Goal: Information Seeking & Learning: Learn about a topic

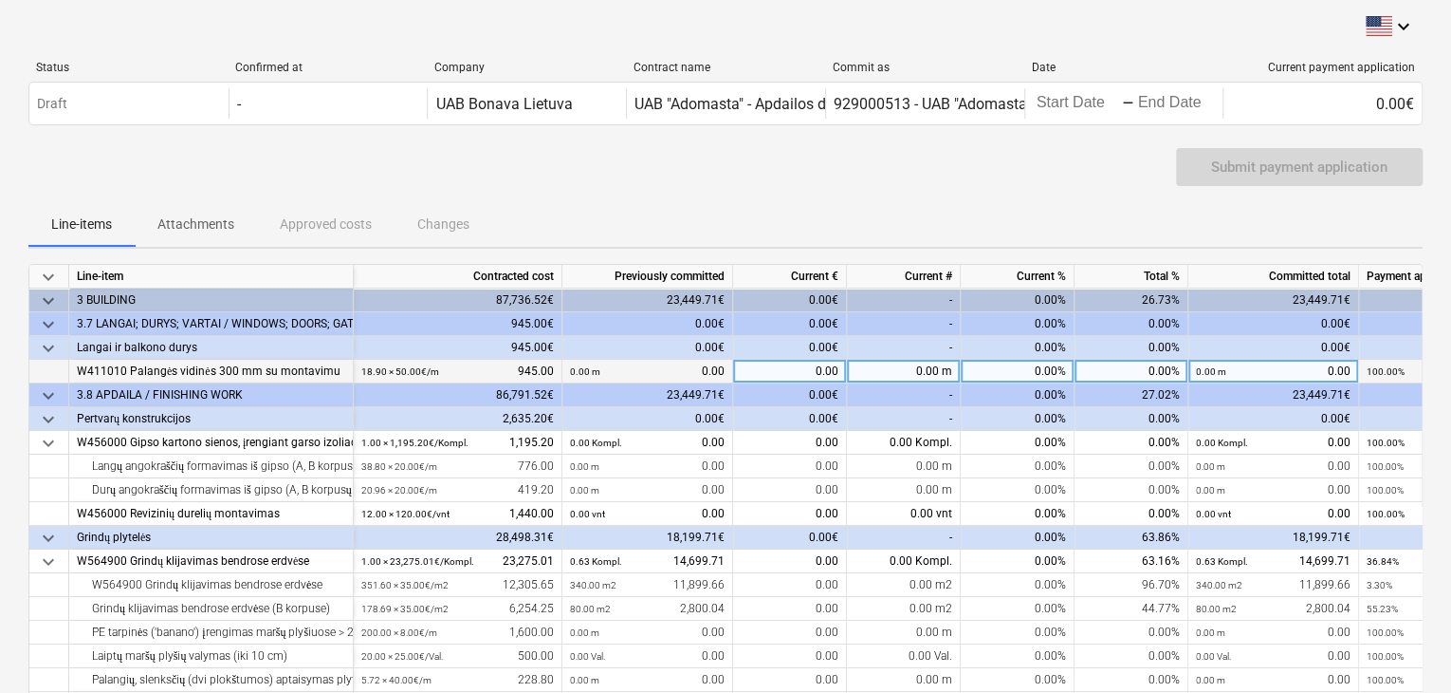
click at [663, 373] on div "0.00 m 0.00" at bounding box center [647, 372] width 155 height 24
click at [447, 373] on div "18.90 × 50.00€ / m 945.00" at bounding box center [457, 372] width 193 height 24
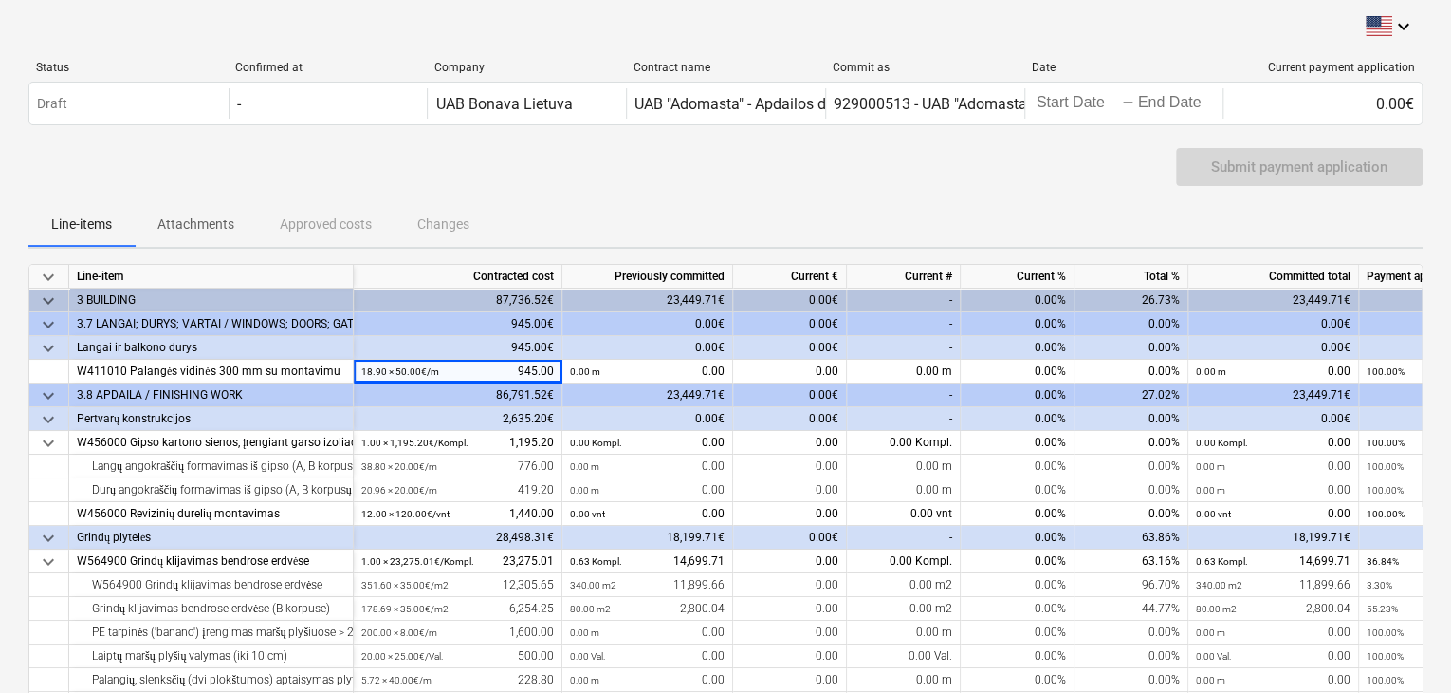
click at [435, 404] on div "86,791.52€" at bounding box center [458, 395] width 209 height 24
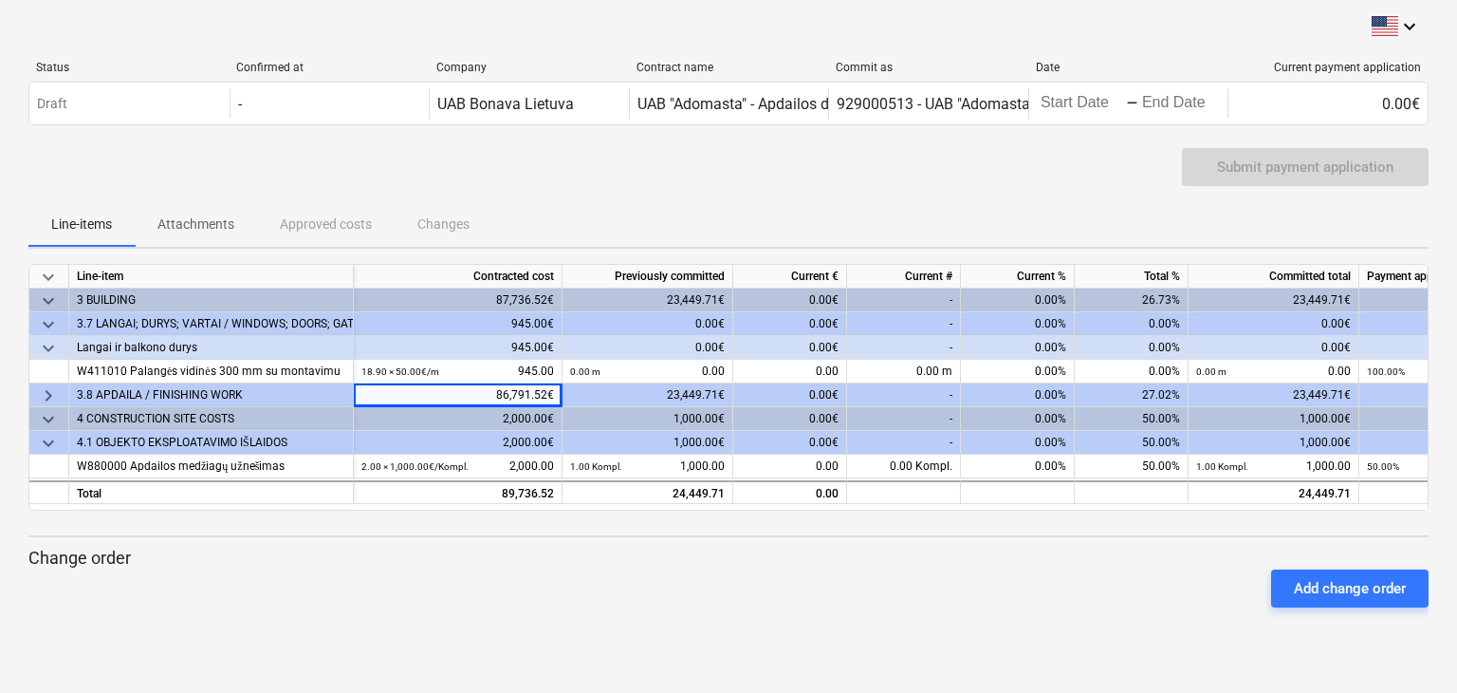
click at [435, 404] on div "86,791.52€" at bounding box center [458, 395] width 209 height 24
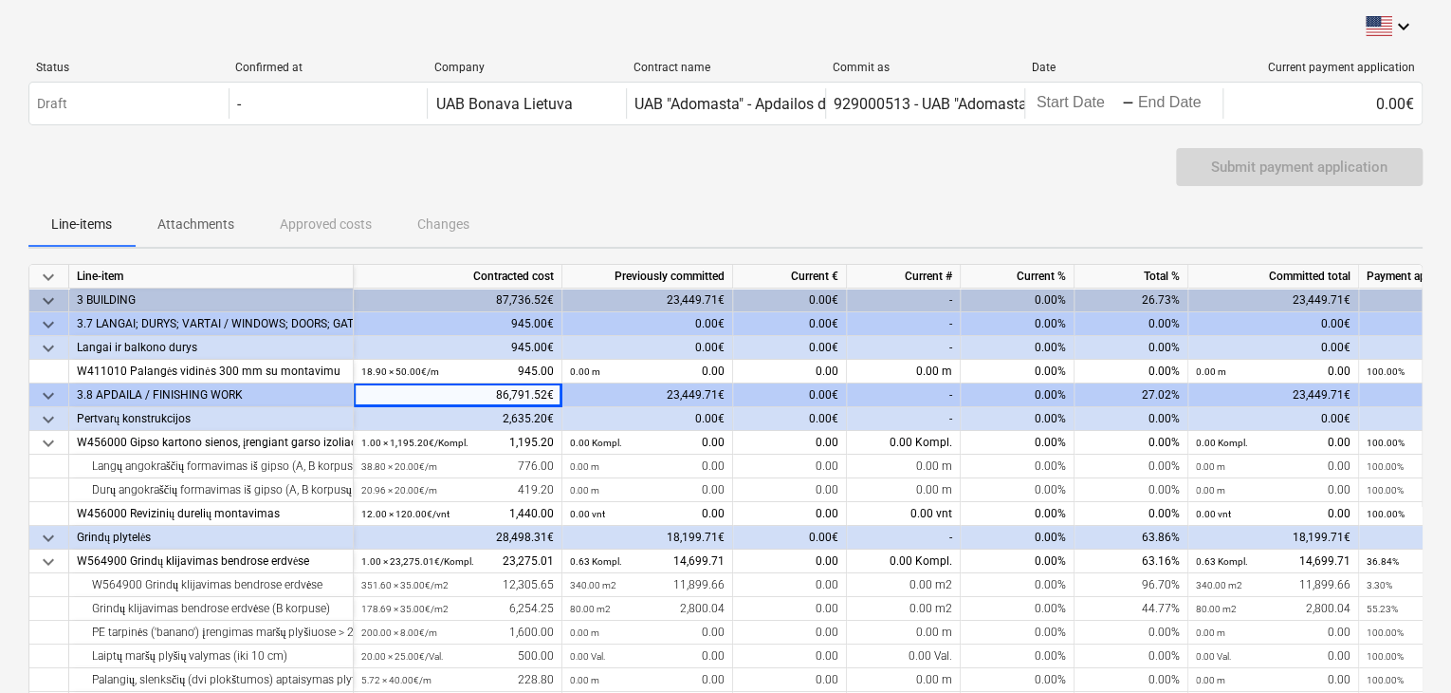
click at [180, 321] on div "3.7 LANGAI; DURYS; VARTAI / WINDOWS; DOORS; GATES" at bounding box center [211, 324] width 268 height 24
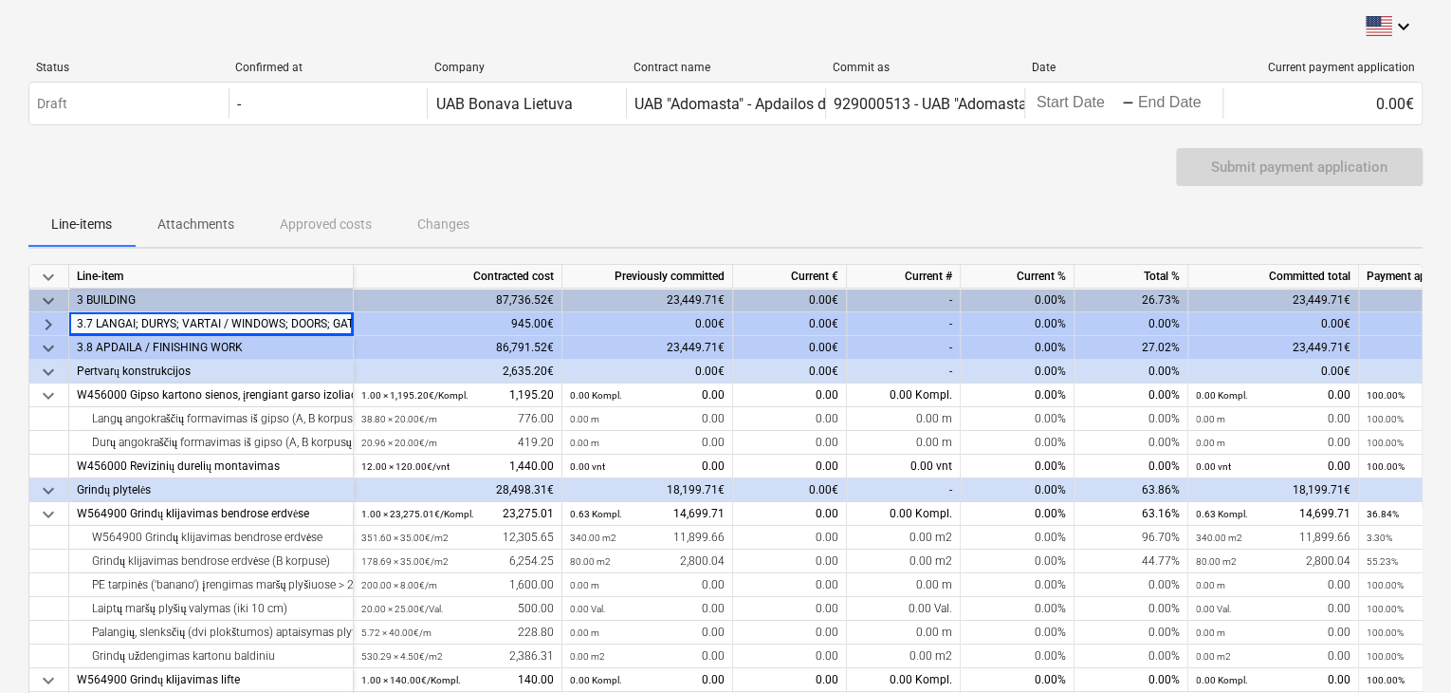
click at [180, 321] on div "3.7 LANGAI; DURYS; VARTAI / WINDOWS; DOORS; GATES" at bounding box center [211, 324] width 268 height 24
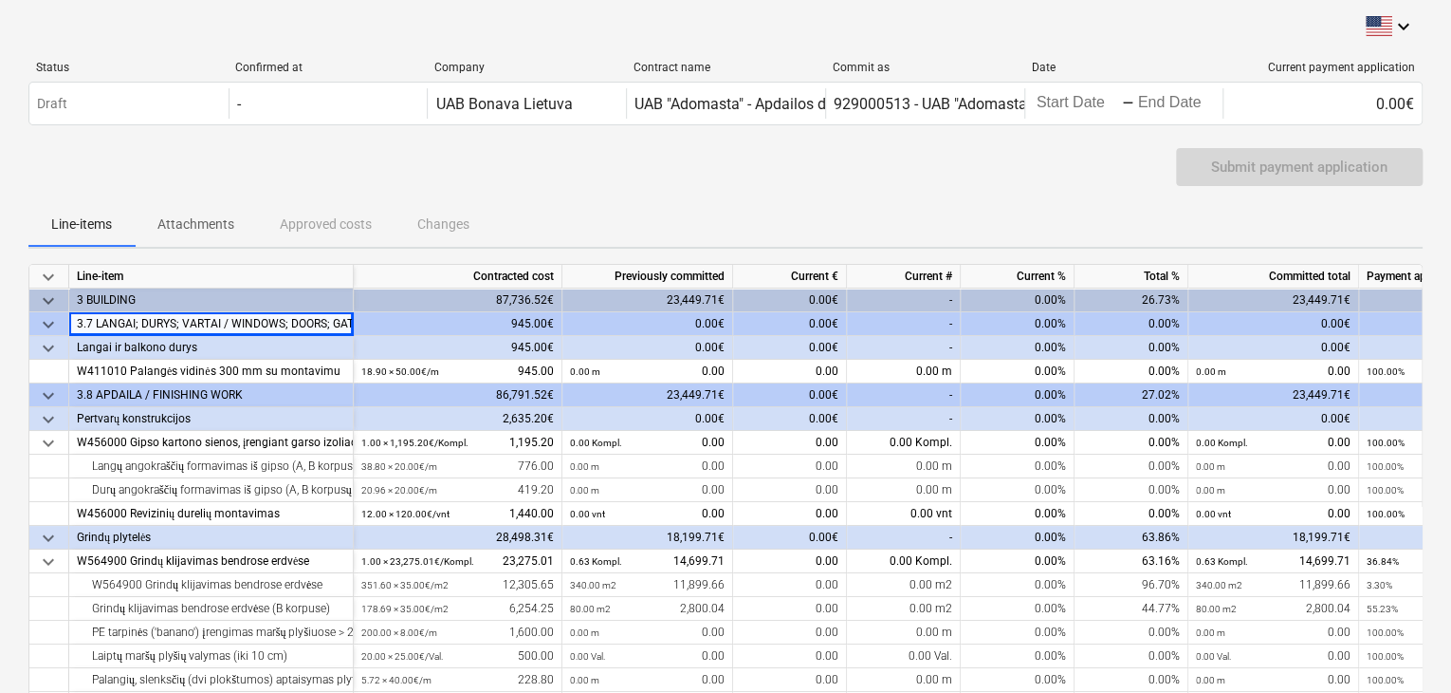
click at [9, 313] on div "keyboard_arrow_down Status Confirmed at Company Contract name Commit as Date Cu…" at bounding box center [725, 445] width 1451 height 891
click at [53, 323] on span "keyboard_arrow_down" at bounding box center [48, 324] width 23 height 23
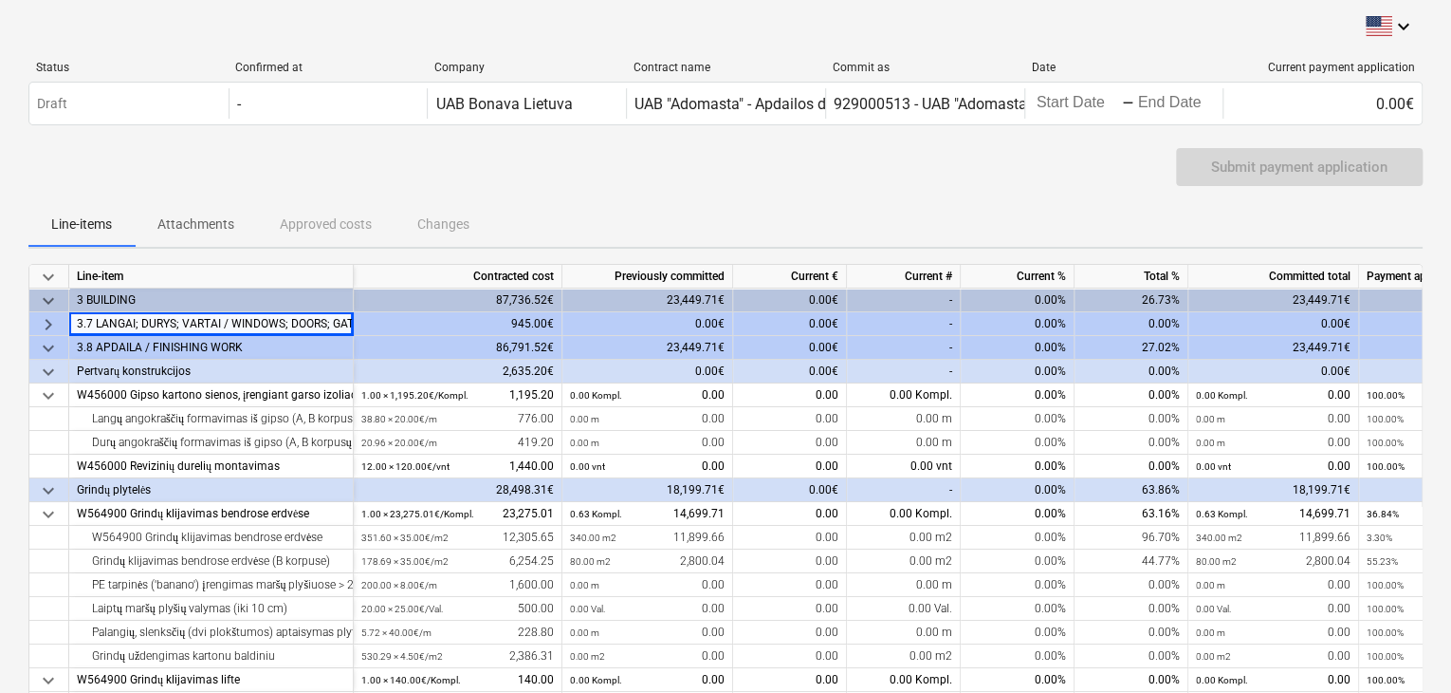
click at [53, 323] on span "keyboard_arrow_right" at bounding box center [48, 324] width 23 height 23
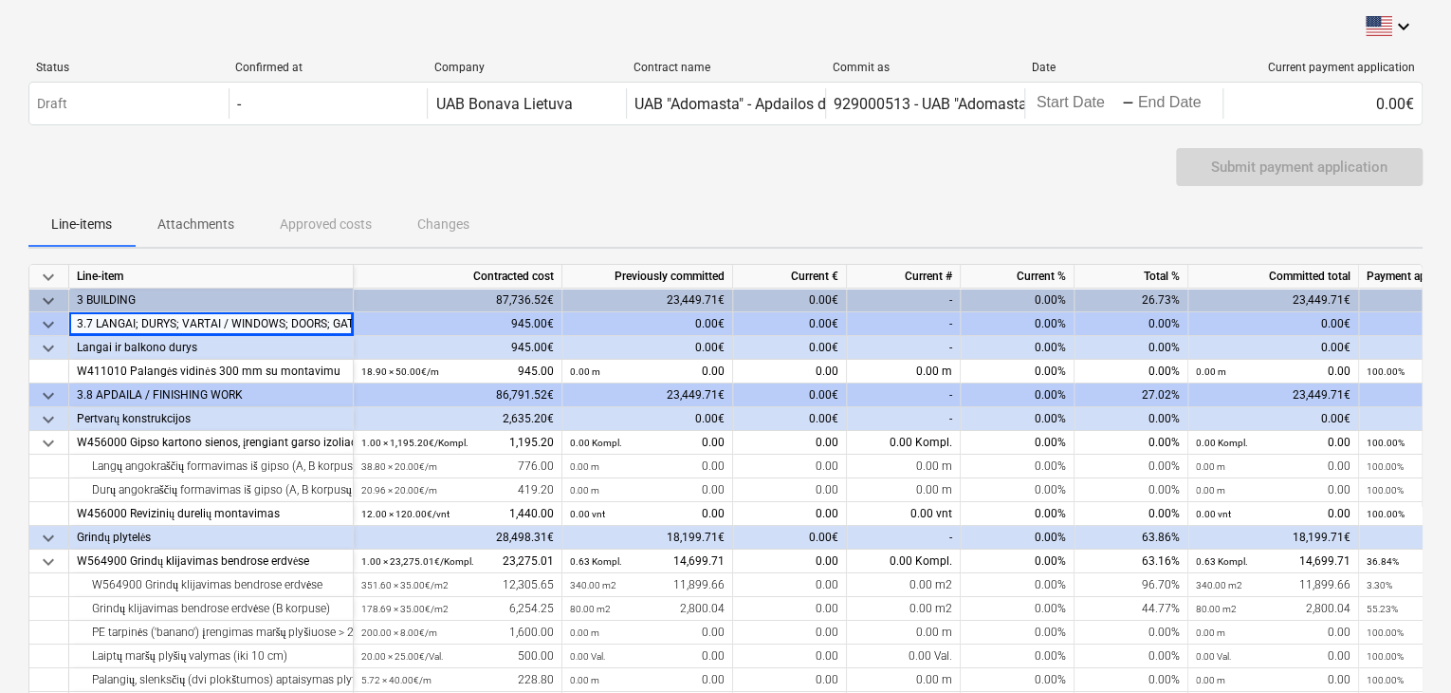
click at [53, 323] on span "keyboard_arrow_down" at bounding box center [48, 324] width 23 height 23
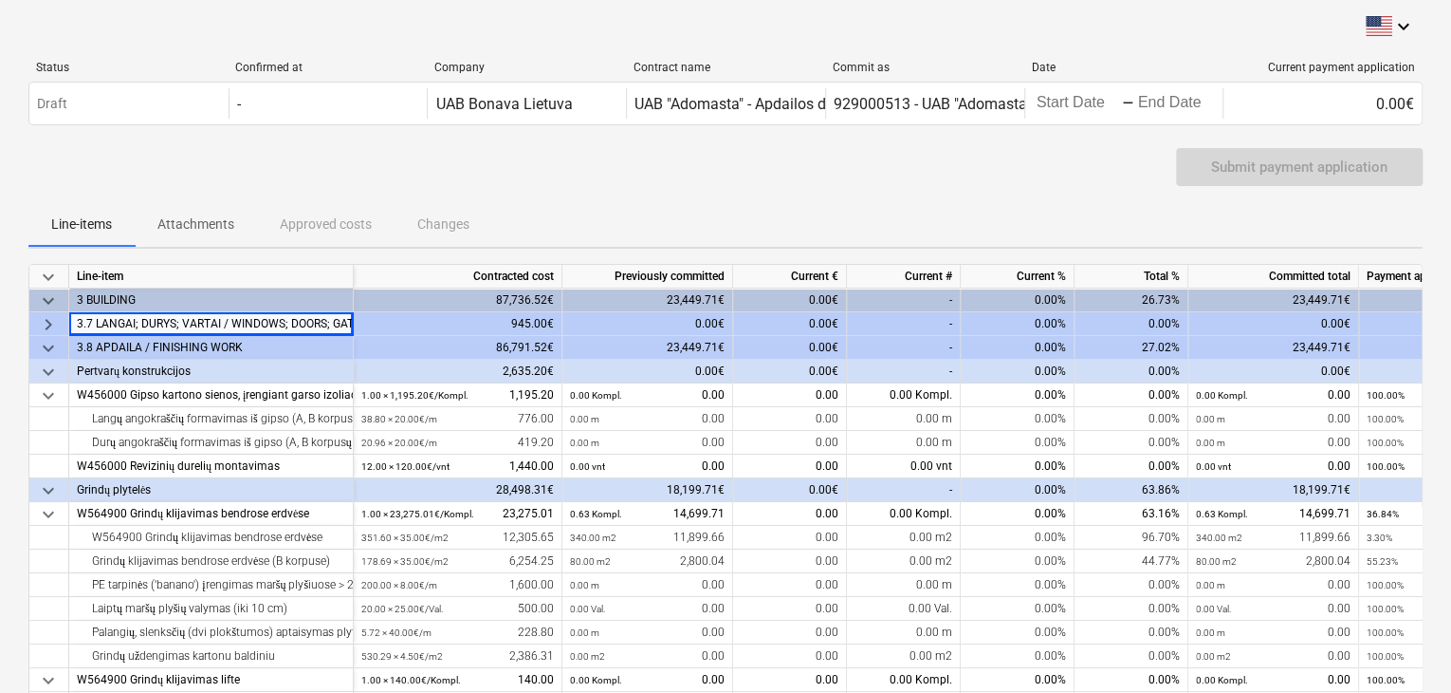
click at [53, 347] on span "keyboard_arrow_down" at bounding box center [48, 348] width 23 height 23
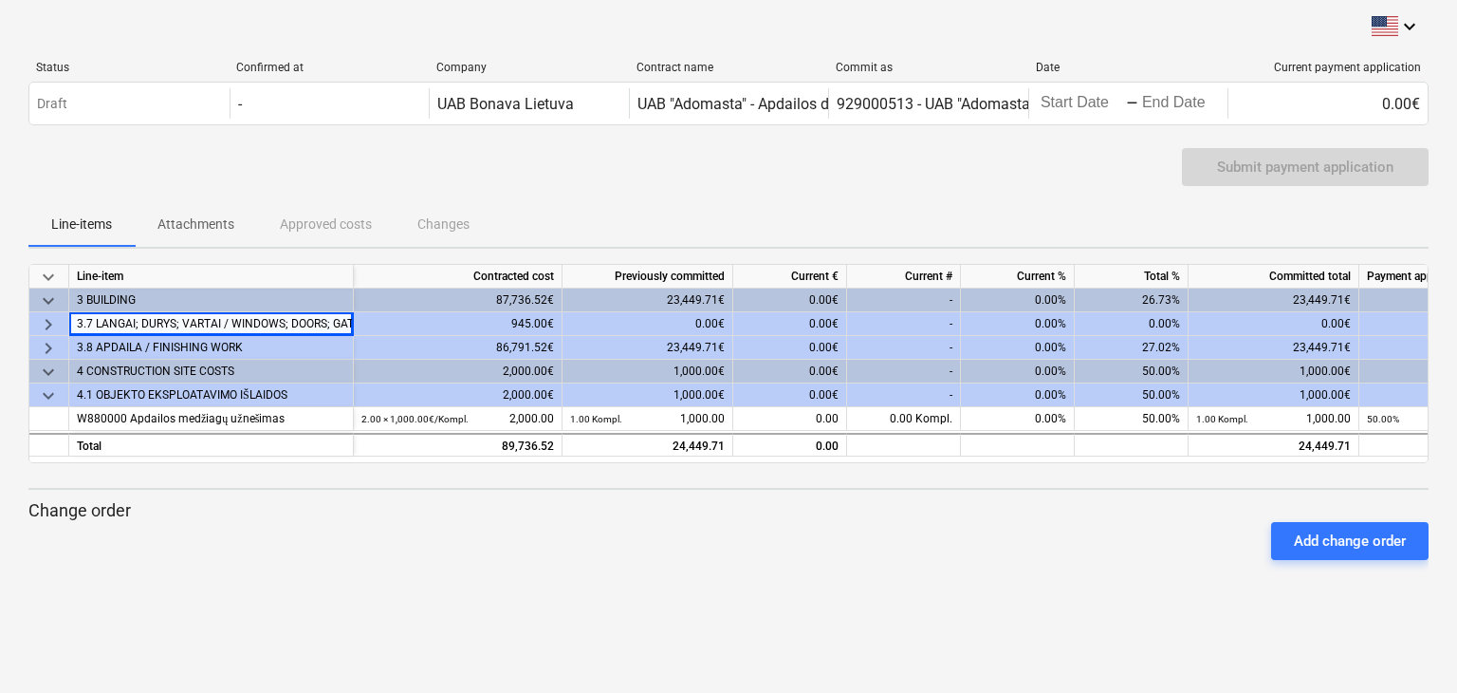
click at [53, 347] on span "keyboard_arrow_right" at bounding box center [48, 348] width 23 height 23
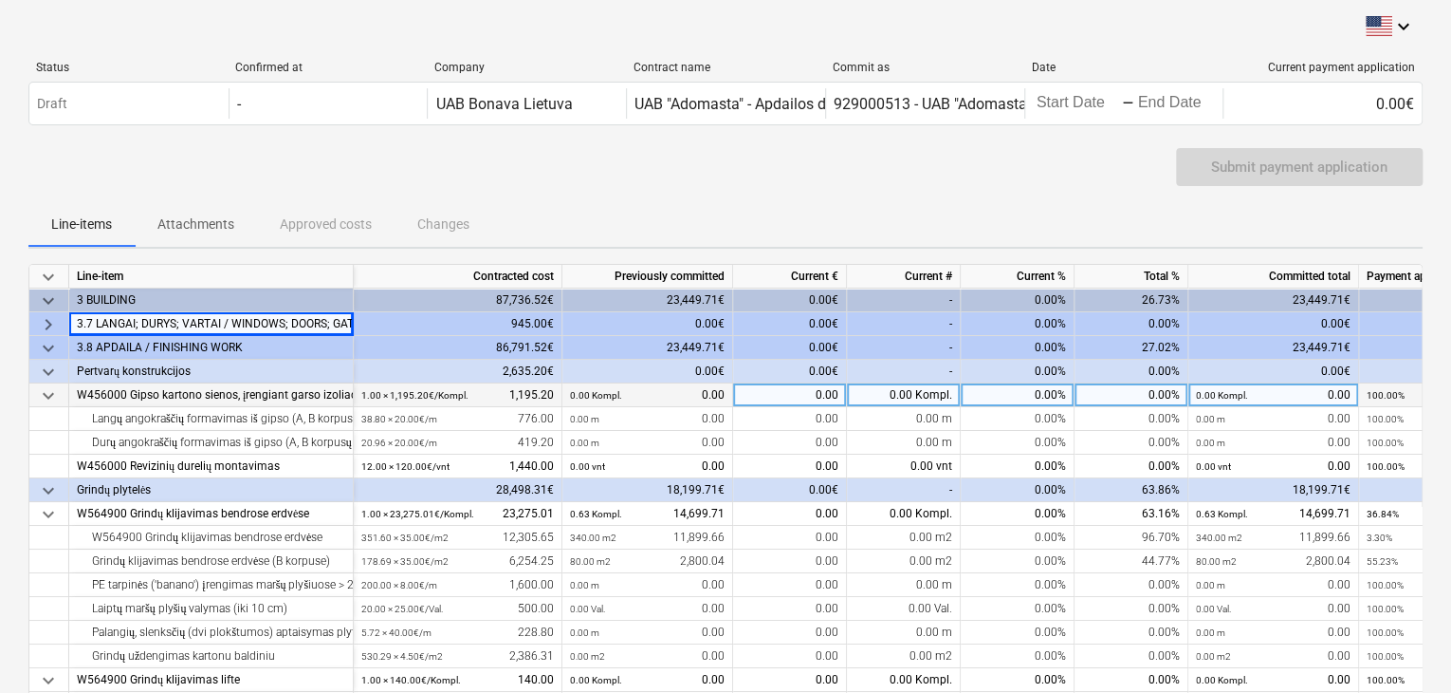
click at [269, 386] on div "W456000 Gipso kartono sienos, įrengiant garso izoliaciją 50 mm, po 2 sluoksnius…" at bounding box center [211, 395] width 268 height 24
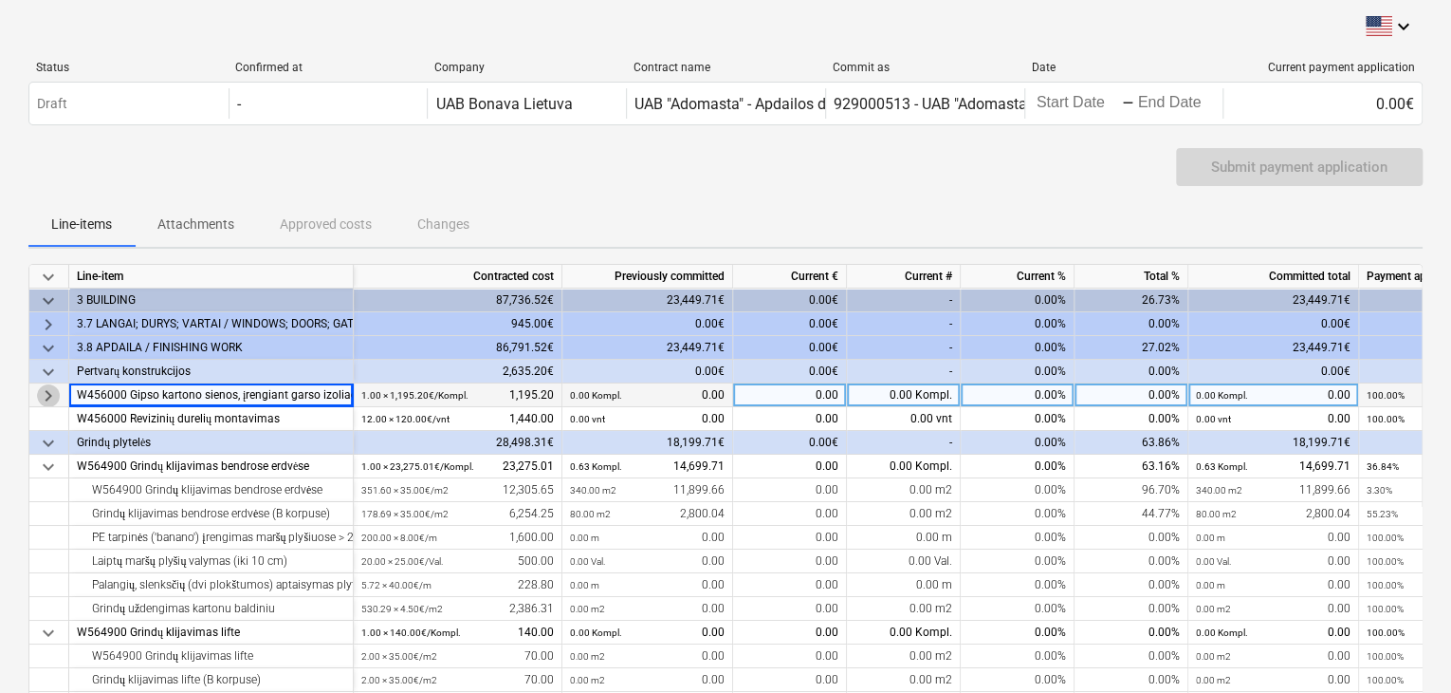
click at [37, 396] on span "keyboard_arrow_right" at bounding box center [48, 395] width 23 height 23
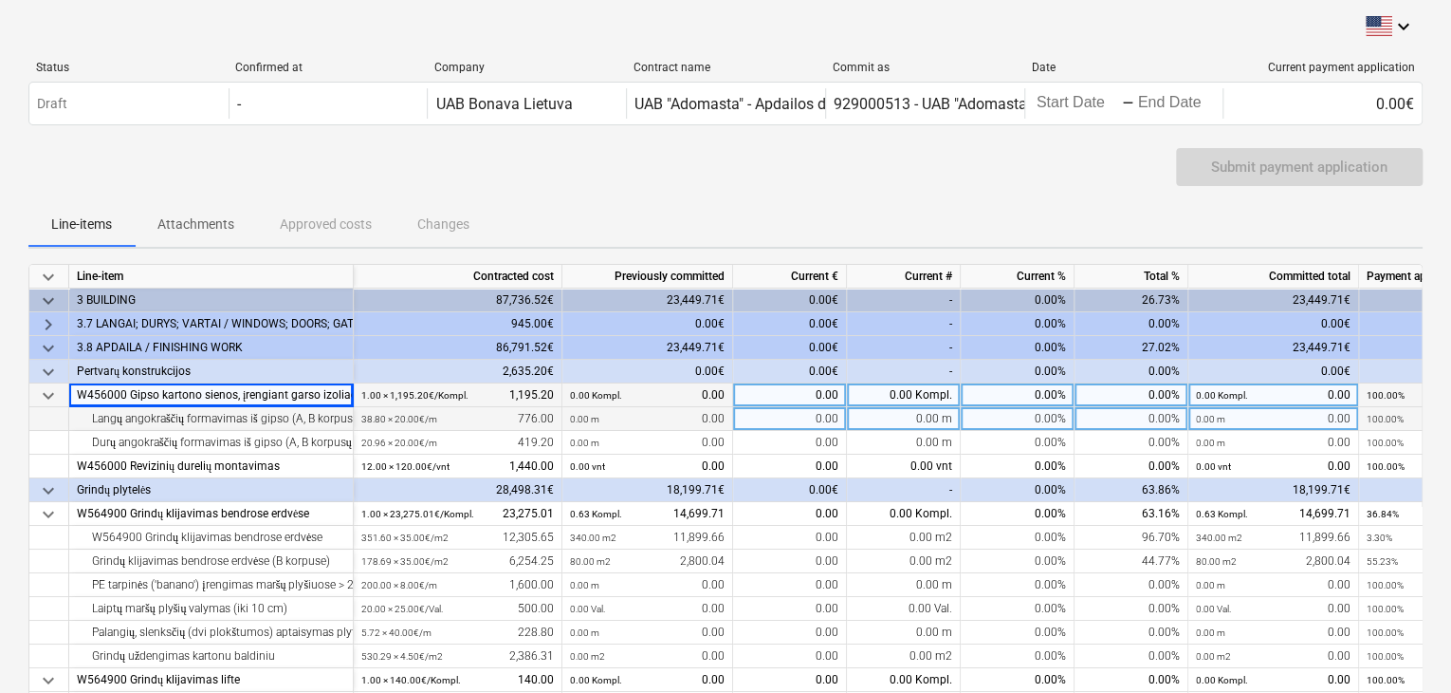
click at [190, 420] on div "Langų angokraščių formavimas iš gipso (A, B korpusų bendros erdvės)" at bounding box center [211, 419] width 268 height 24
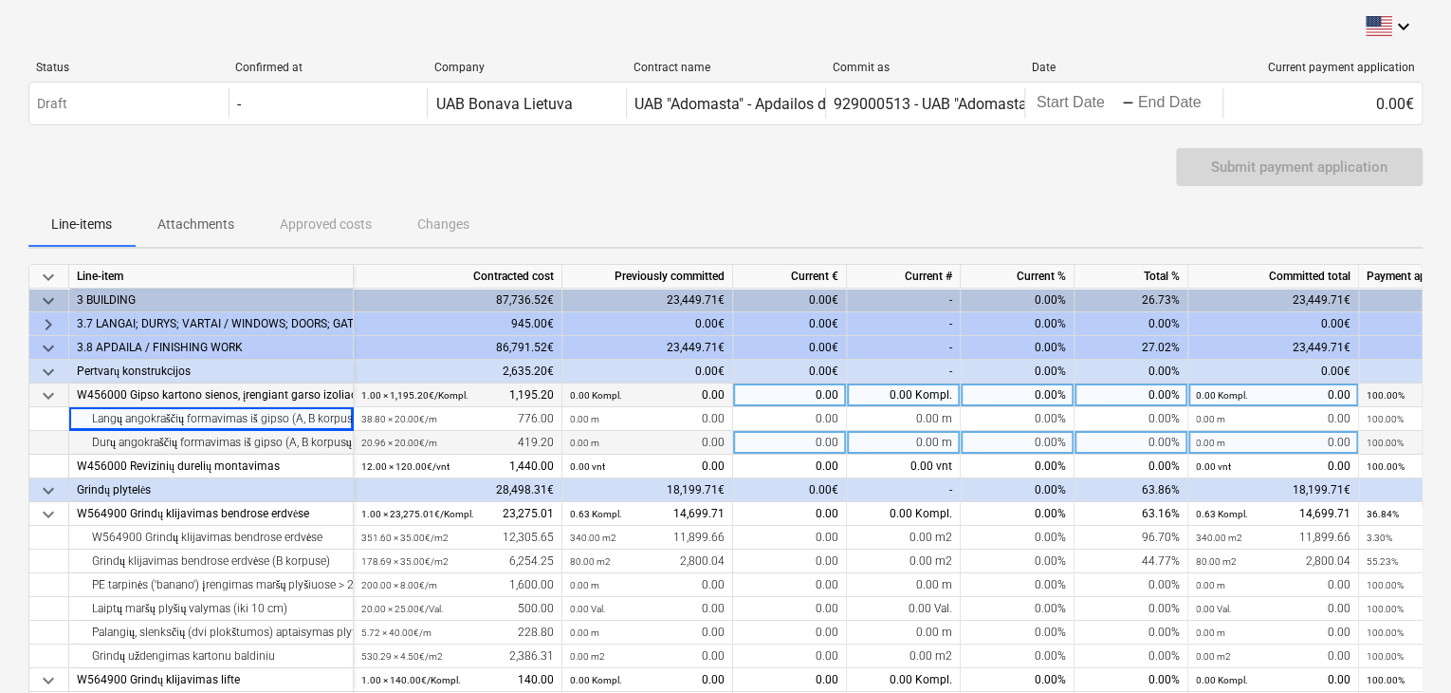
click at [220, 449] on div "Durų angokraščių formavimas iš gipso (A, B korpusų bendros erdvės)" at bounding box center [211, 443] width 268 height 24
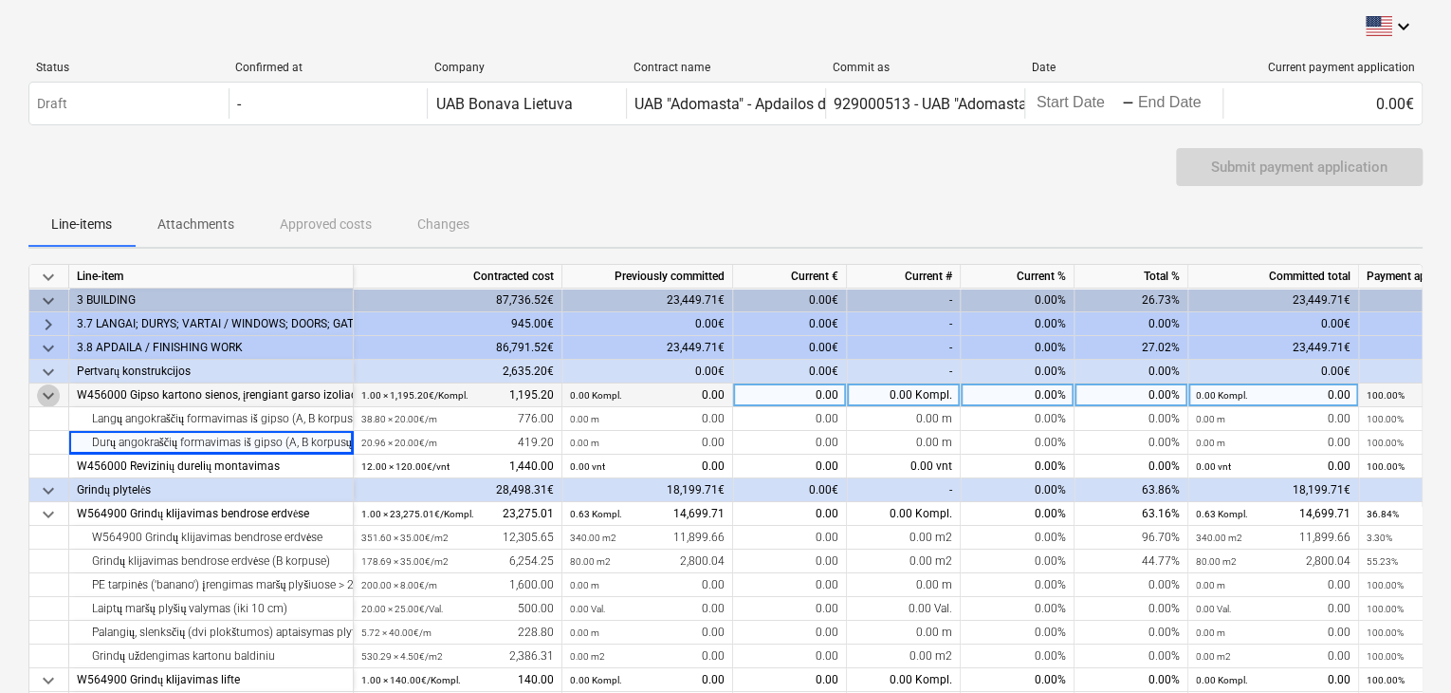
click at [57, 399] on span "keyboard_arrow_down" at bounding box center [48, 395] width 23 height 23
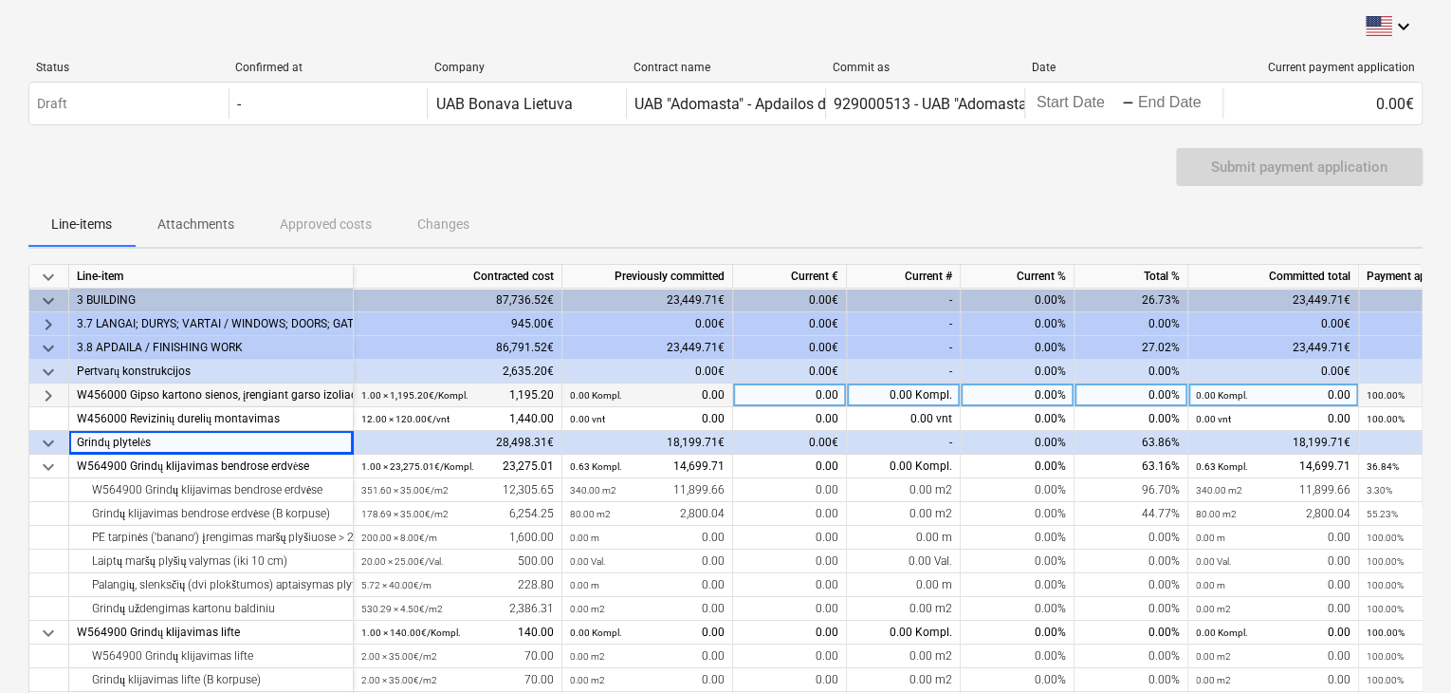
click at [55, 441] on span "keyboard_arrow_down" at bounding box center [48, 443] width 23 height 23
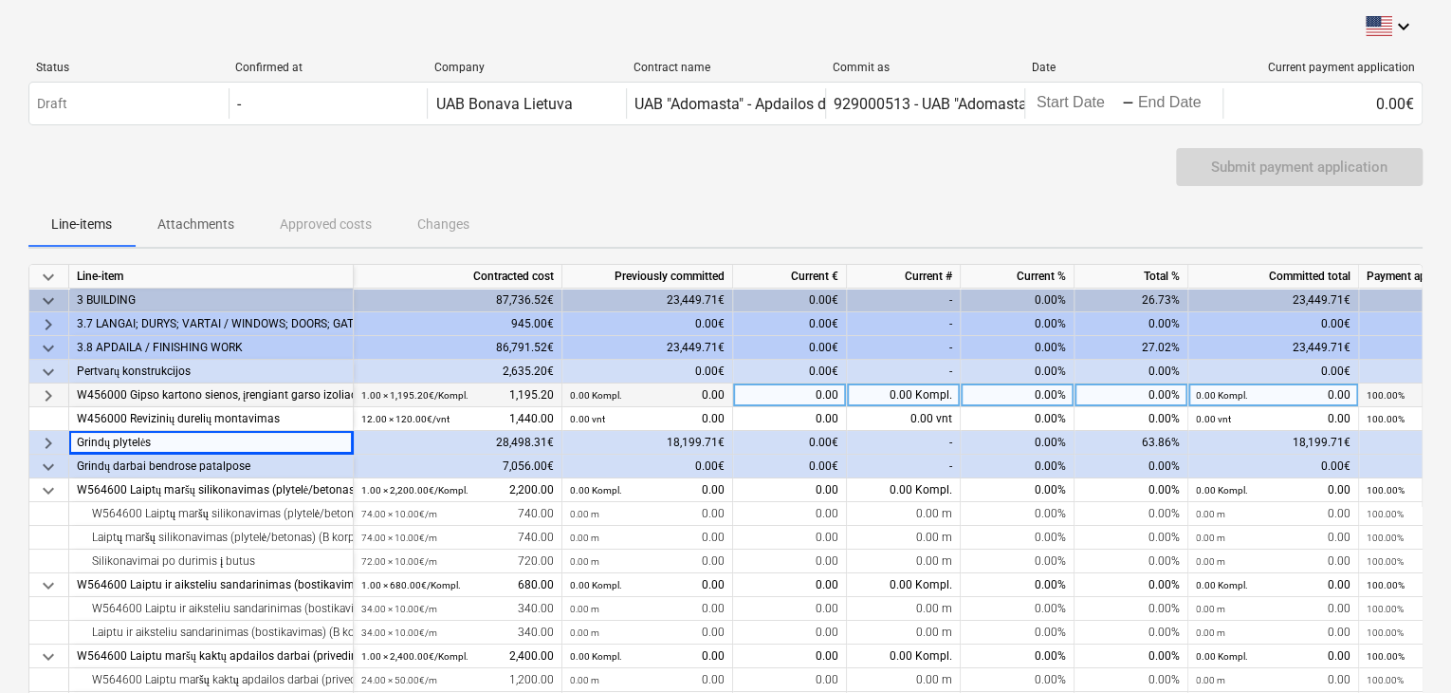
click at [55, 441] on span "keyboard_arrow_right" at bounding box center [48, 443] width 23 height 23
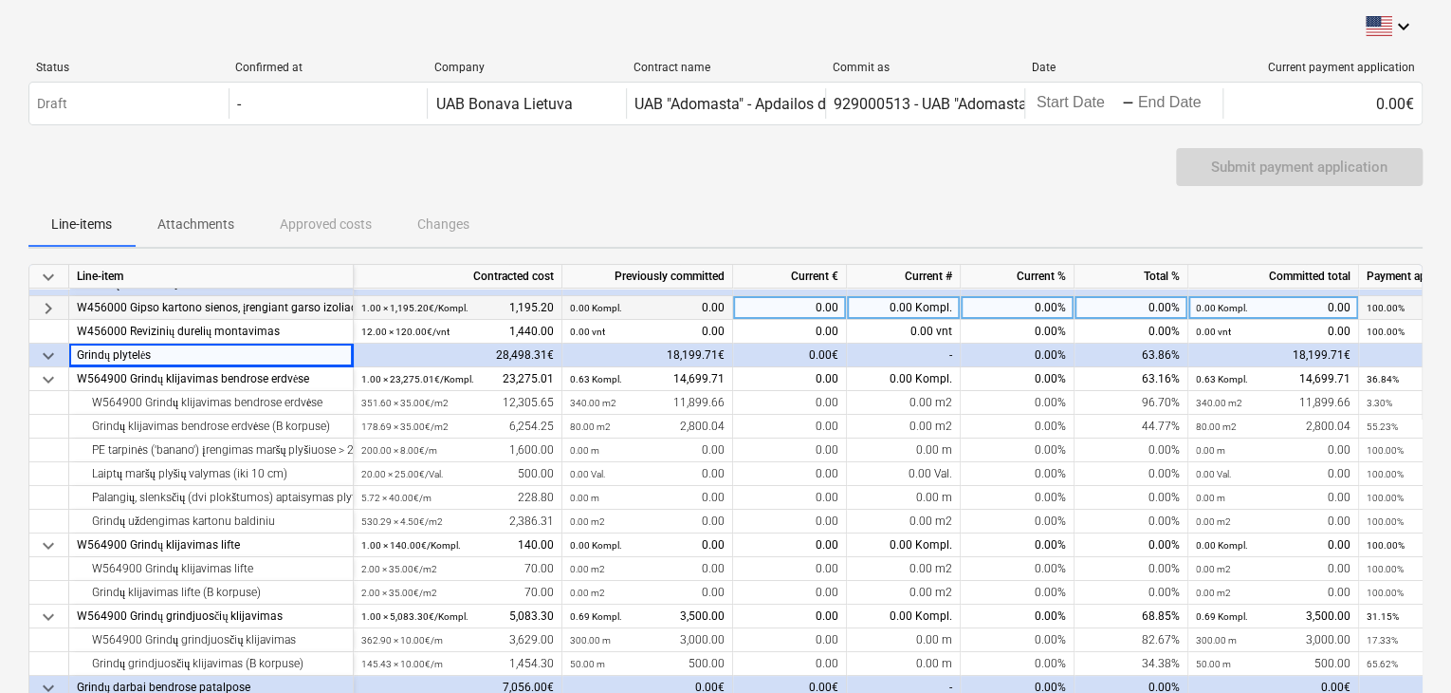
scroll to position [95, 0]
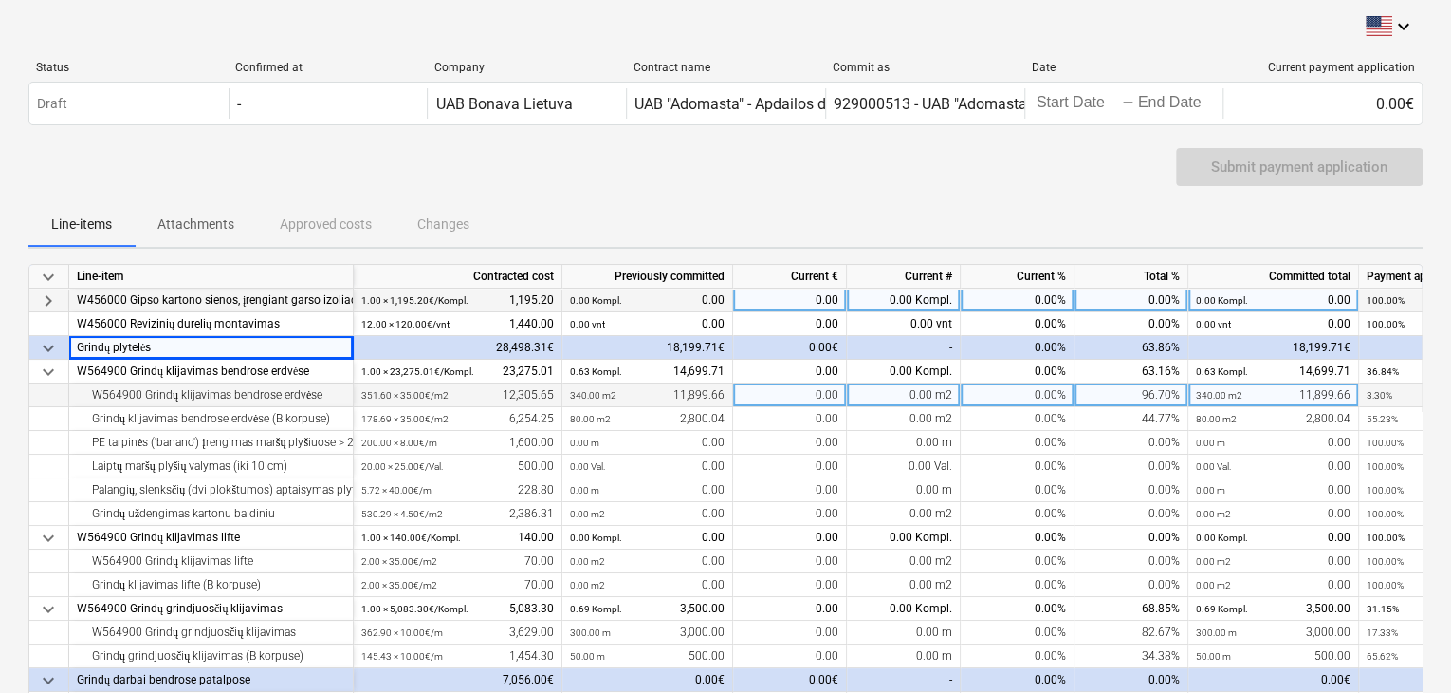
click at [217, 399] on div "W564900 Grindų klijavimas bendrose erdvėse" at bounding box center [211, 395] width 268 height 24
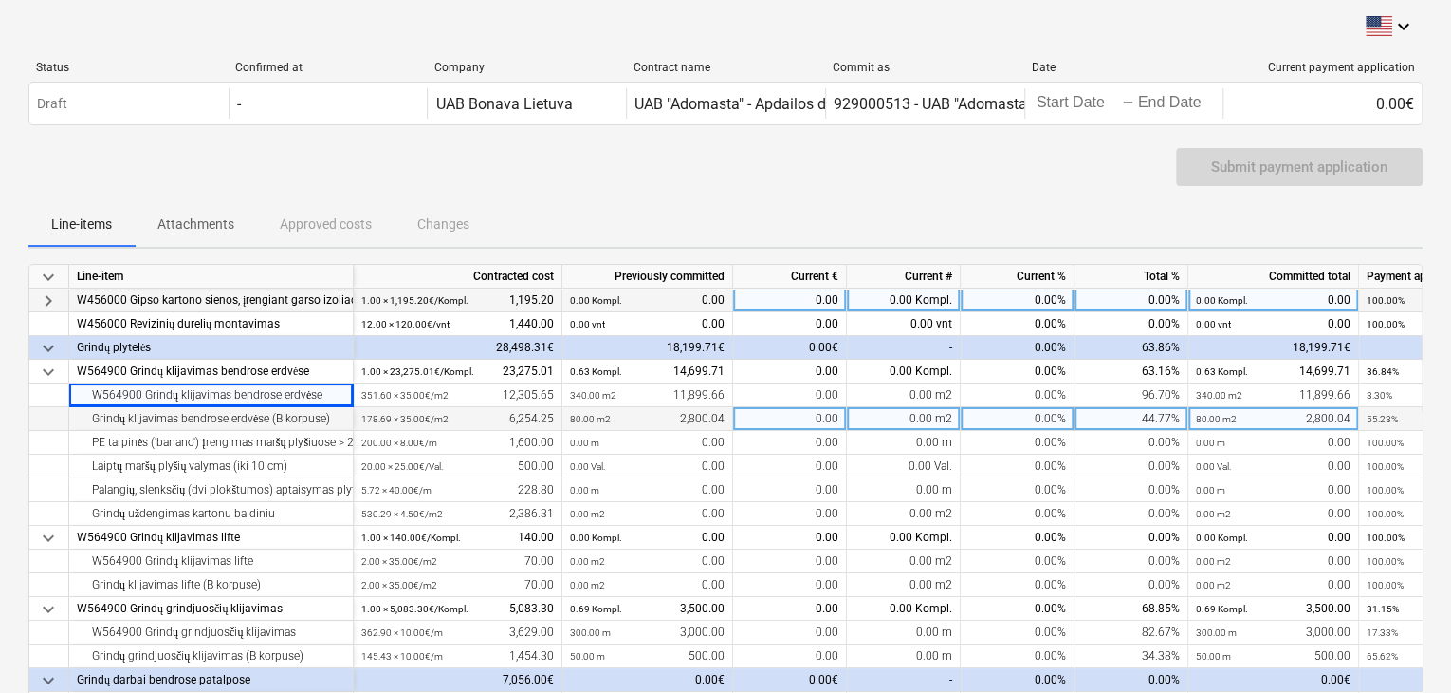
click at [224, 424] on div "Grindų klijavimas bendrose erdvėse (B korpuse)" at bounding box center [211, 419] width 268 height 24
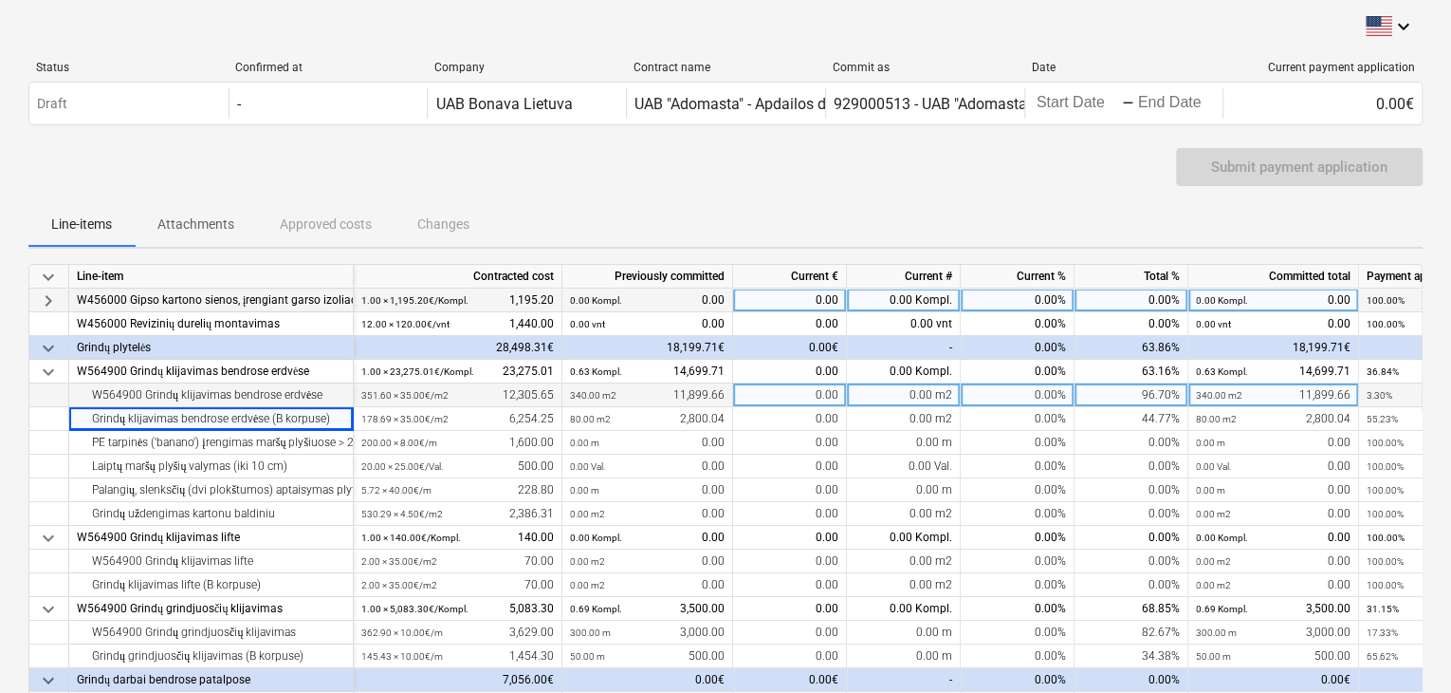
click at [250, 394] on div "W564900 Grindų klijavimas bendrose erdvėse" at bounding box center [211, 395] width 268 height 24
click at [435, 397] on small "351.60 × 35.00€ / m2" at bounding box center [404, 395] width 87 height 10
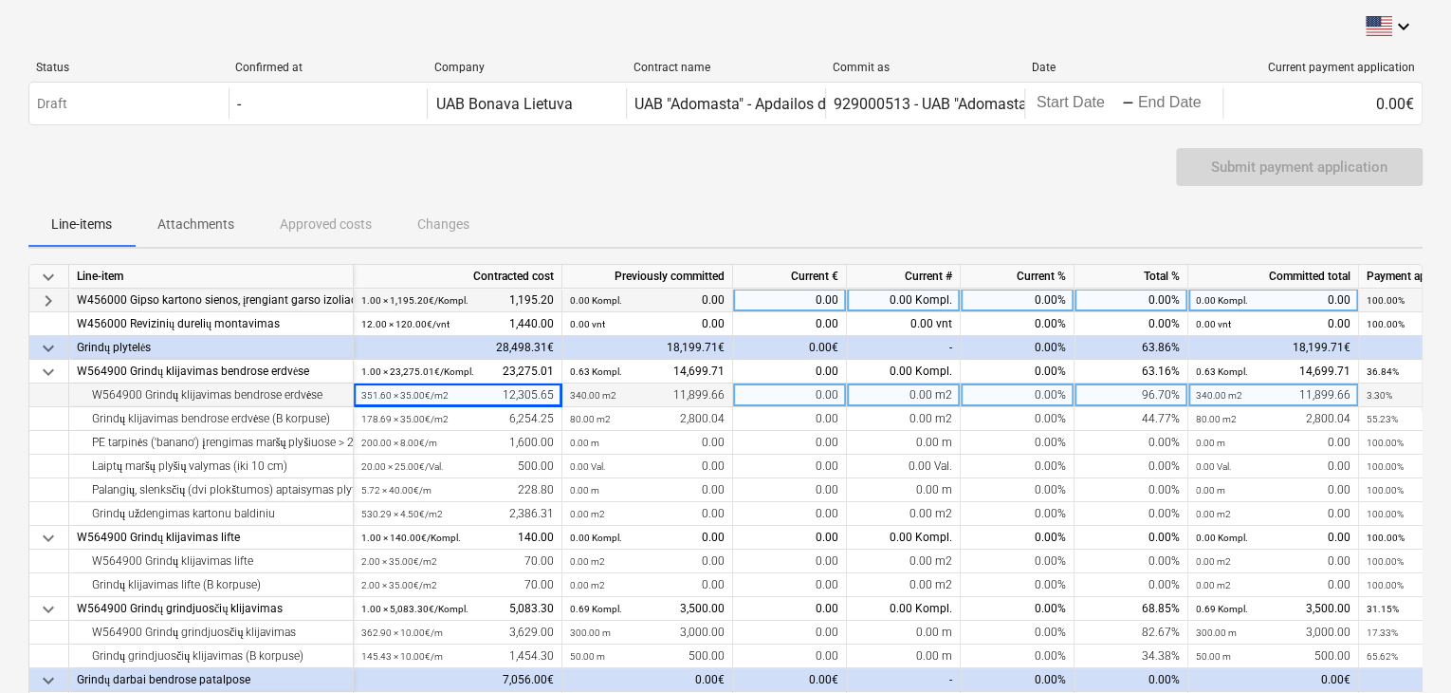
click at [596, 396] on small "340.00 m2" at bounding box center [593, 395] width 46 height 10
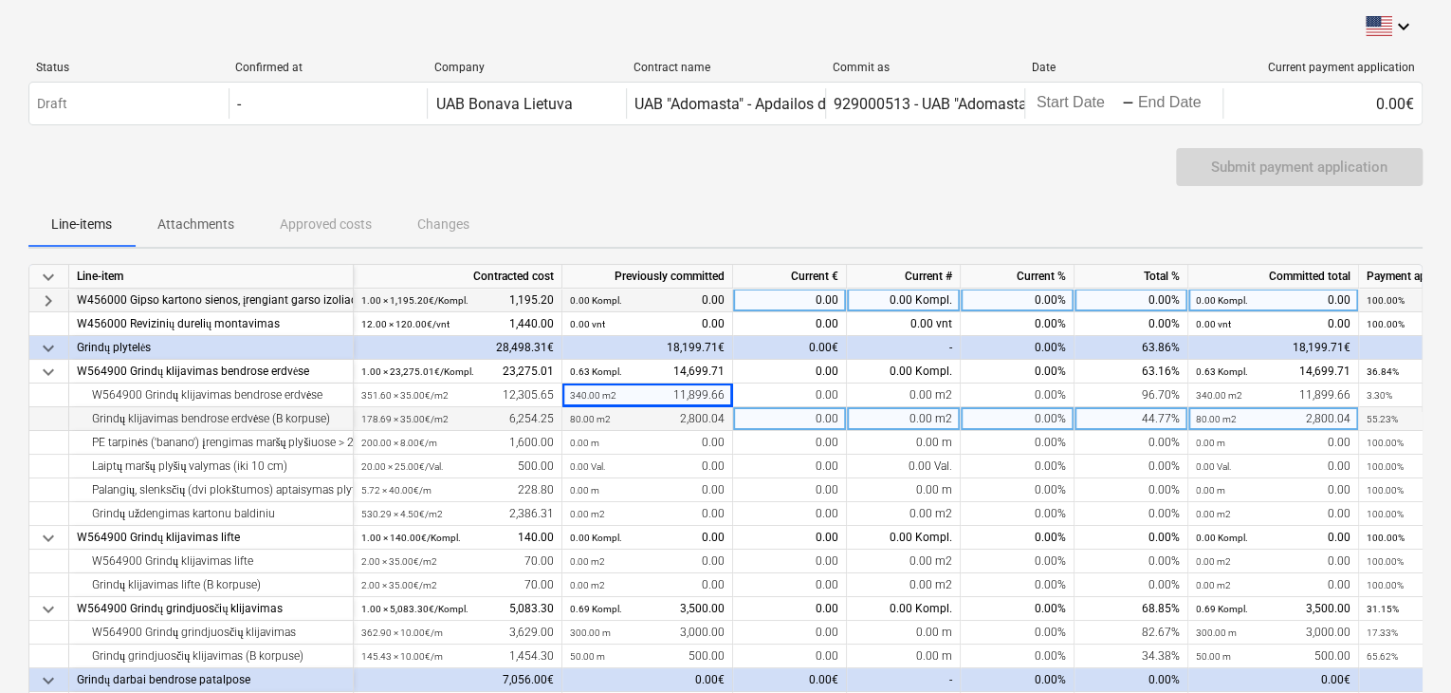
click at [606, 418] on small "80.00 m2" at bounding box center [590, 419] width 41 height 10
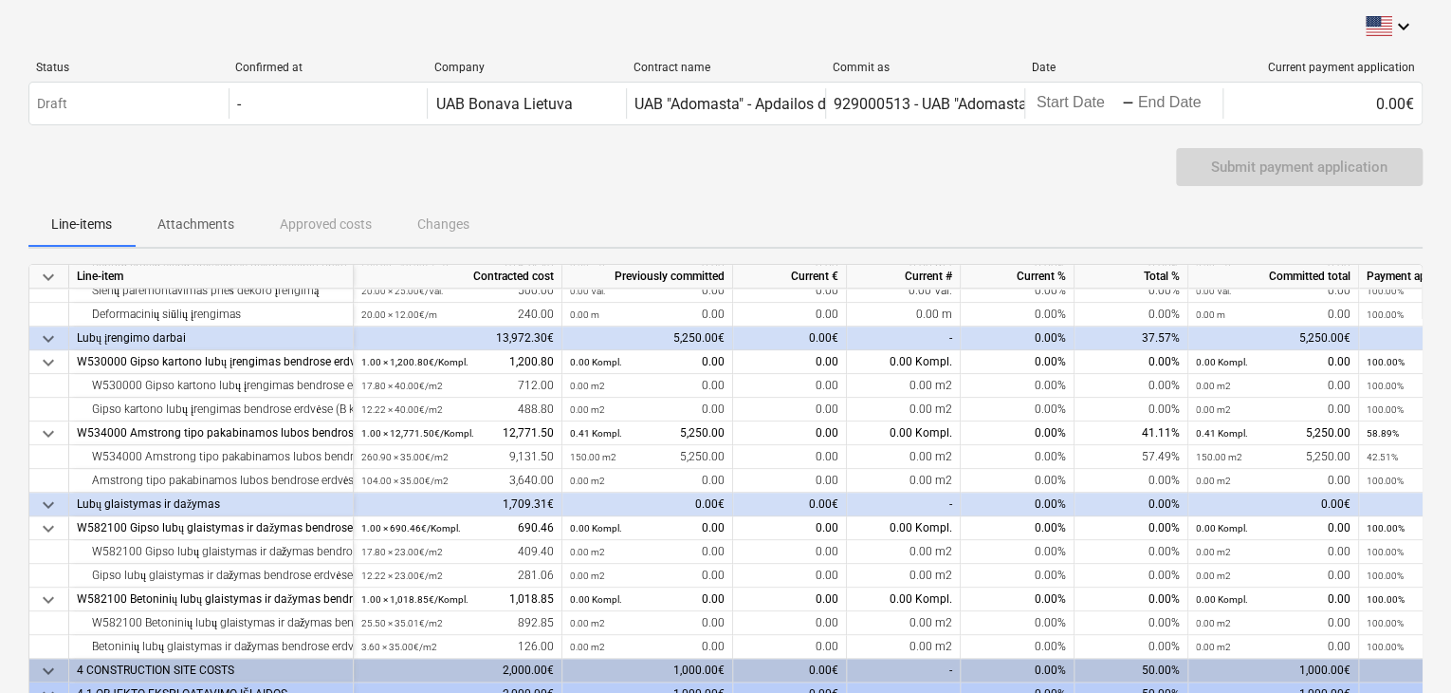
scroll to position [922, 0]
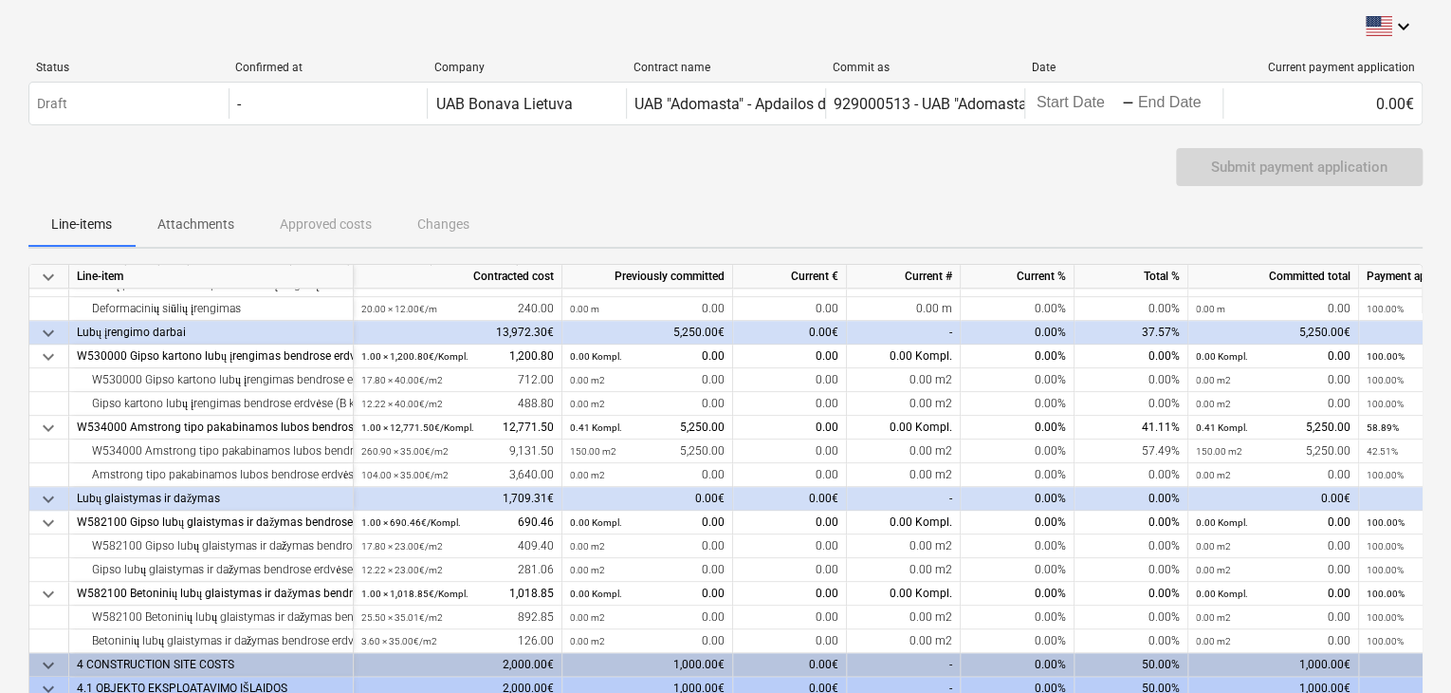
click at [53, 660] on span "keyboard_arrow_down" at bounding box center [48, 665] width 23 height 23
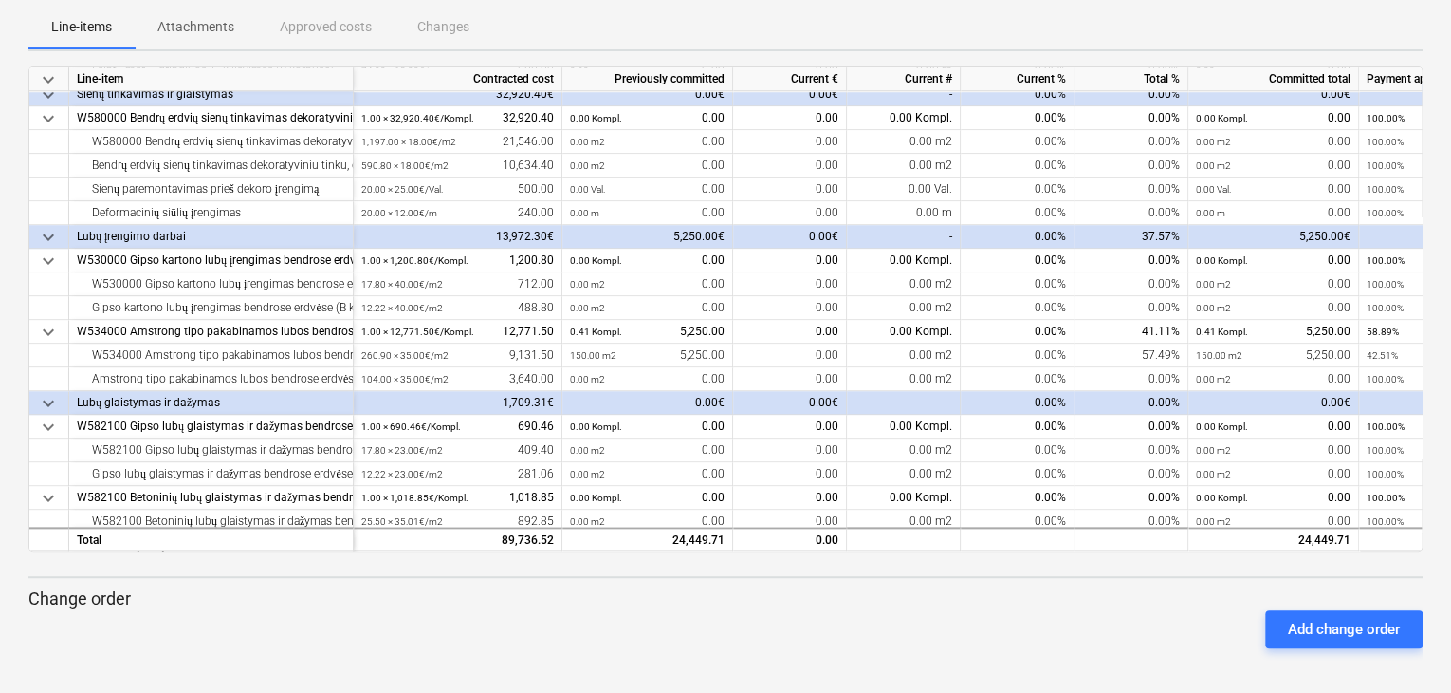
scroll to position [875, 0]
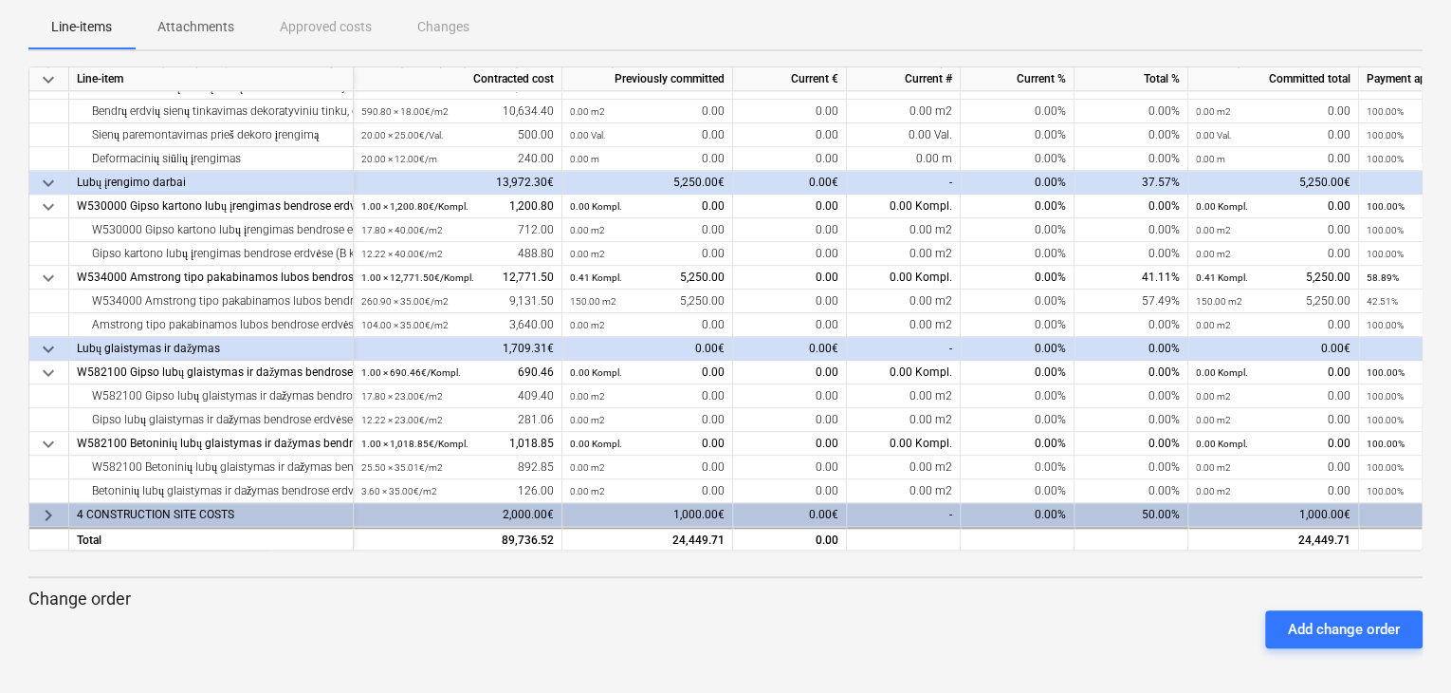
click at [38, 506] on span "keyboard_arrow_right" at bounding box center [48, 515] width 23 height 23
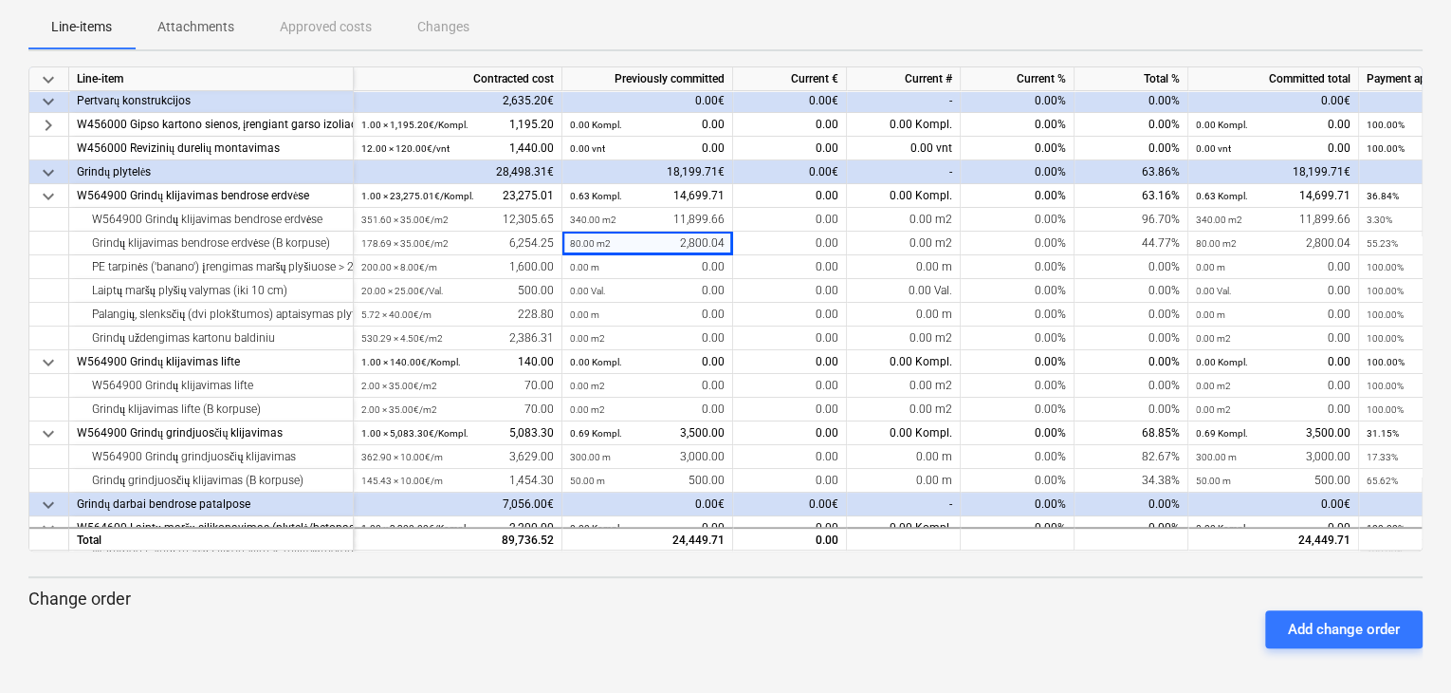
scroll to position [68, 0]
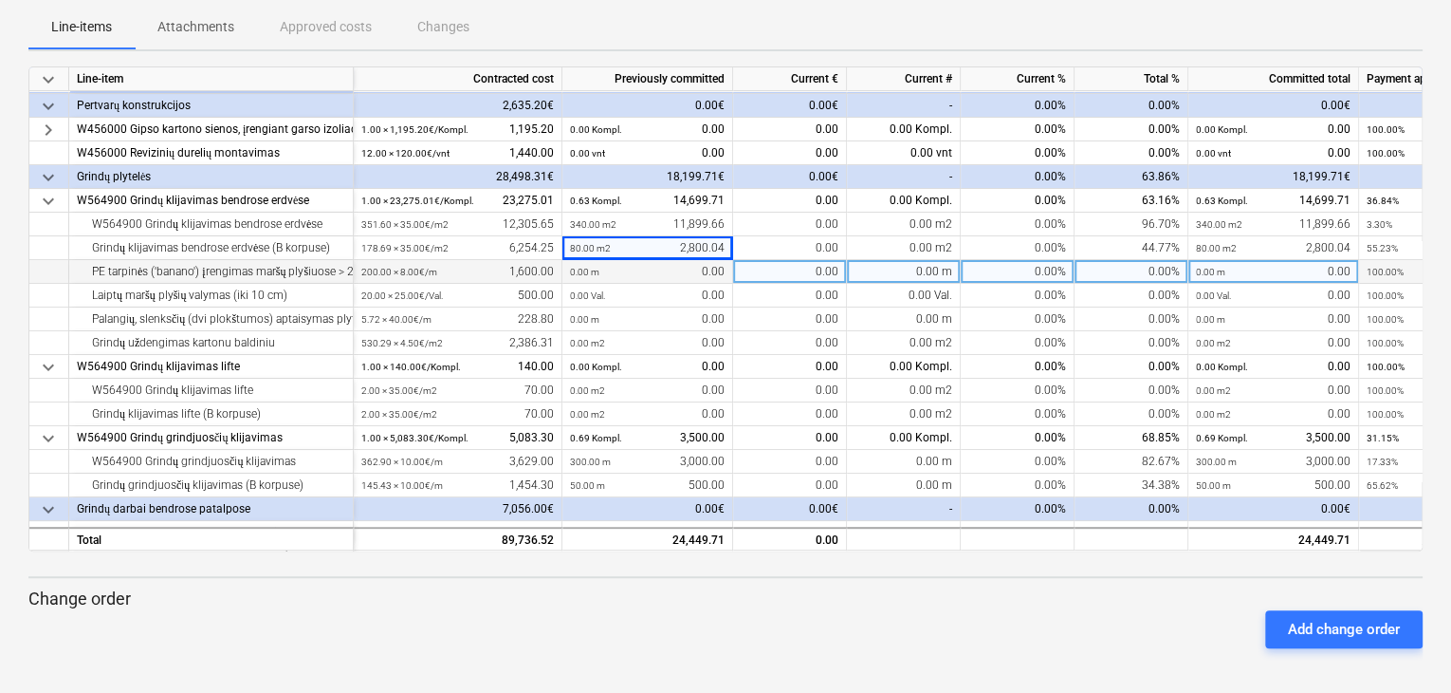
click at [453, 267] on div "200.00 × 8.00€ / m 1,600.00" at bounding box center [457, 272] width 193 height 24
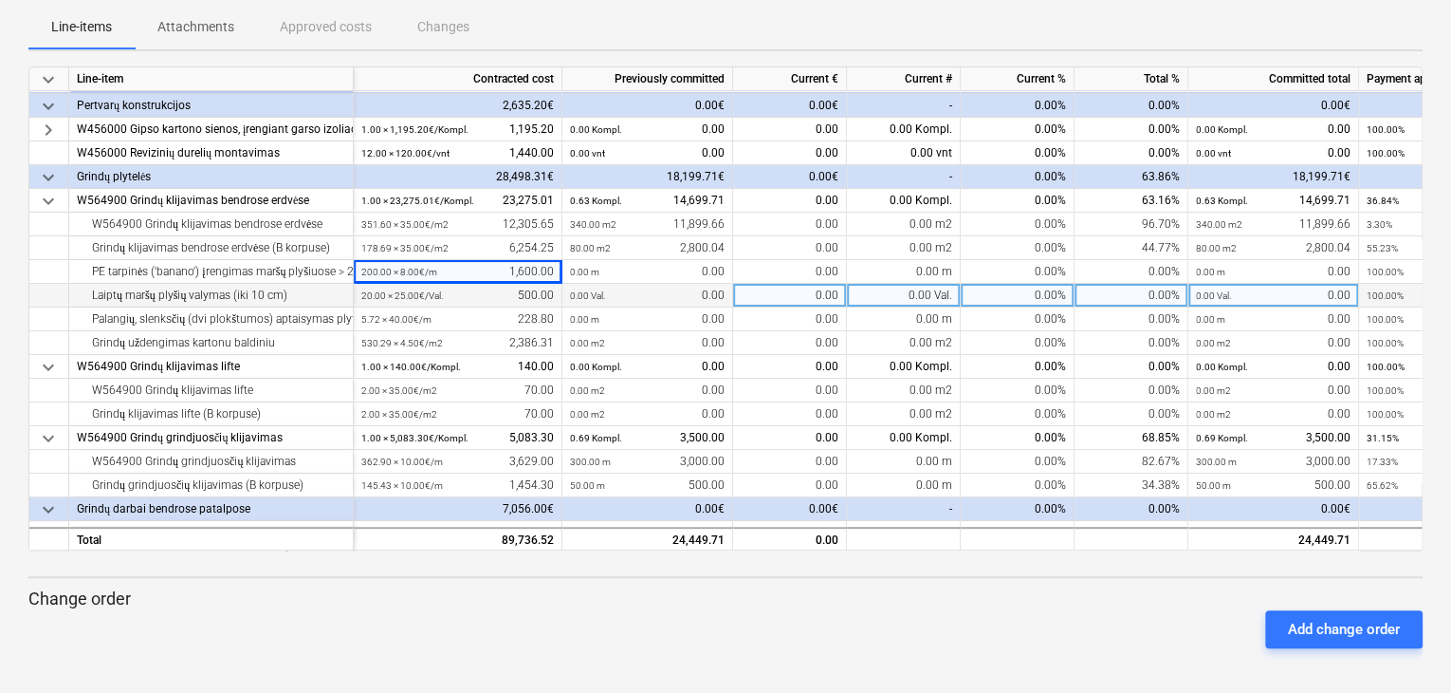
click at [491, 289] on div "20.00 × 25.00€ / Val. 500.00" at bounding box center [457, 296] width 193 height 24
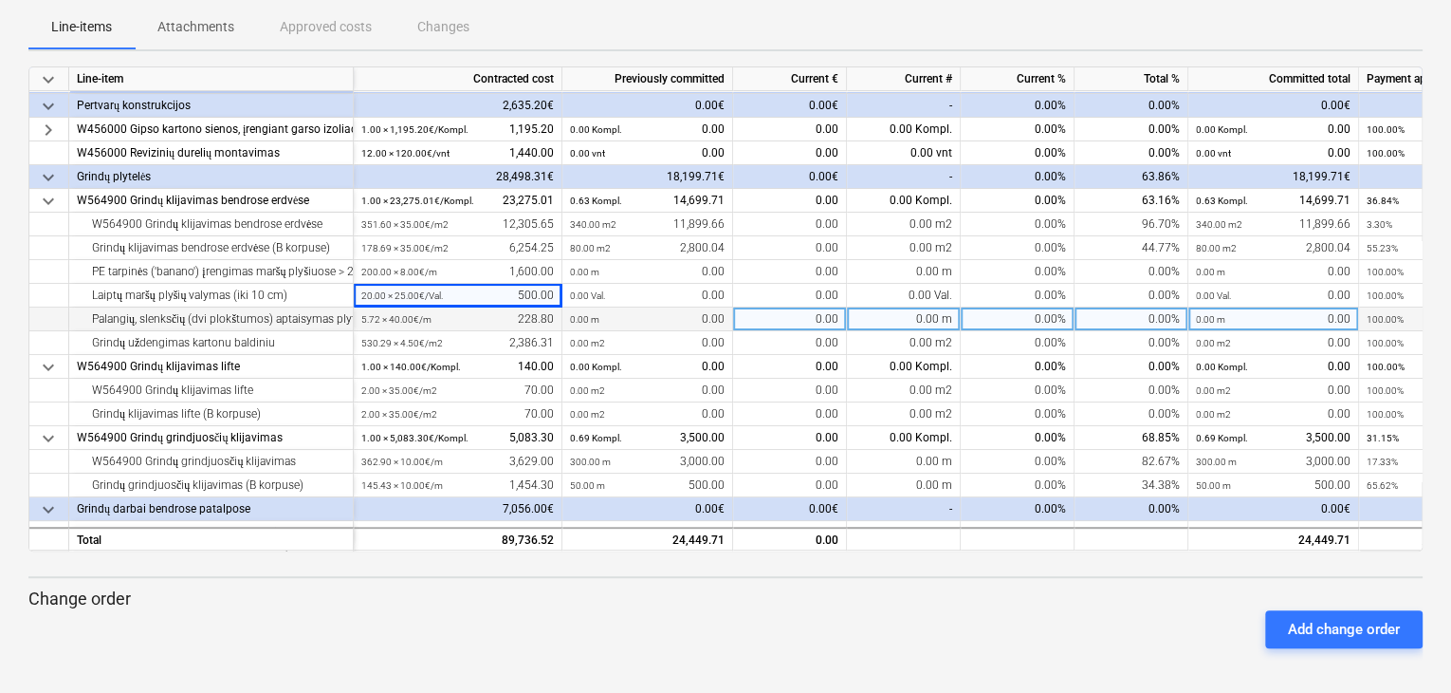
click at [487, 316] on div "5.72 × 40.00€ / m 228.80" at bounding box center [457, 319] width 193 height 24
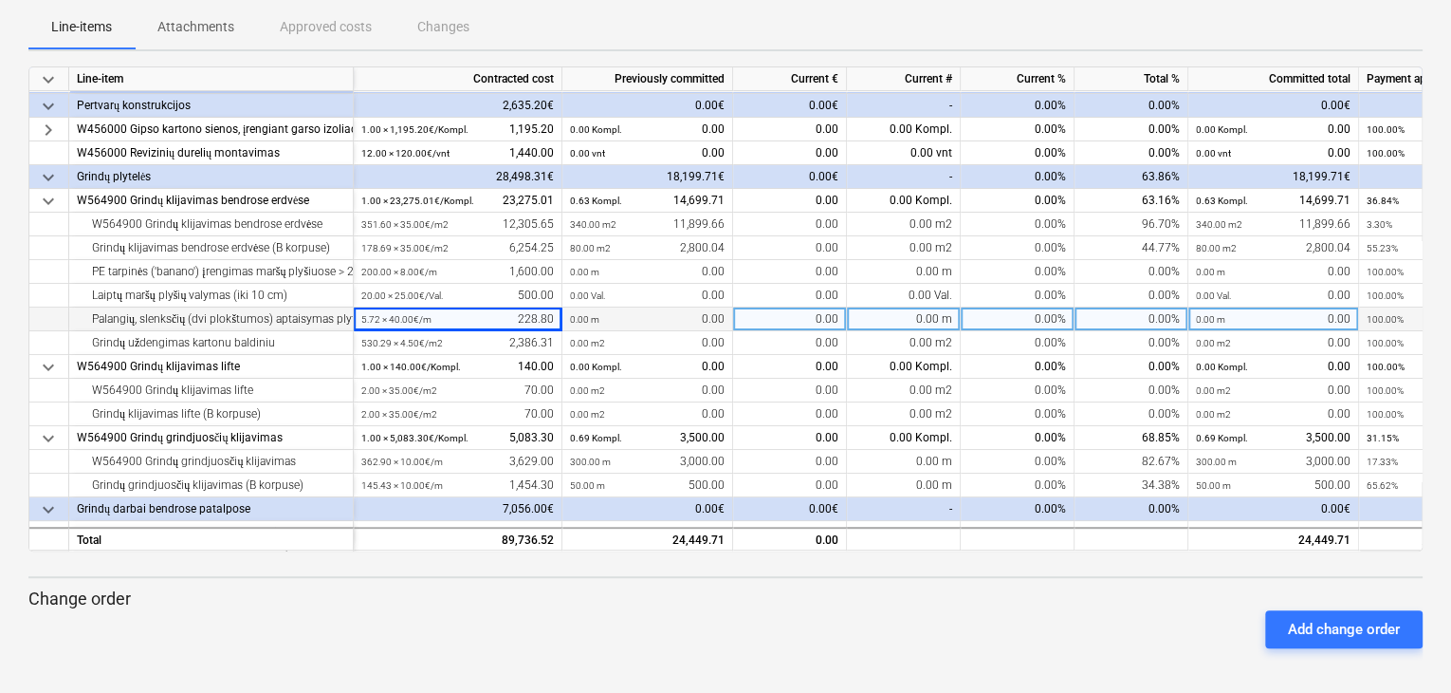
click at [487, 316] on div "5.72 × 40.00€ / m 228.80" at bounding box center [457, 319] width 193 height 24
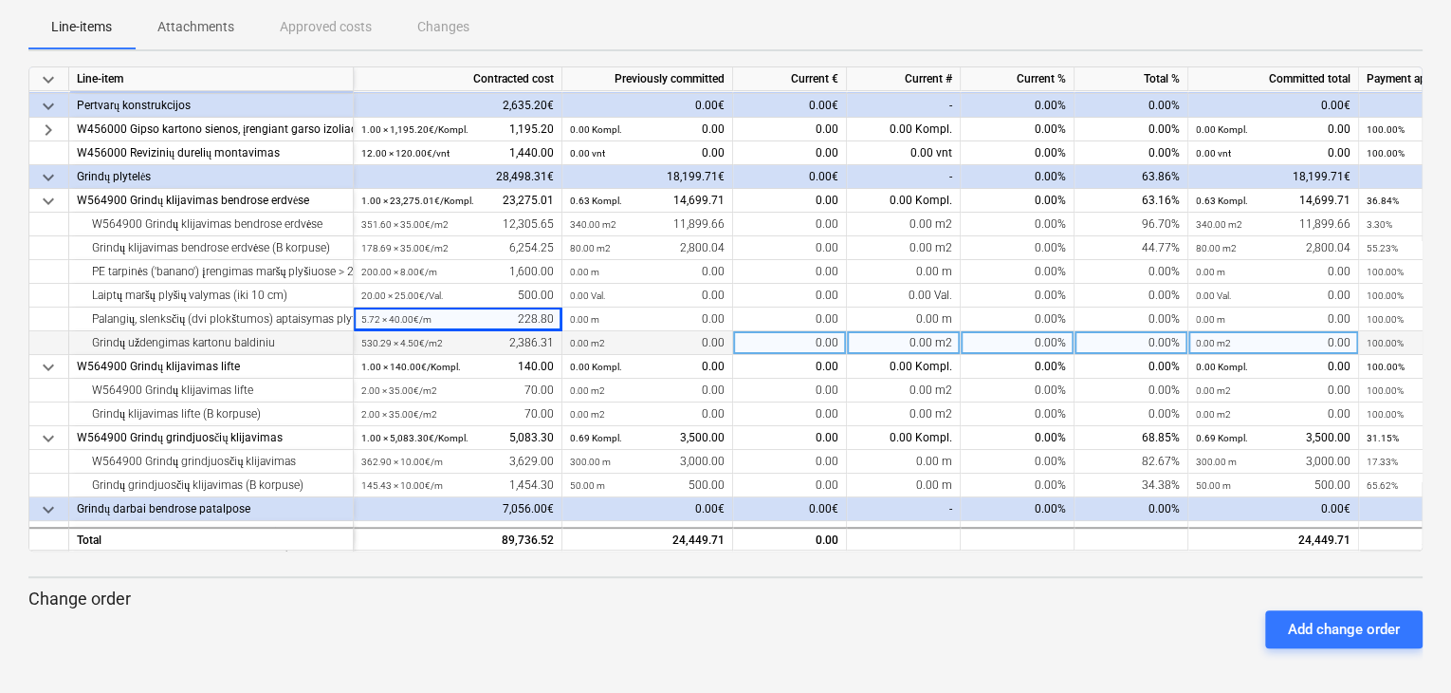
click at [475, 345] on div "530.29 × 4.50€ / m2 2,386.31" at bounding box center [457, 343] width 193 height 24
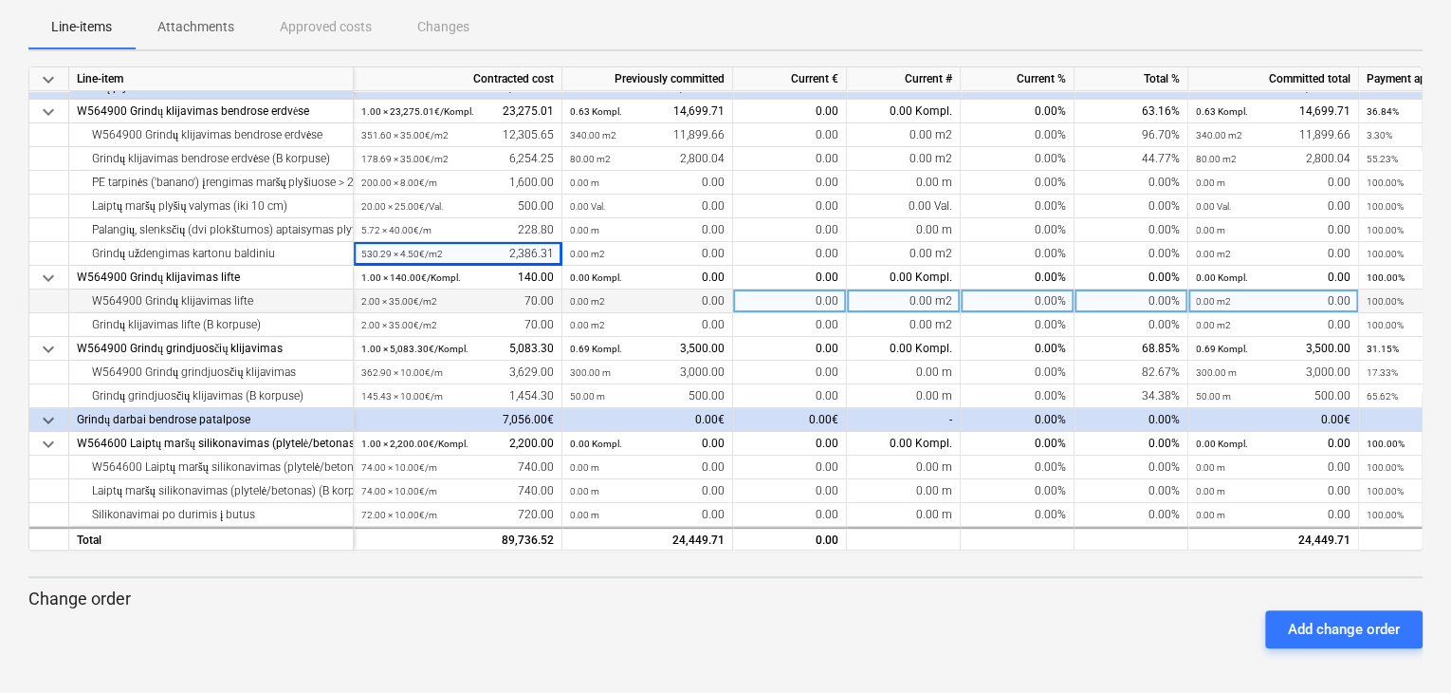
scroll to position [163, 0]
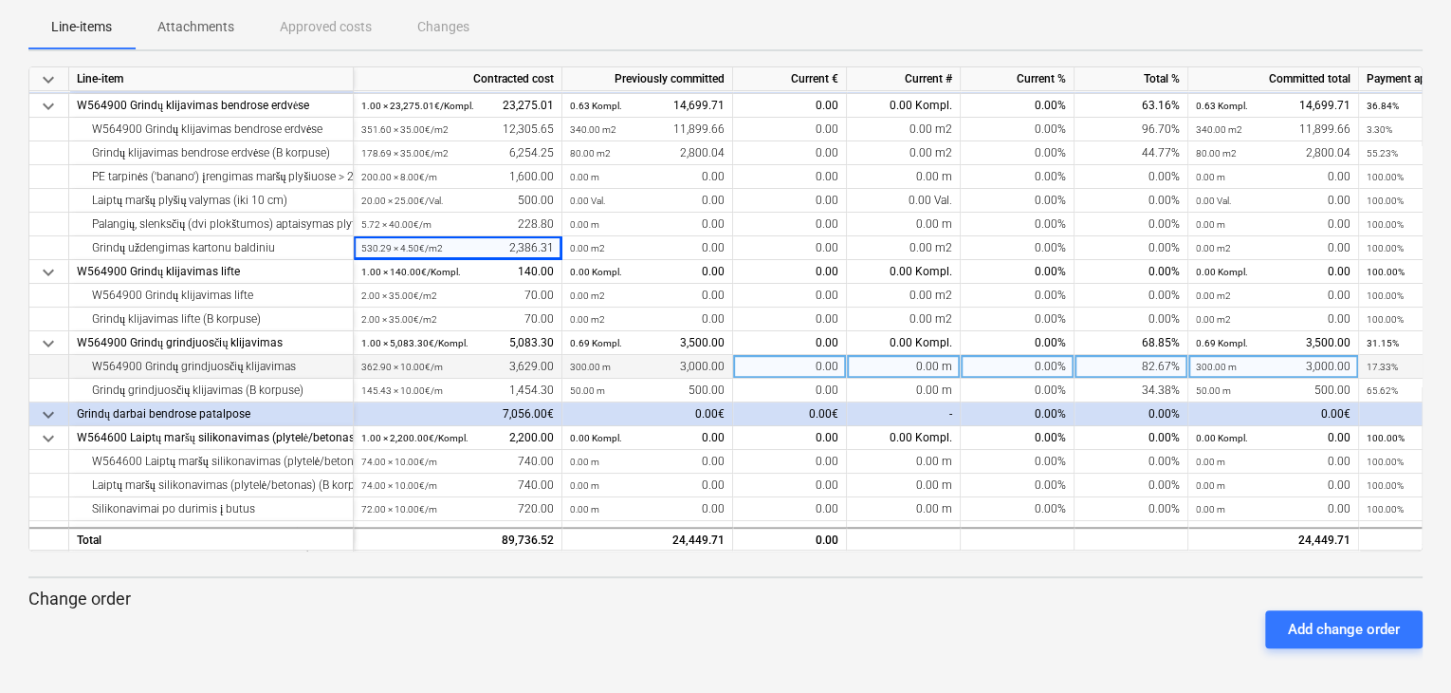
click at [486, 371] on div "362.90 × 10.00€ / m 3,629.00" at bounding box center [457, 367] width 193 height 24
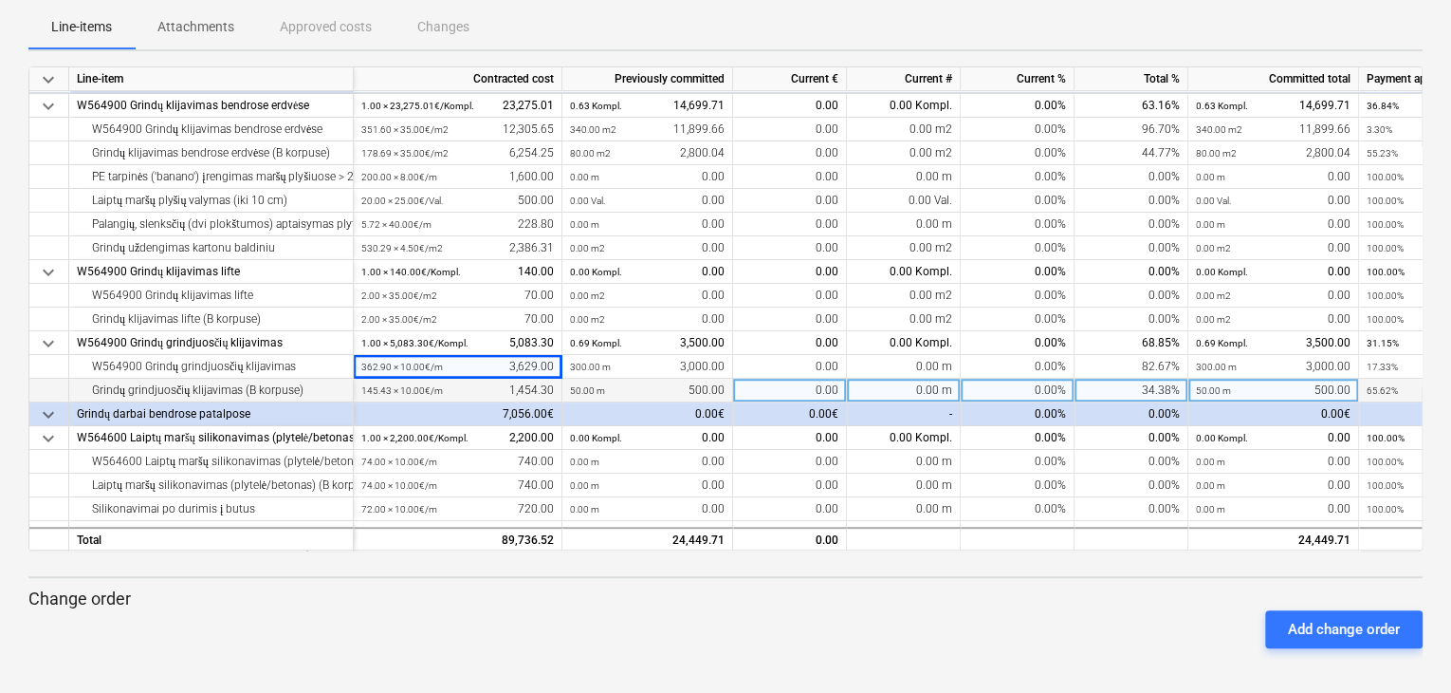
click at [480, 389] on div "145.43 × 10.00€ / m 1,454.30" at bounding box center [457, 391] width 193 height 24
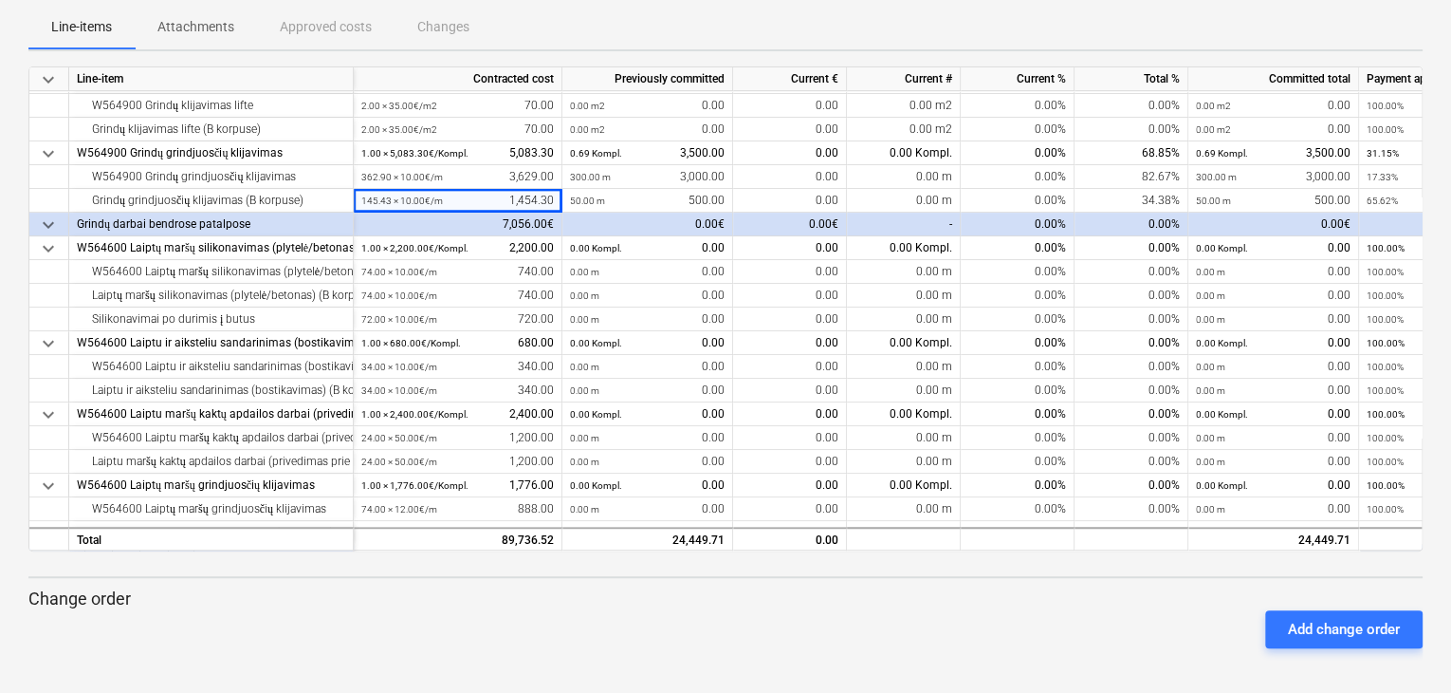
scroll to position [0, 0]
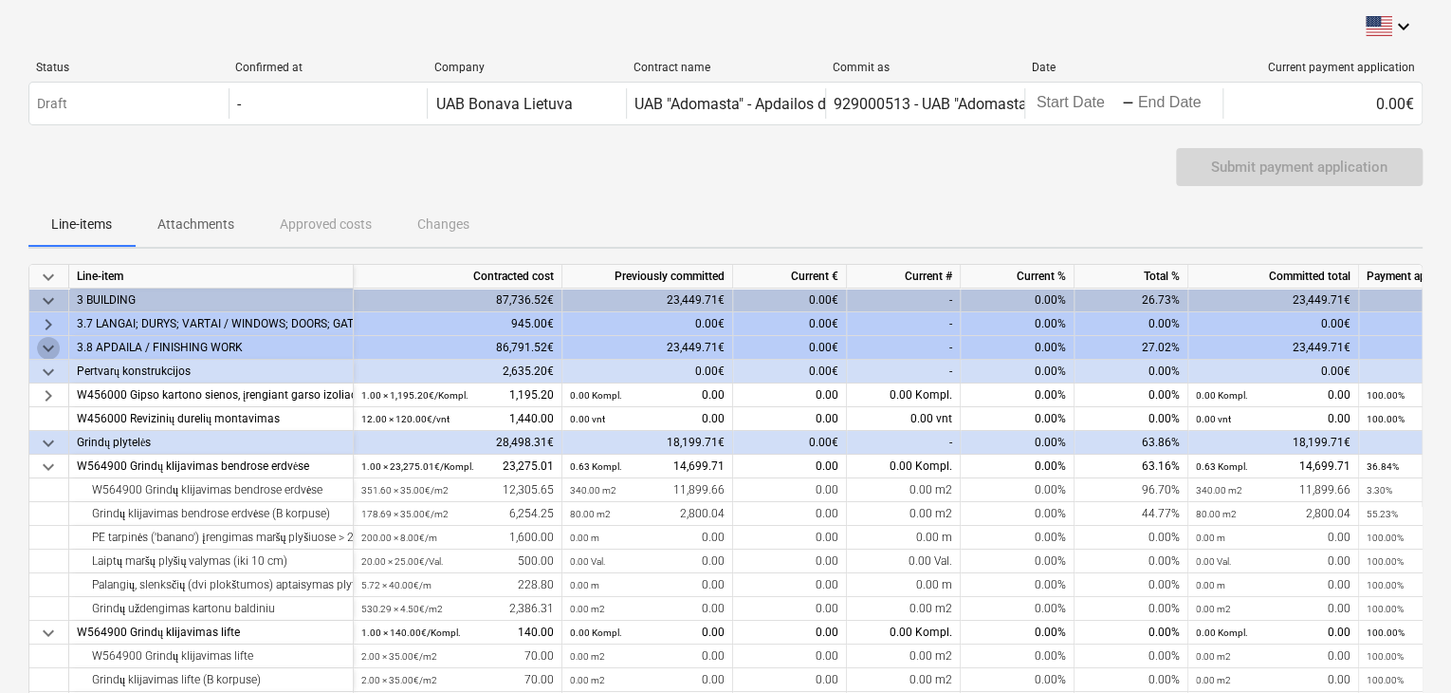
click at [46, 348] on span "keyboard_arrow_down" at bounding box center [48, 348] width 23 height 23
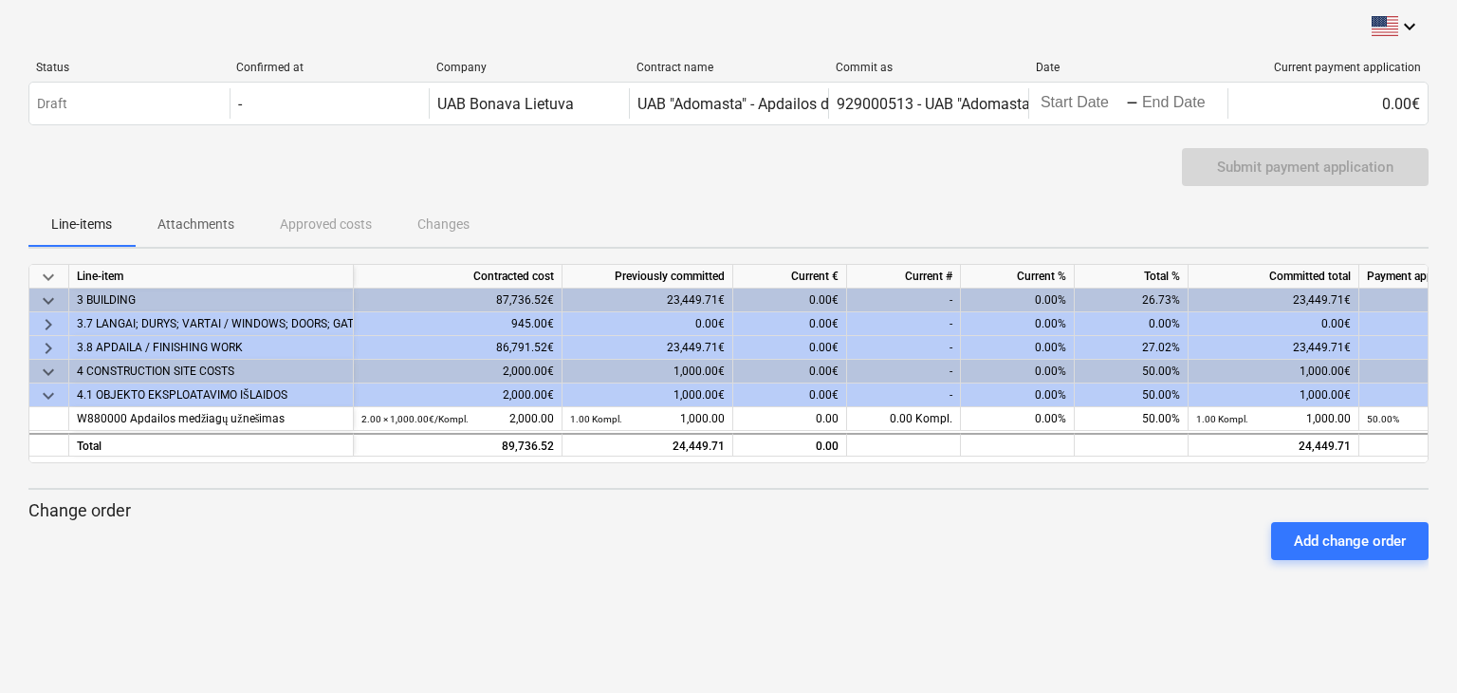
click at [56, 324] on span "keyboard_arrow_right" at bounding box center [48, 324] width 23 height 23
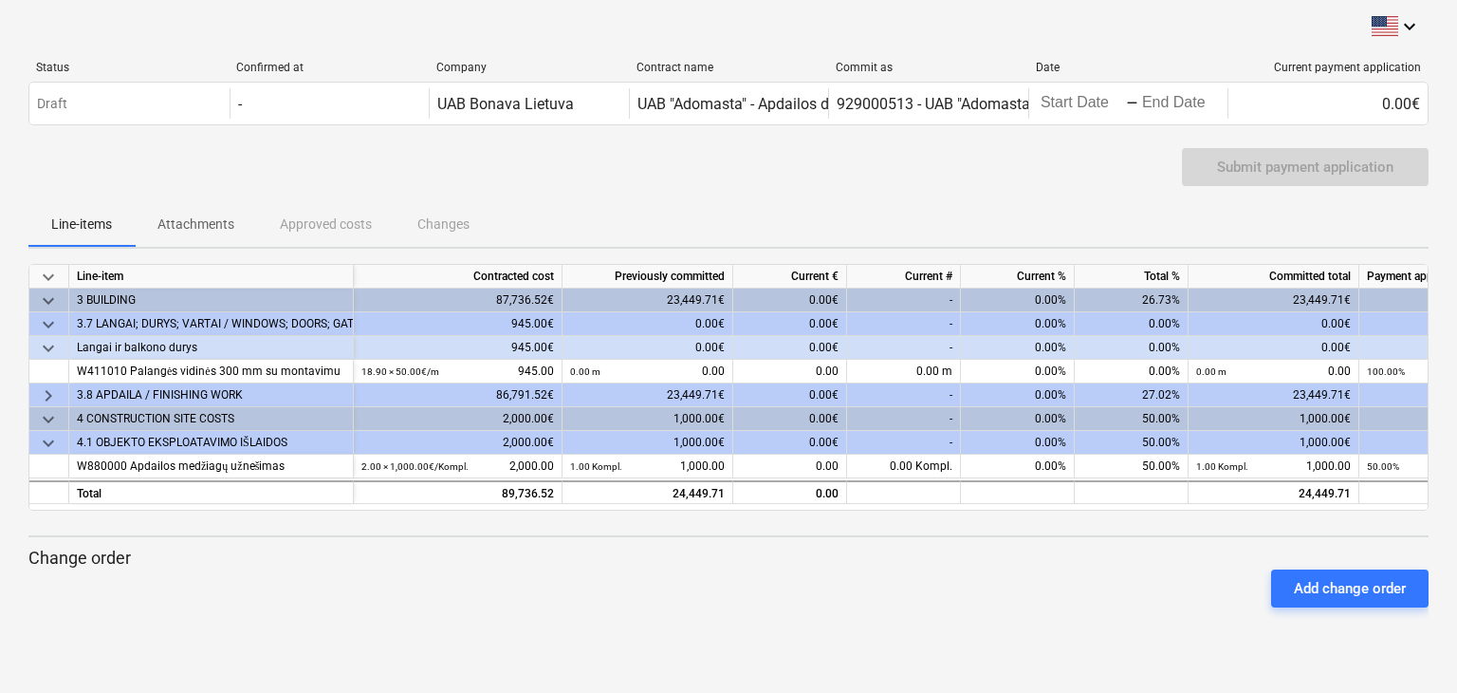
click at [44, 346] on span "keyboard_arrow_down" at bounding box center [48, 348] width 23 height 23
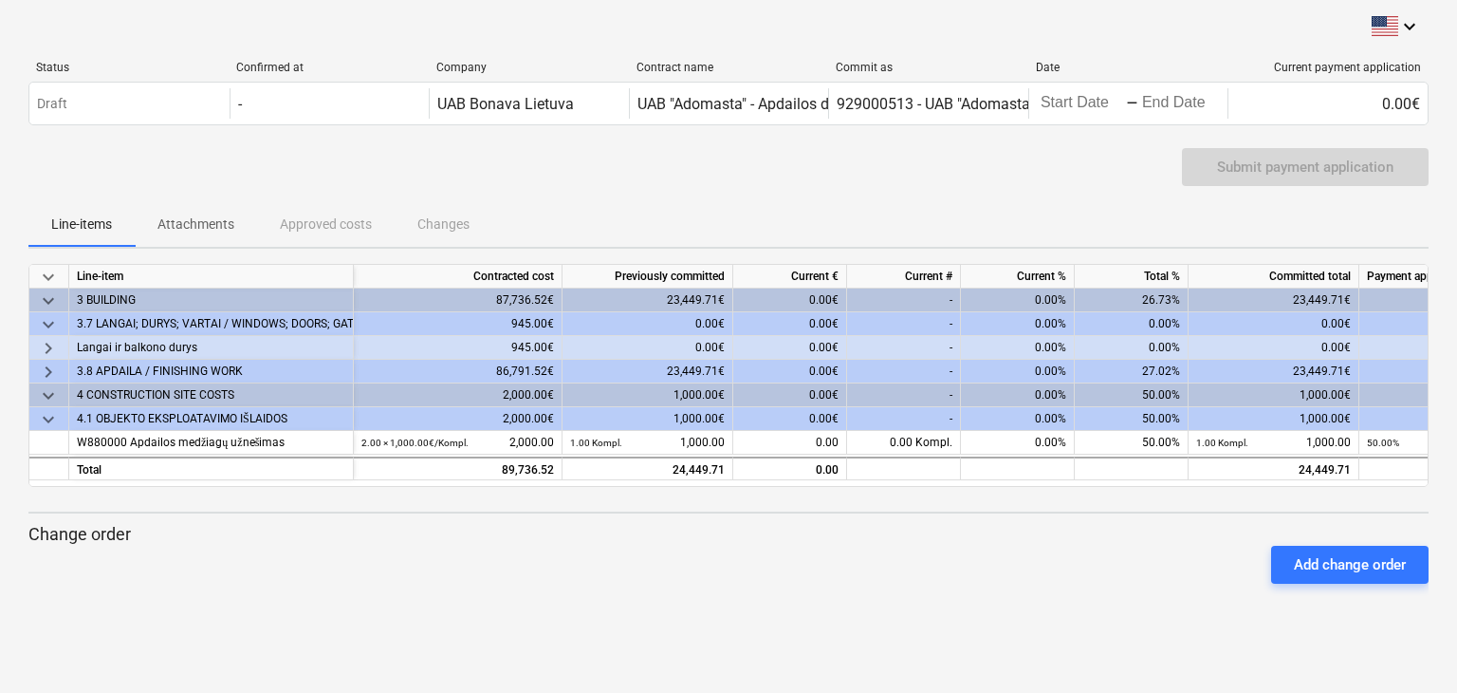
click at [44, 346] on span "keyboard_arrow_right" at bounding box center [48, 348] width 23 height 23
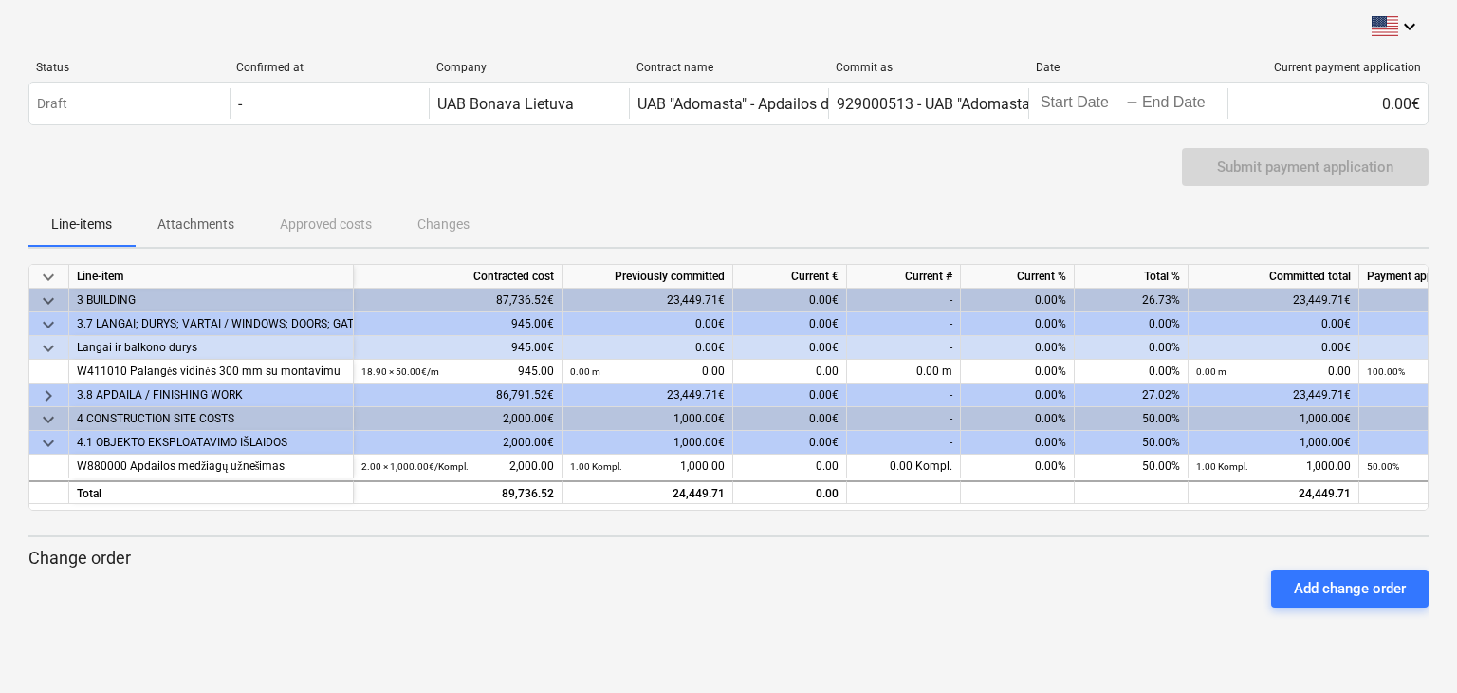
click at [43, 325] on span "keyboard_arrow_down" at bounding box center [48, 324] width 23 height 23
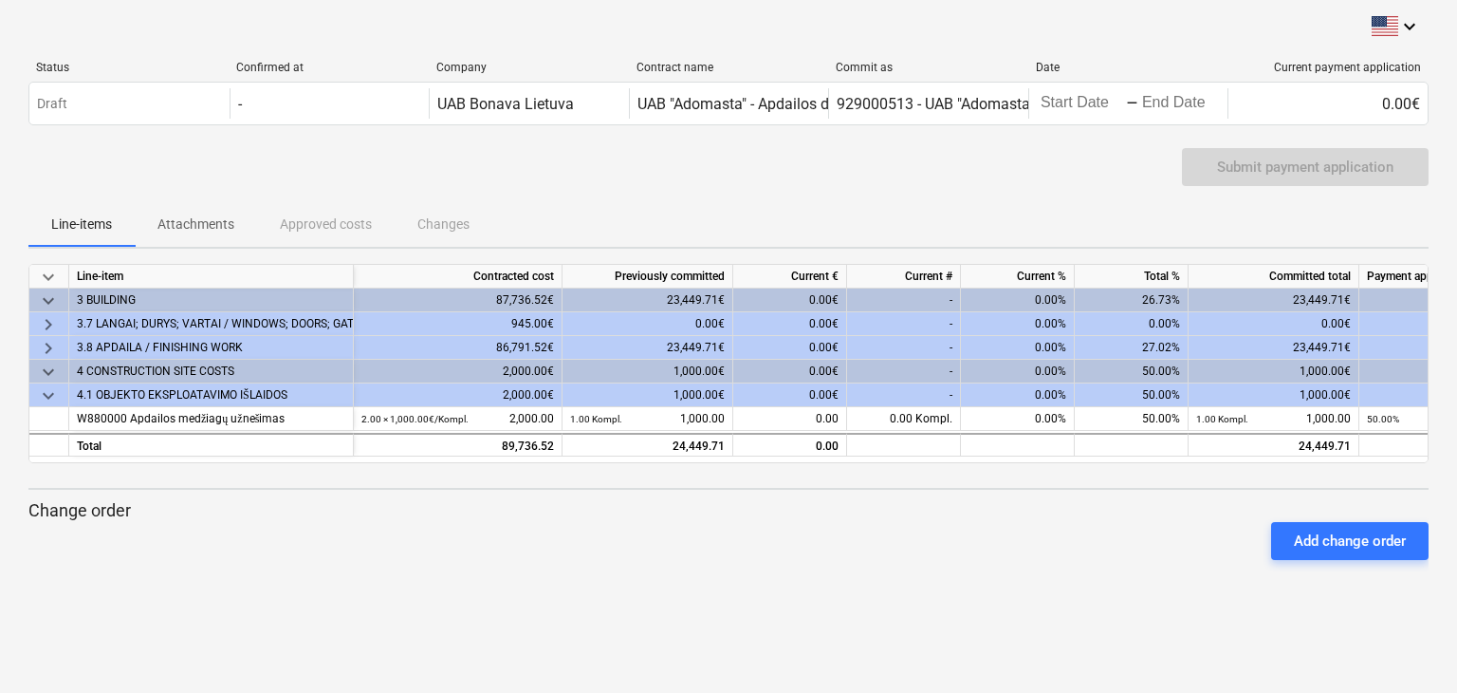
click at [43, 325] on span "keyboard_arrow_right" at bounding box center [48, 324] width 23 height 23
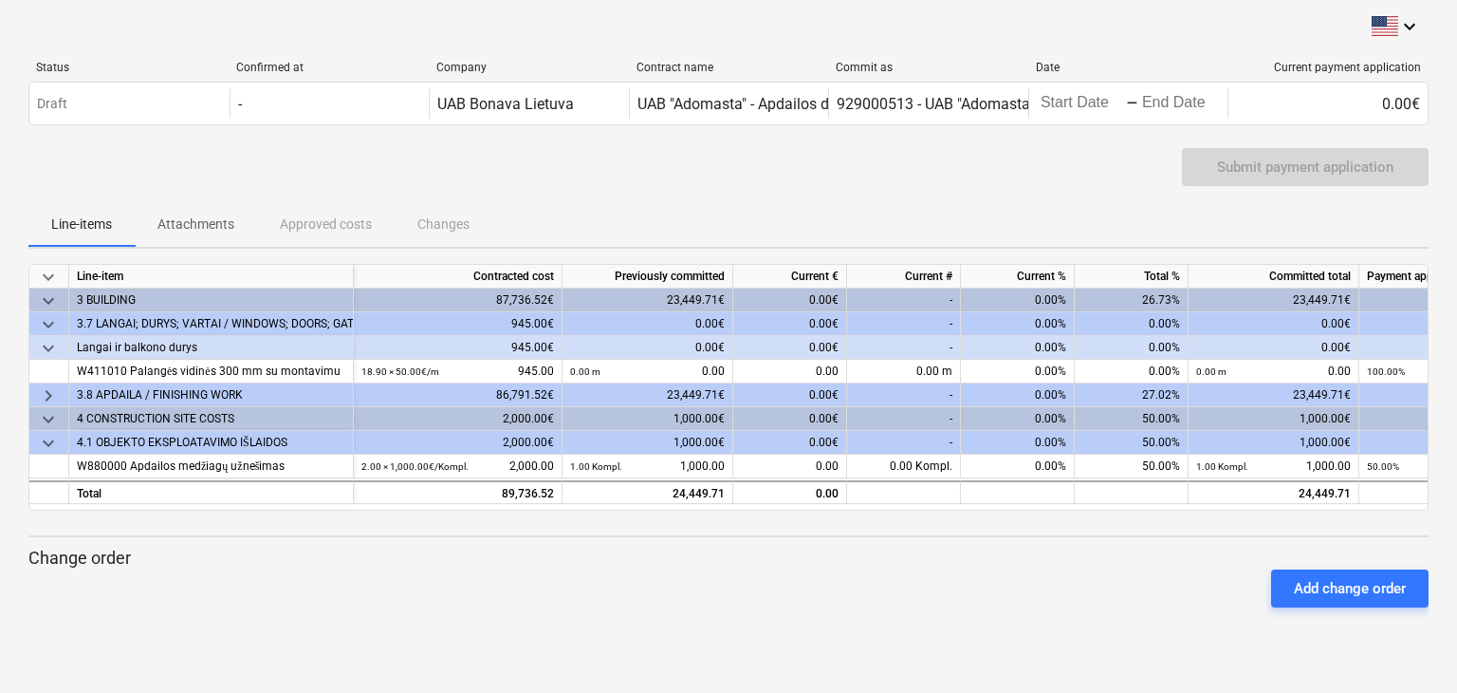
click at [46, 394] on span "keyboard_arrow_right" at bounding box center [48, 395] width 23 height 23
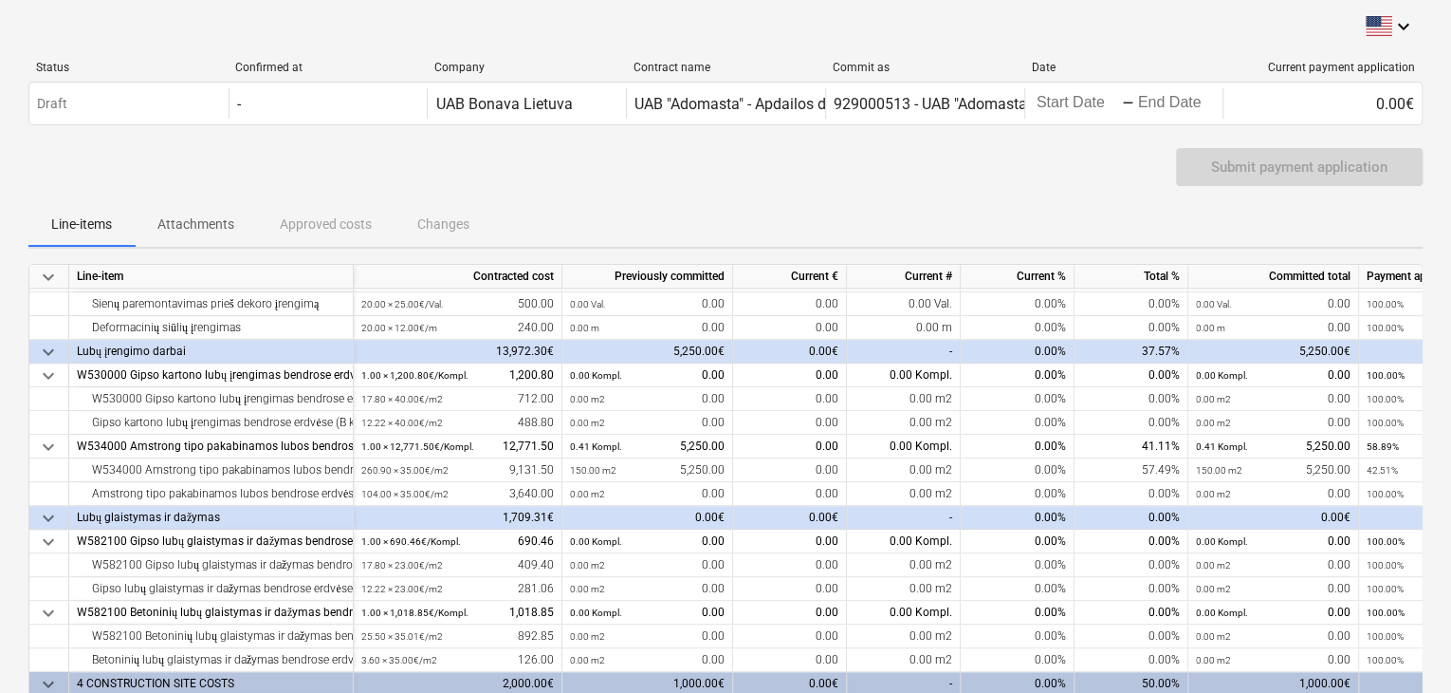
scroll to position [970, 0]
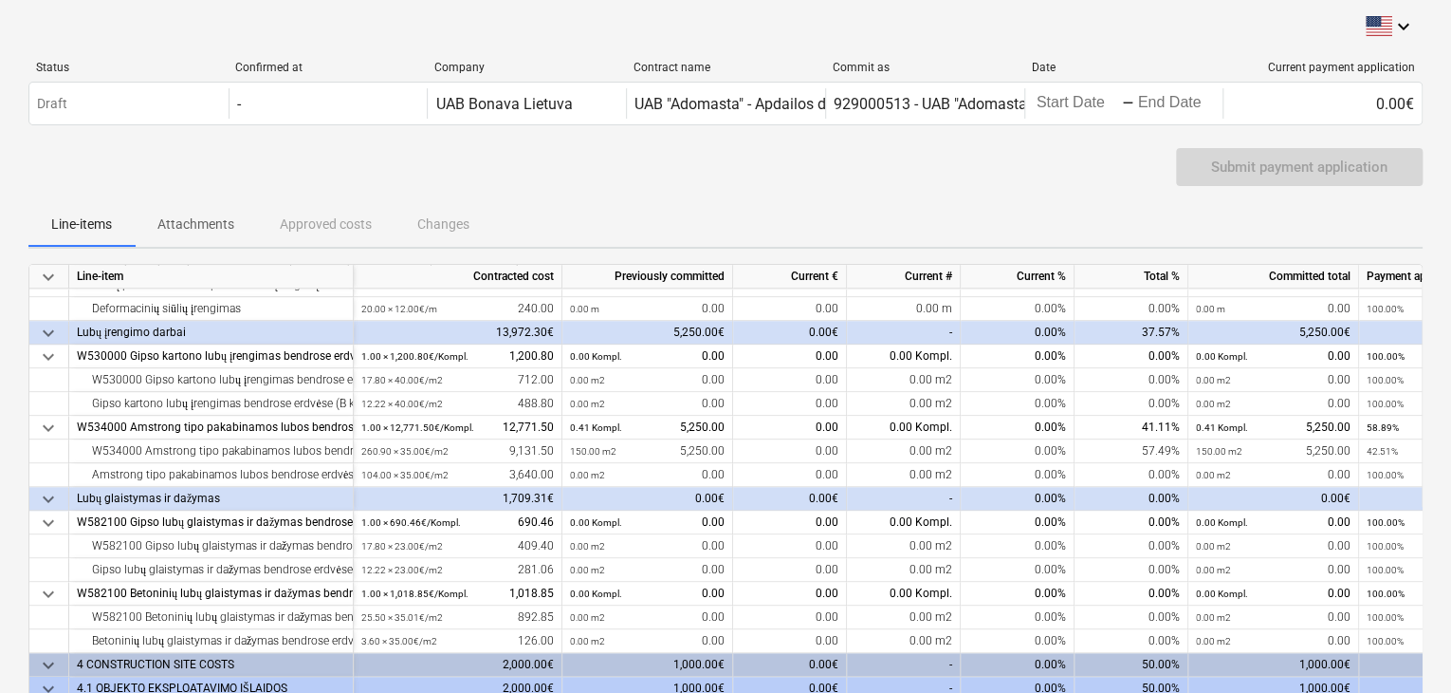
click at [42, 654] on span "keyboard_arrow_down" at bounding box center [48, 665] width 23 height 23
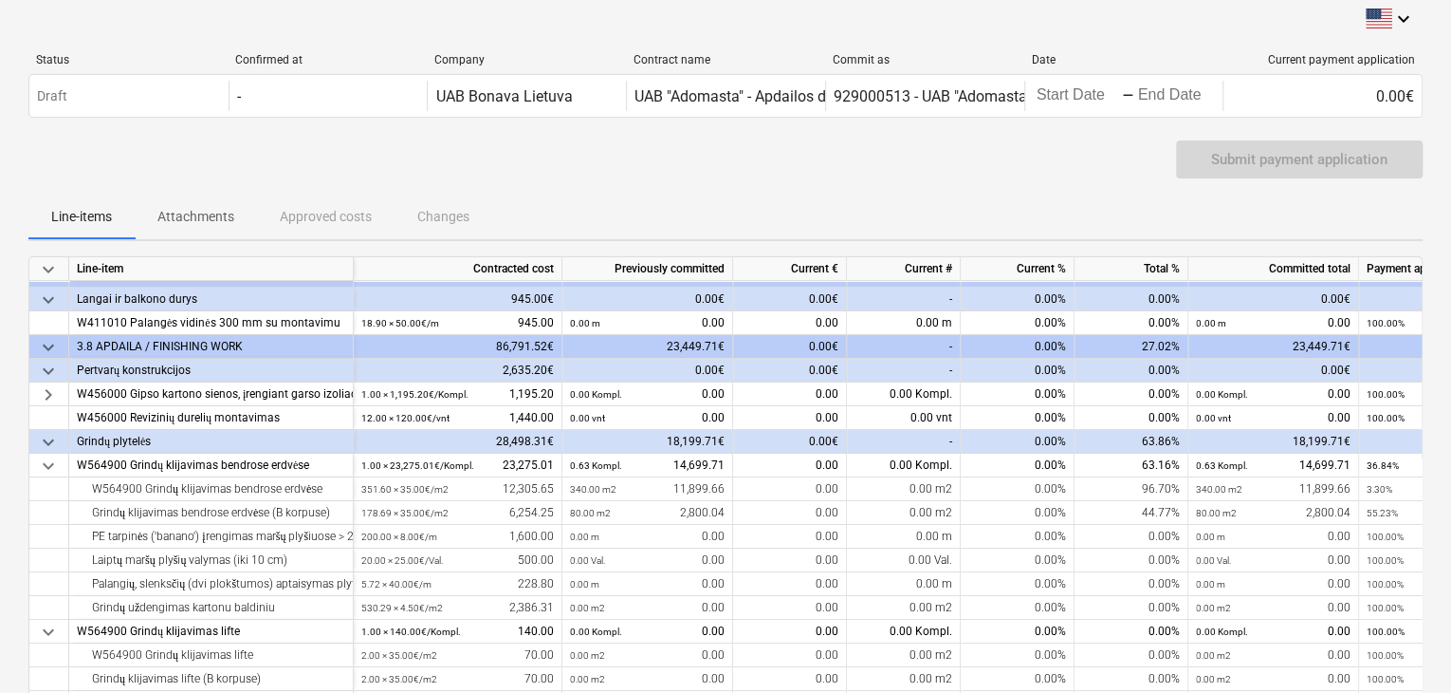
scroll to position [0, 0]
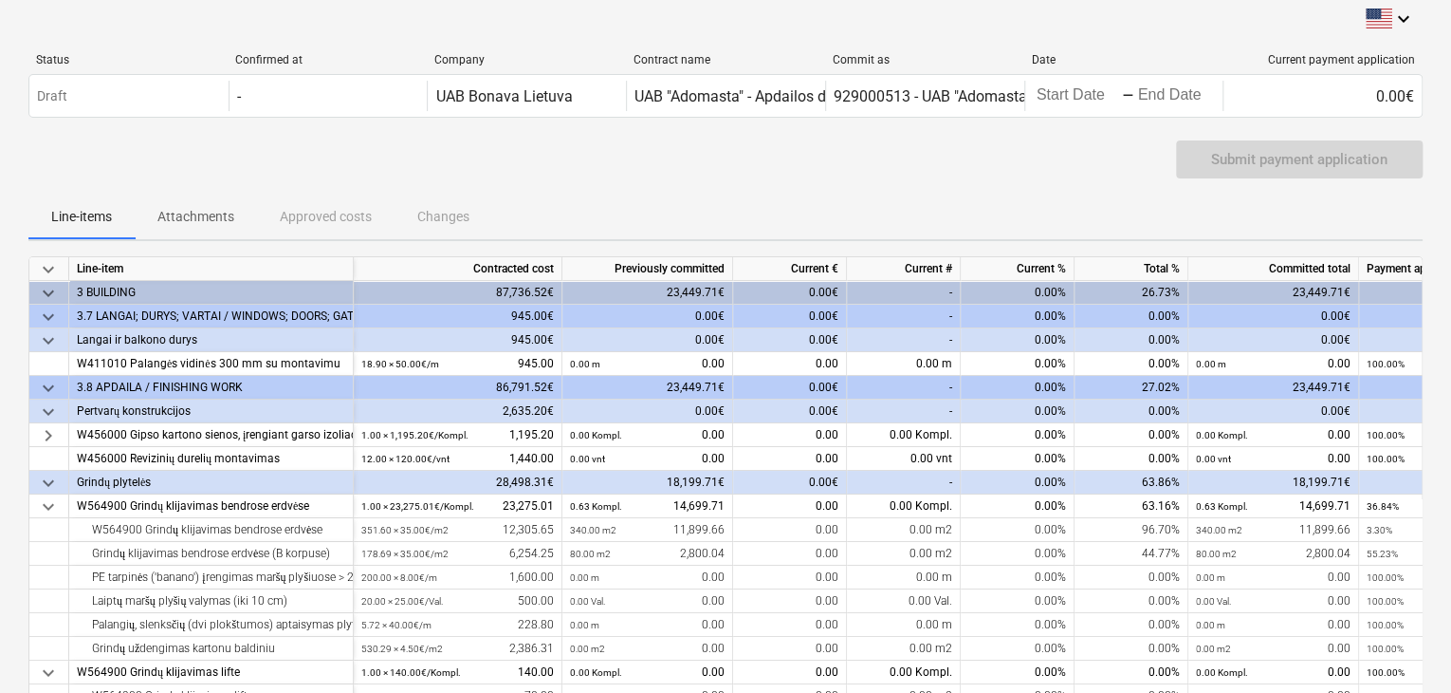
click at [49, 312] on span "keyboard_arrow_down" at bounding box center [48, 316] width 23 height 23
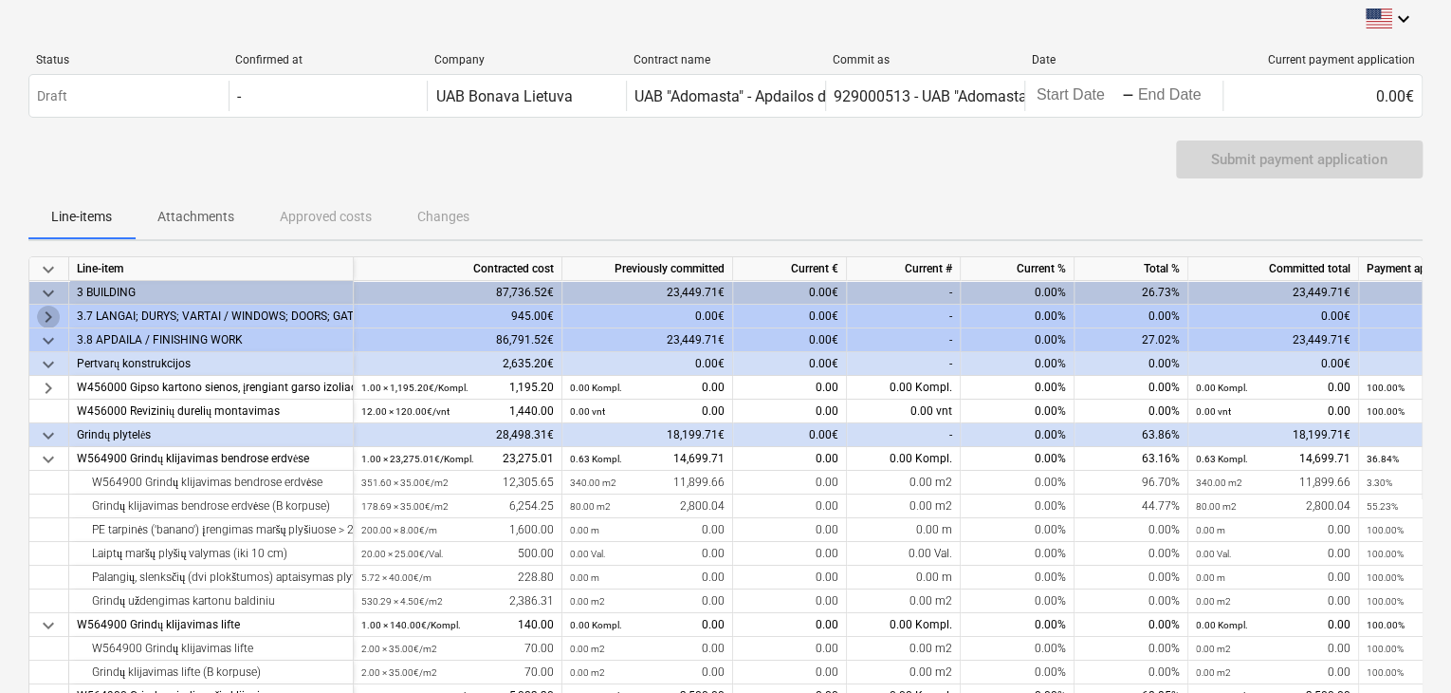
click at [49, 312] on span "keyboard_arrow_right" at bounding box center [48, 316] width 23 height 23
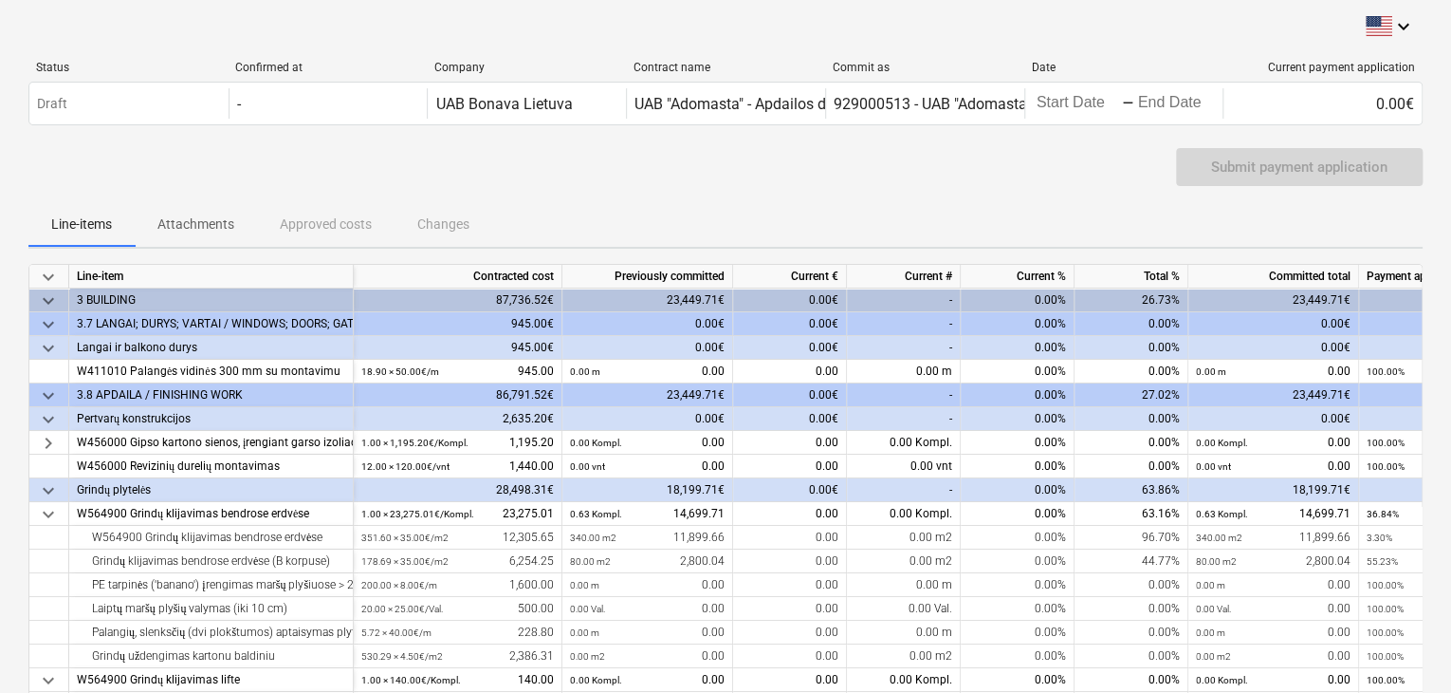
click at [51, 298] on span "keyboard_arrow_down" at bounding box center [48, 300] width 23 height 23
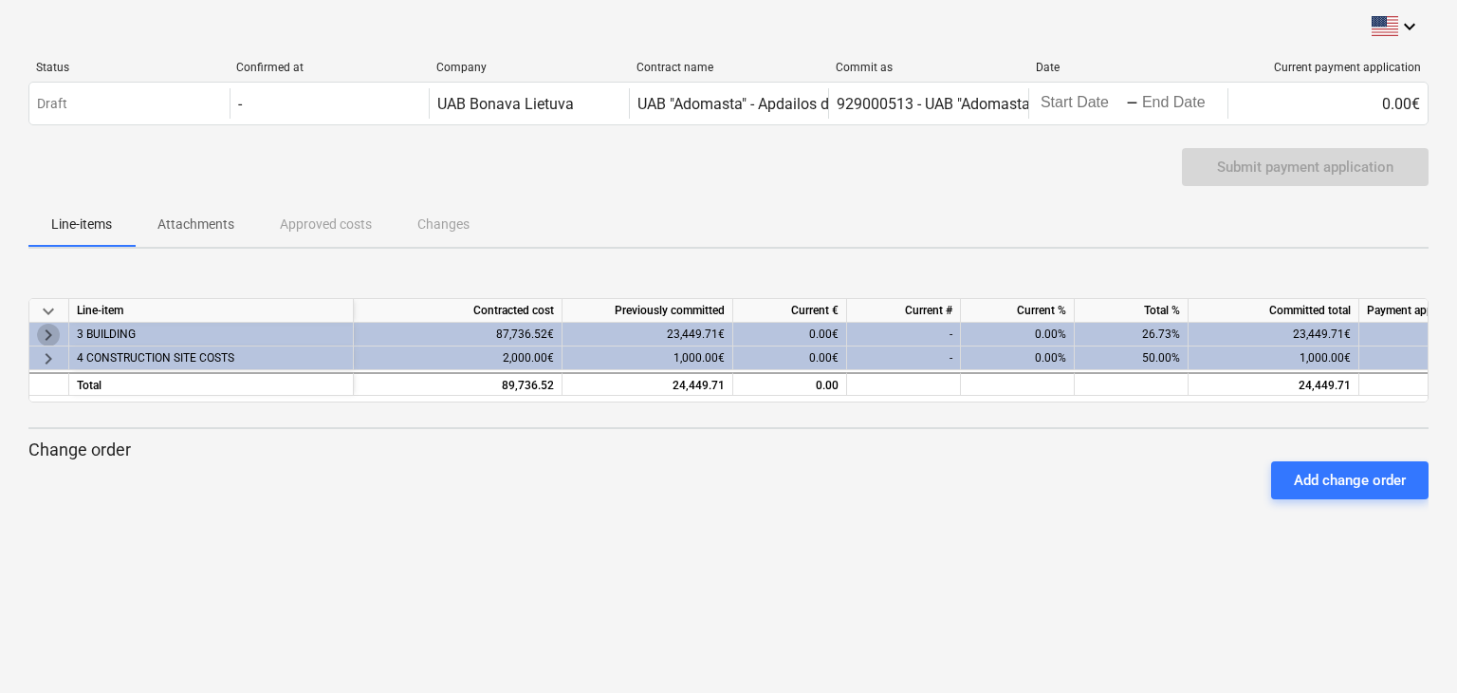
click at [51, 331] on span "keyboard_arrow_right" at bounding box center [48, 334] width 23 height 23
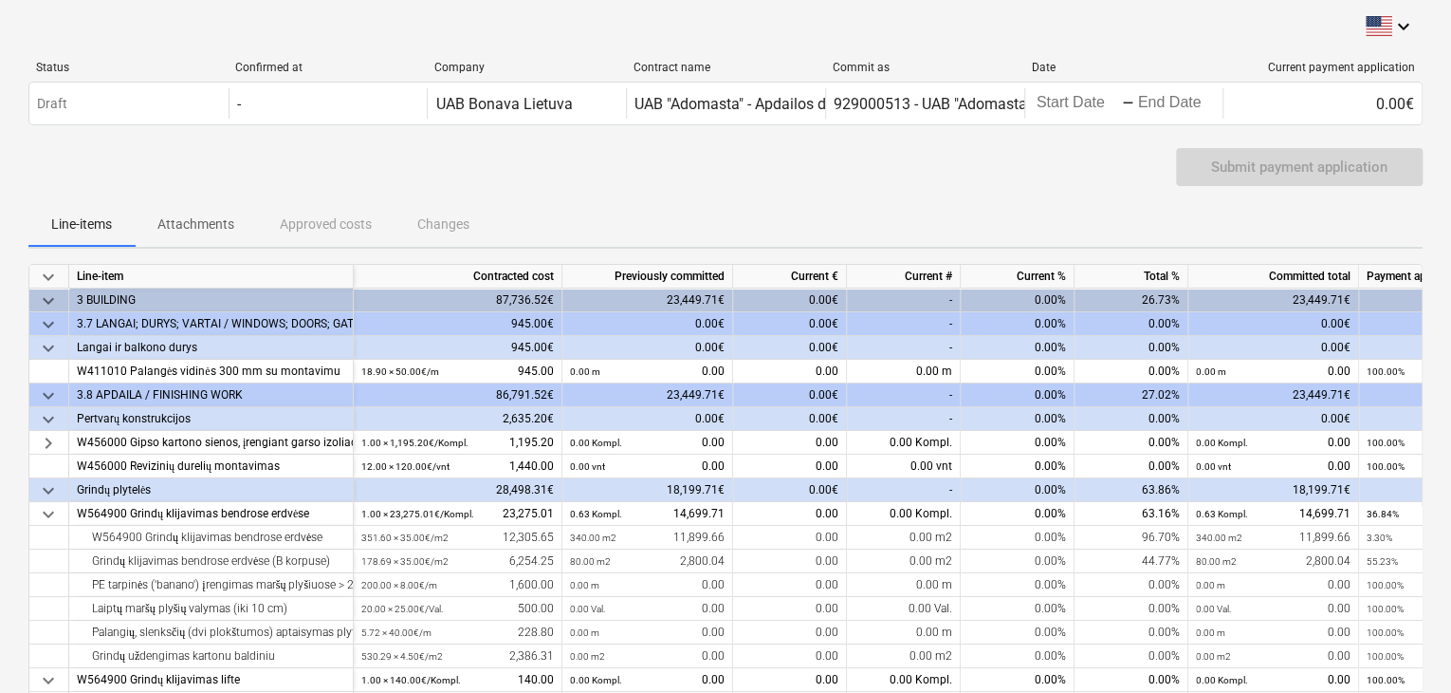
click at [49, 301] on span "keyboard_arrow_down" at bounding box center [48, 300] width 23 height 23
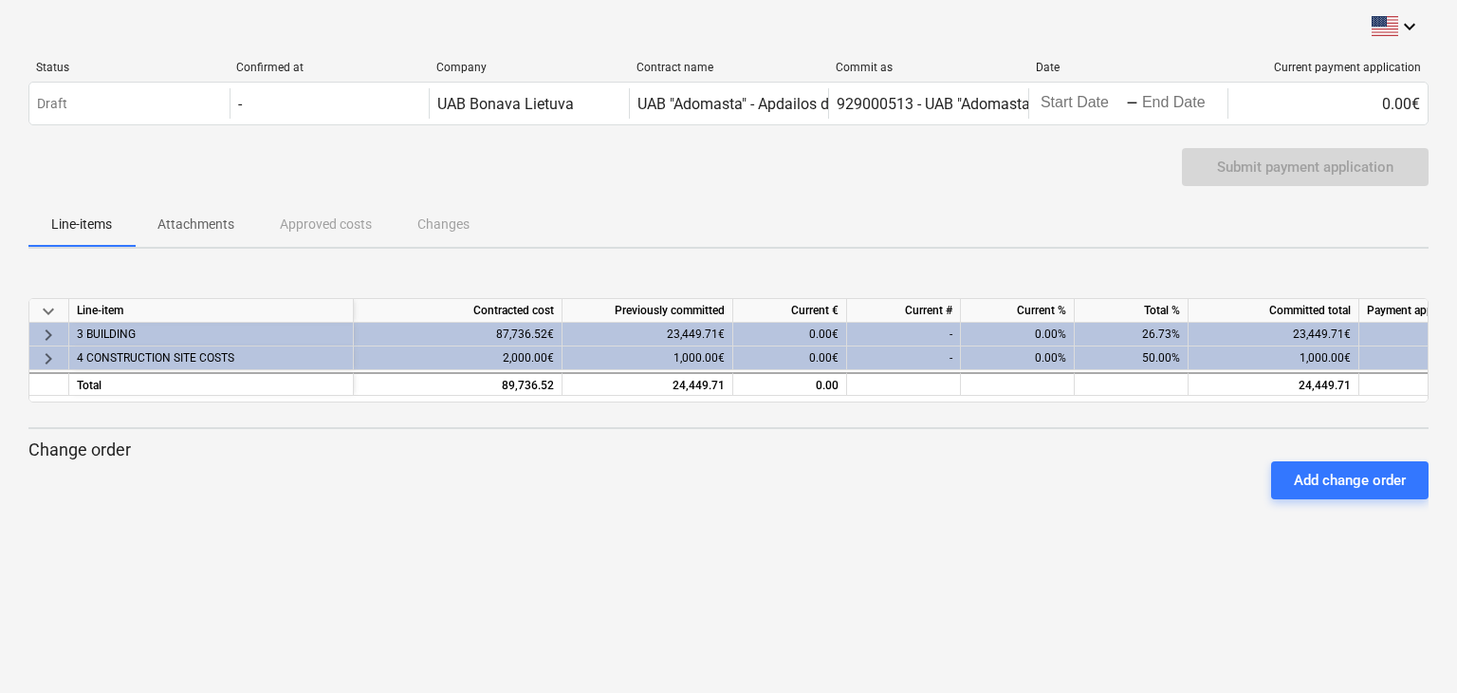
click at [51, 356] on span "keyboard_arrow_right" at bounding box center [48, 358] width 23 height 23
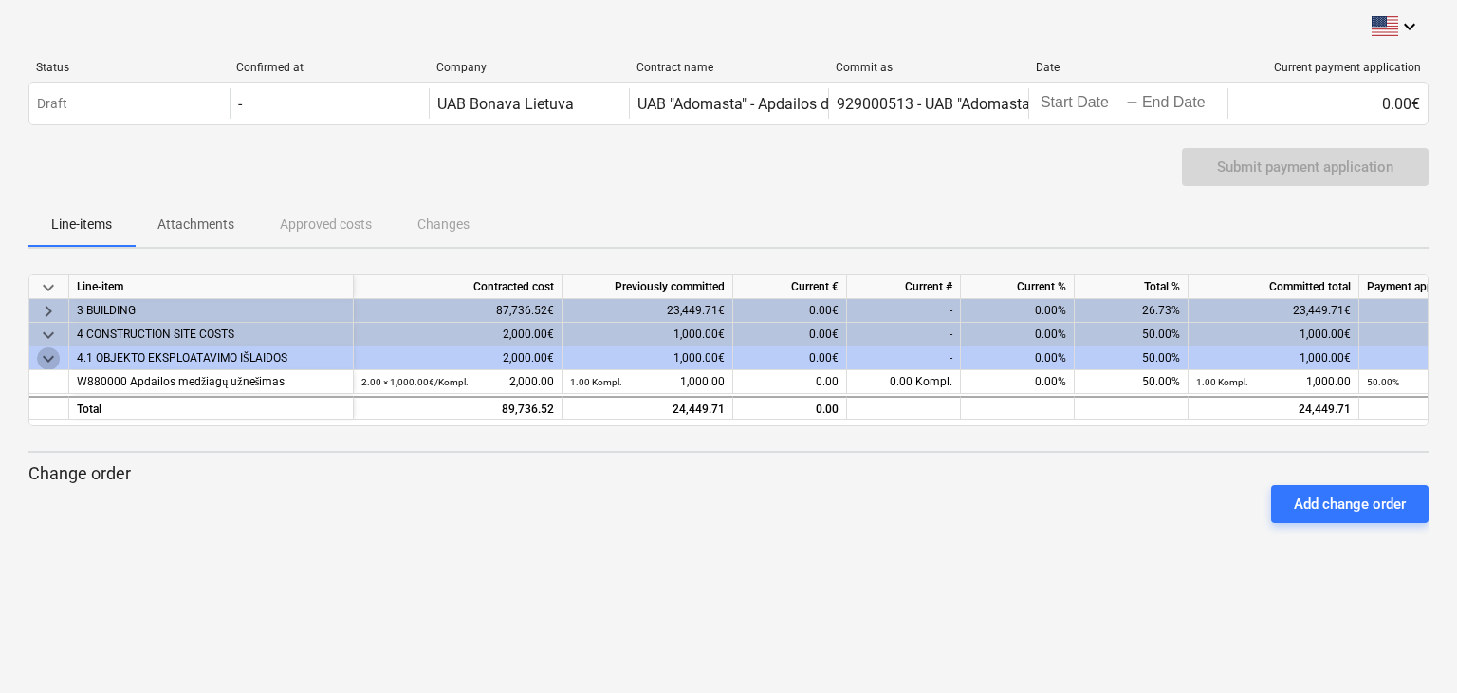
click at [49, 361] on span "keyboard_arrow_down" at bounding box center [48, 358] width 23 height 23
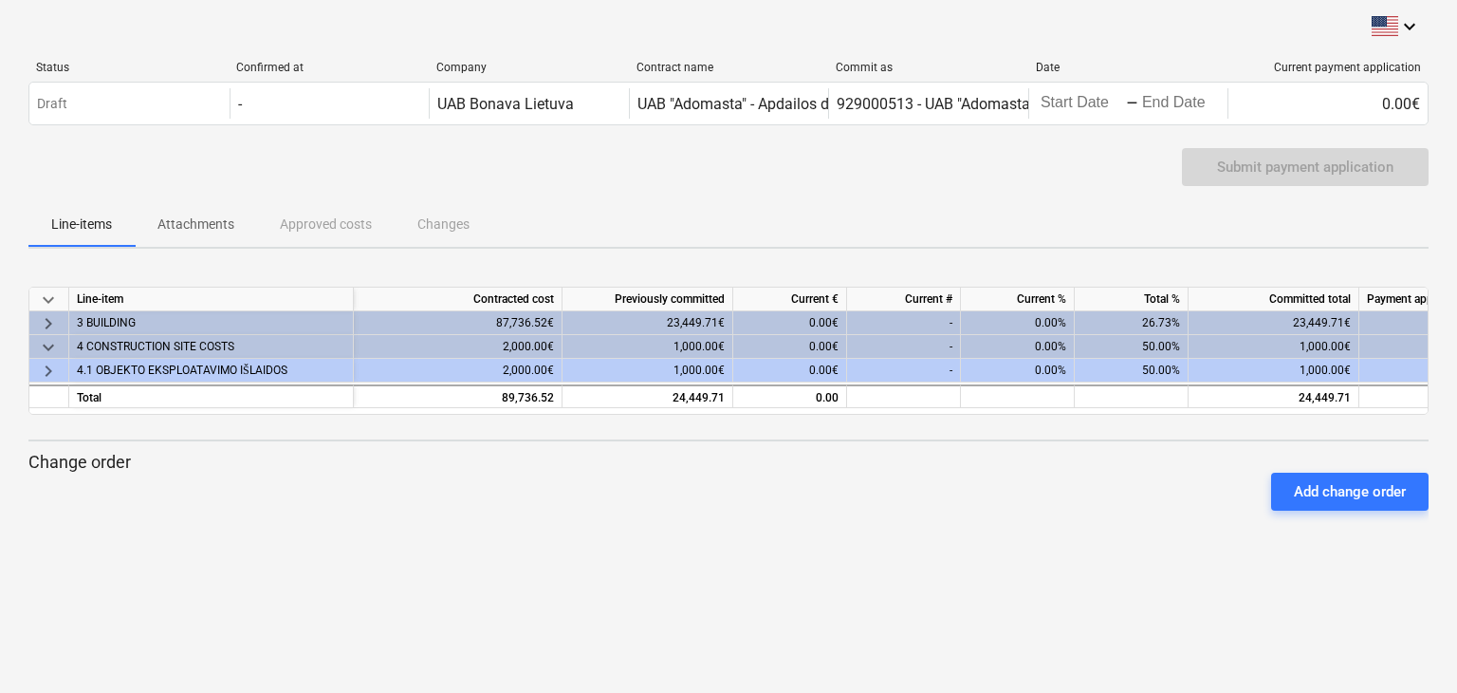
click at [47, 346] on span "keyboard_arrow_down" at bounding box center [48, 346] width 23 height 23
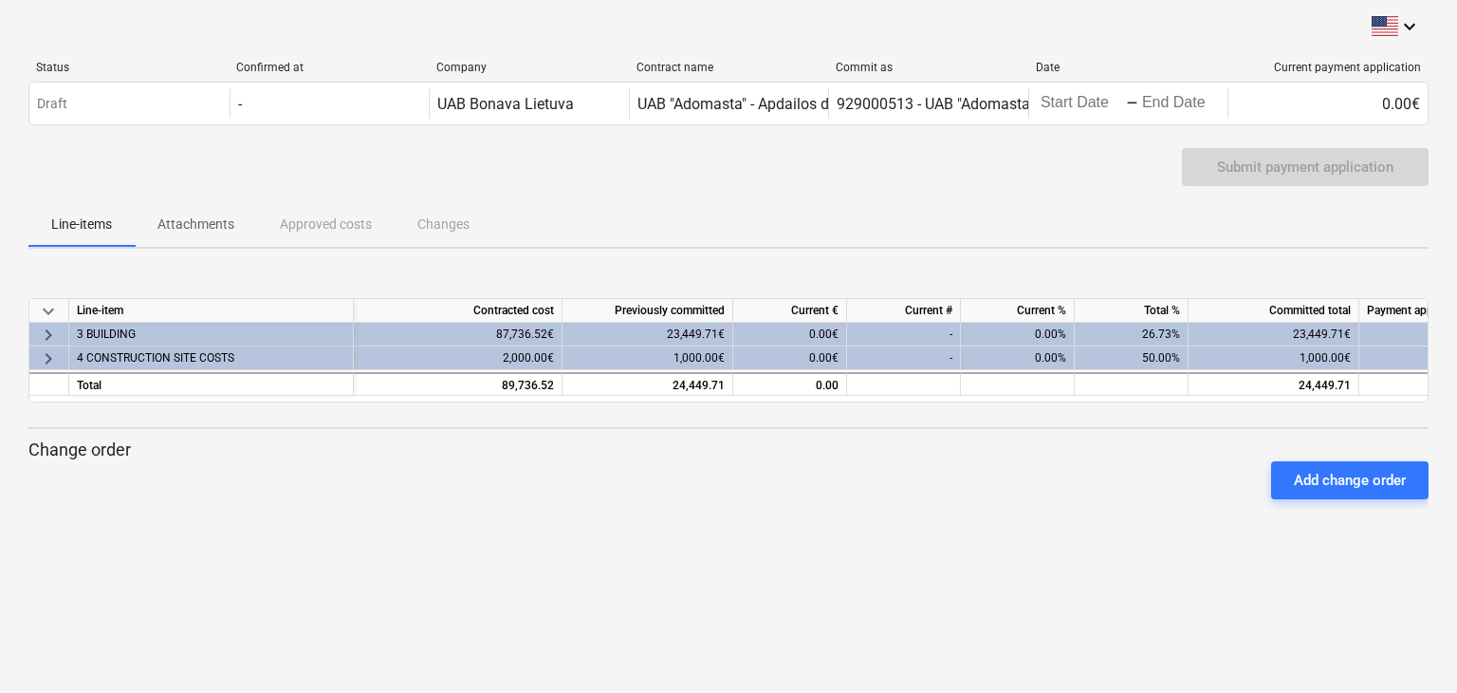
click at [48, 331] on span "keyboard_arrow_right" at bounding box center [48, 334] width 23 height 23
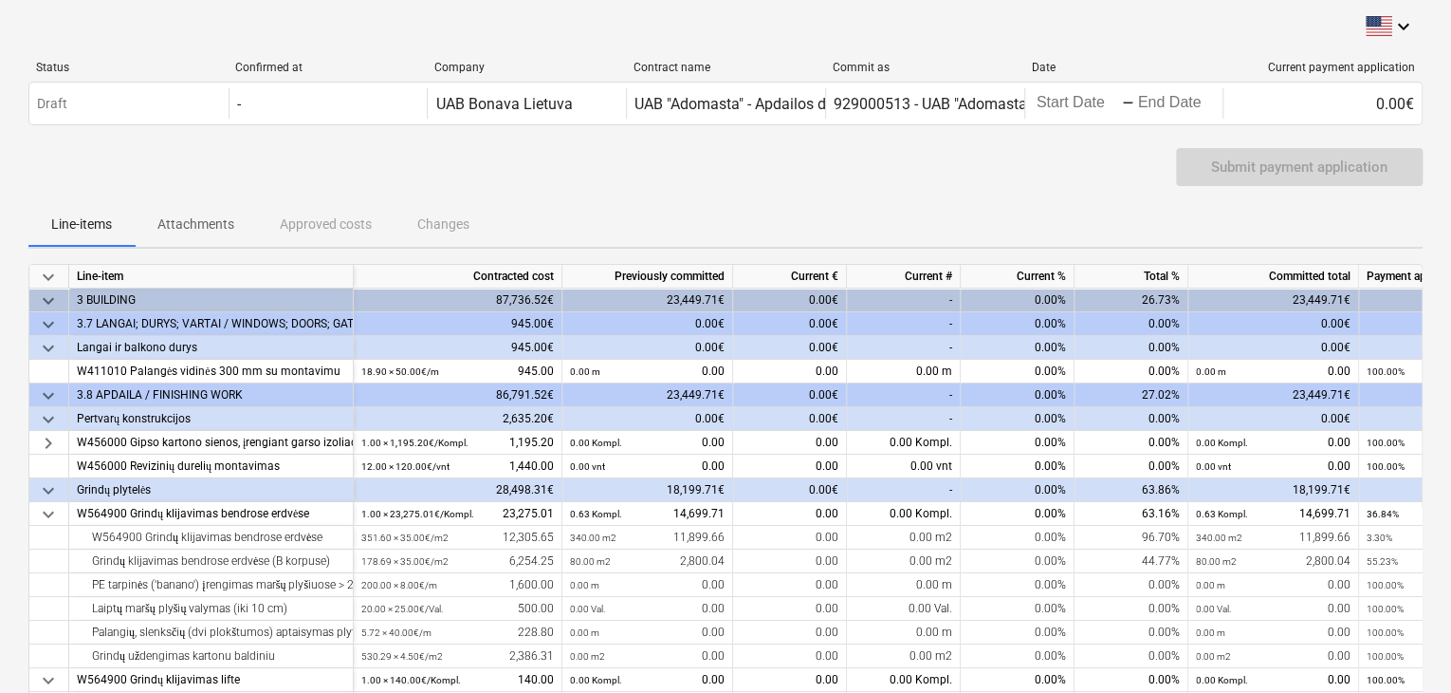
click at [50, 317] on span "keyboard_arrow_down" at bounding box center [48, 324] width 23 height 23
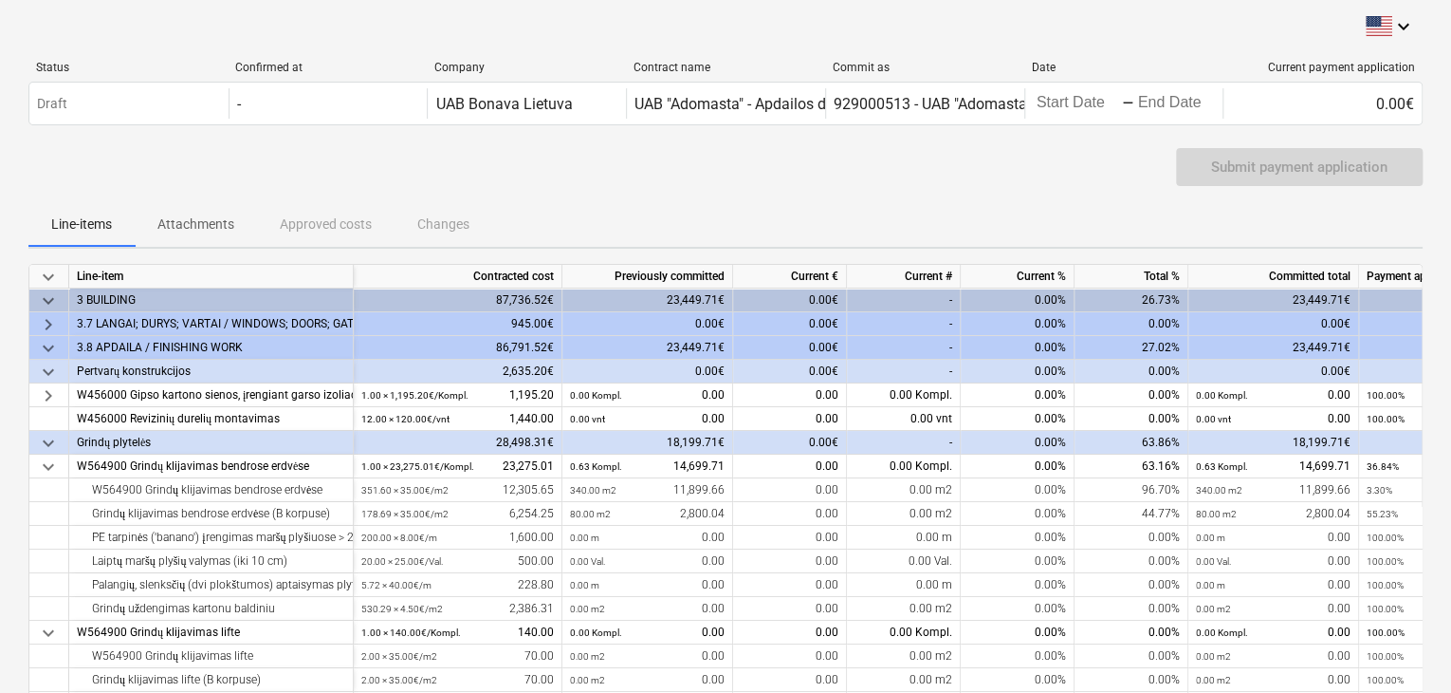
click at [50, 317] on span "keyboard_arrow_right" at bounding box center [48, 324] width 23 height 23
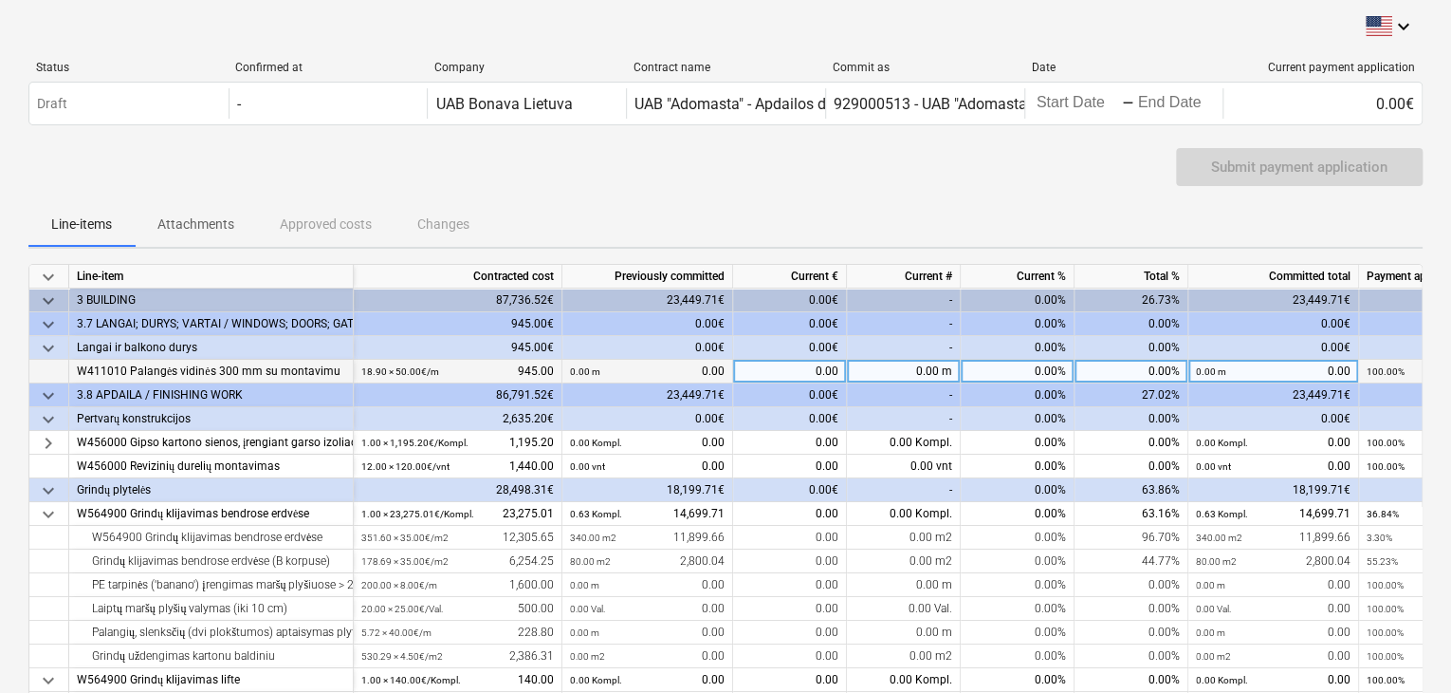
click at [188, 374] on div "W411010 Palangės vidinės 300 mm su montavimu" at bounding box center [211, 372] width 268 height 24
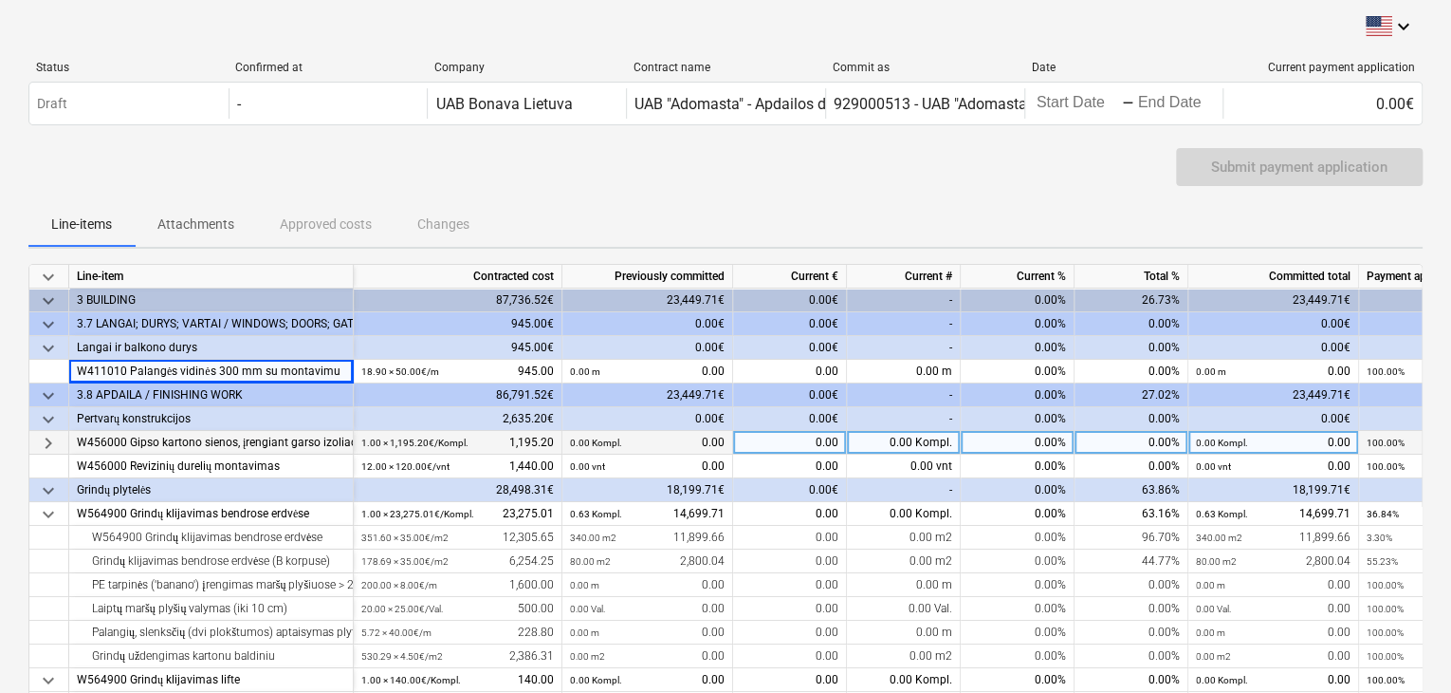
click at [185, 434] on div "W456000 Gipso kartono sienos, įrengiant garso izoliaciją 50 mm, po 2 sluoksnius…" at bounding box center [211, 443] width 268 height 24
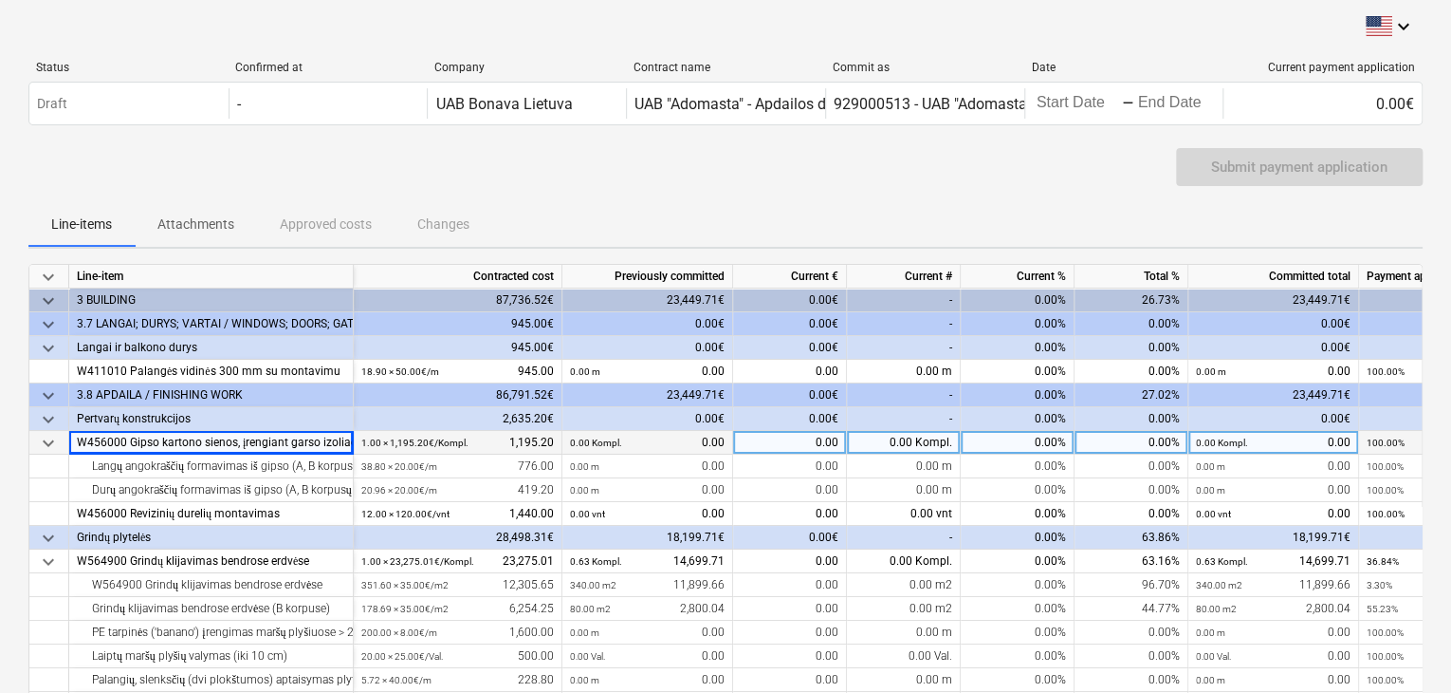
click at [56, 439] on span "keyboard_arrow_down" at bounding box center [48, 443] width 23 height 23
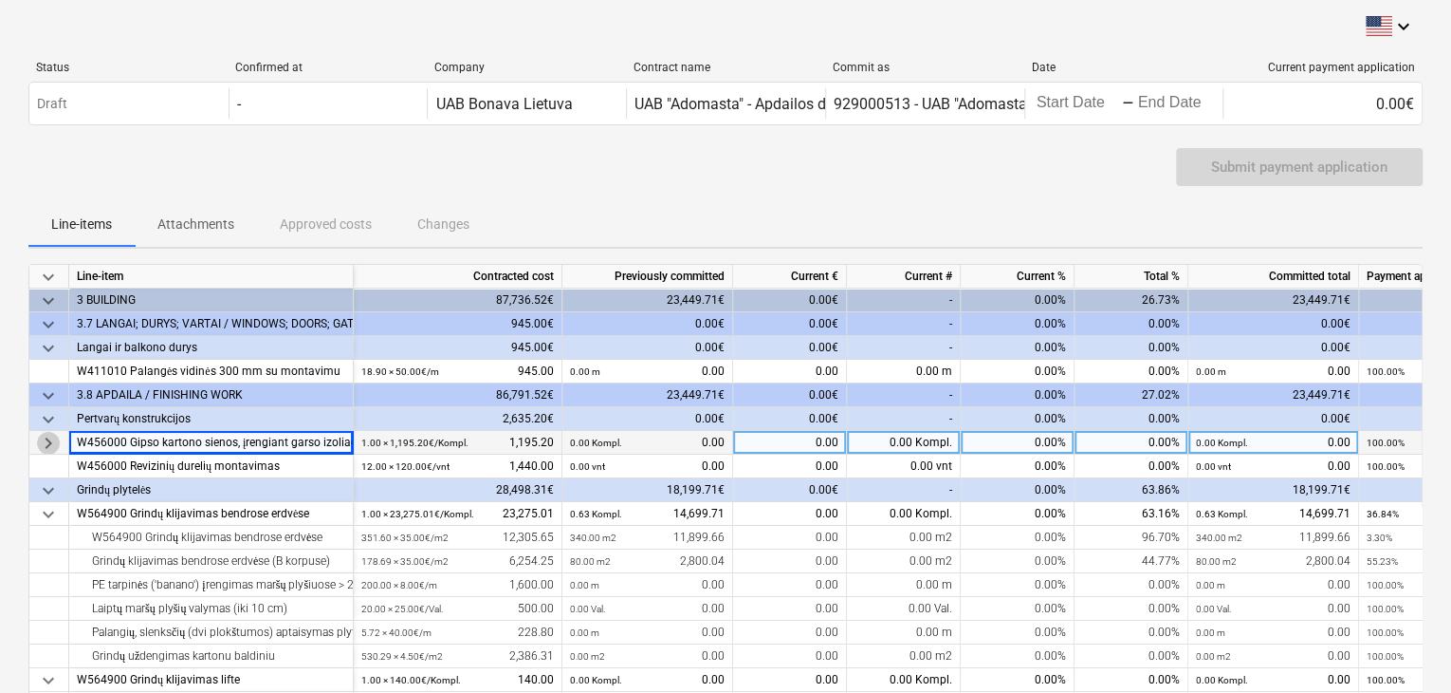
click at [56, 439] on span "keyboard_arrow_right" at bounding box center [48, 443] width 23 height 23
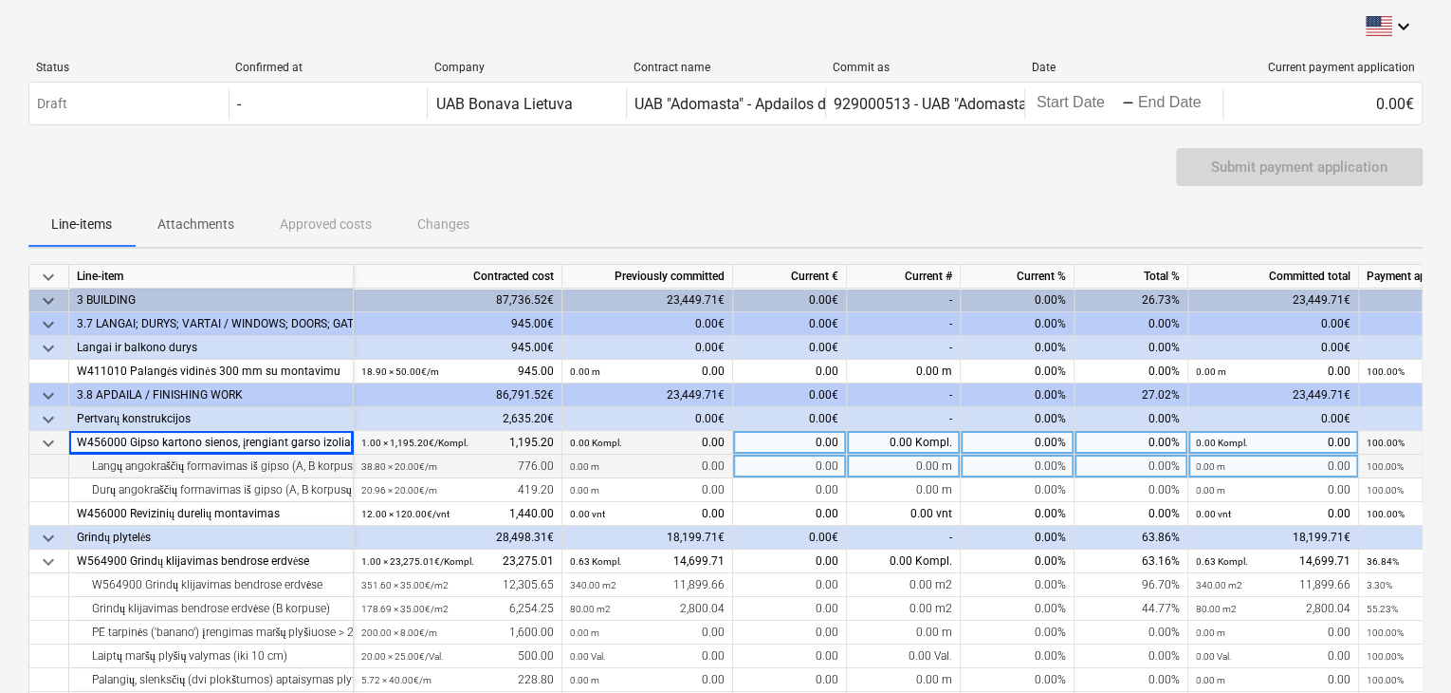
click at [203, 465] on div "Langų angokraščių formavimas iš gipso (A, B korpusų bendros erdvės)" at bounding box center [211, 466] width 268 height 24
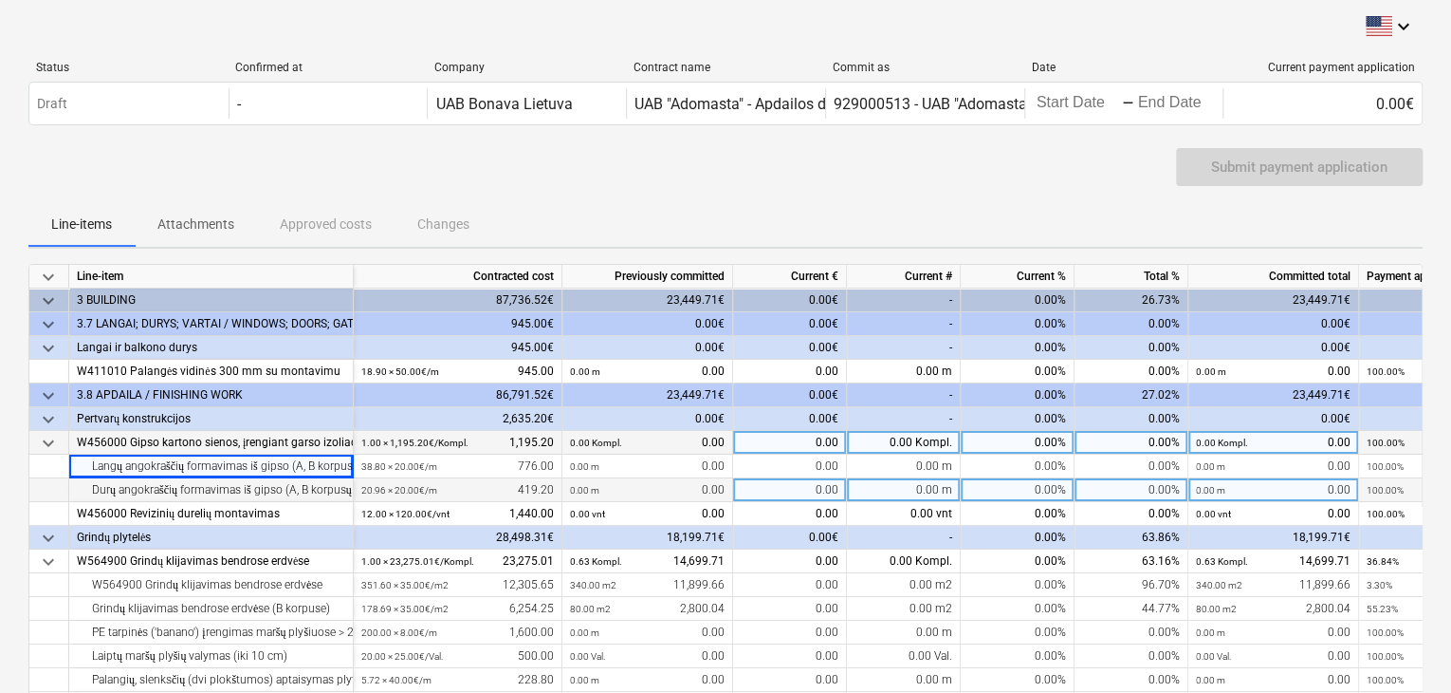
click at [209, 488] on div "Durų angokraščių formavimas iš gipso (A, B korpusų bendros erdvės)" at bounding box center [211, 490] width 268 height 24
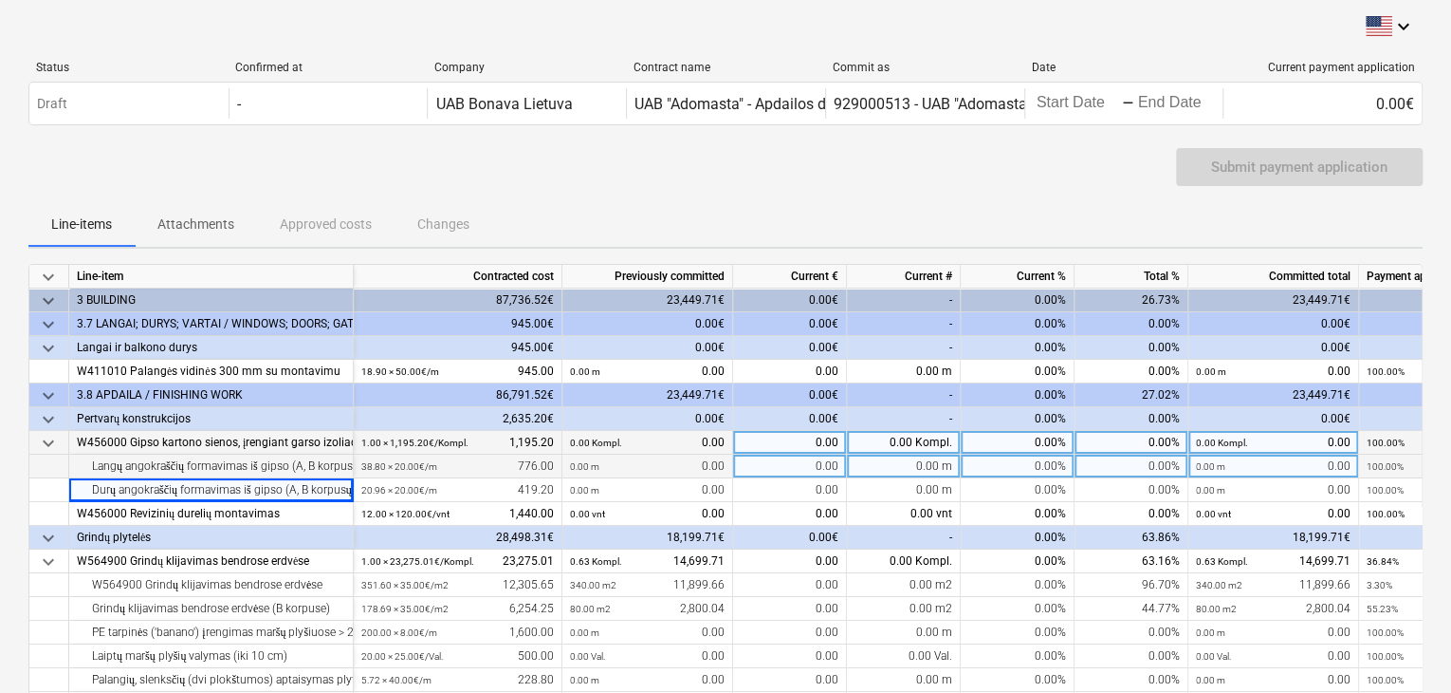
click at [238, 464] on div "Langų angokraščių formavimas iš gipso (A, B korpusų bendros erdvės)" at bounding box center [211, 466] width 268 height 24
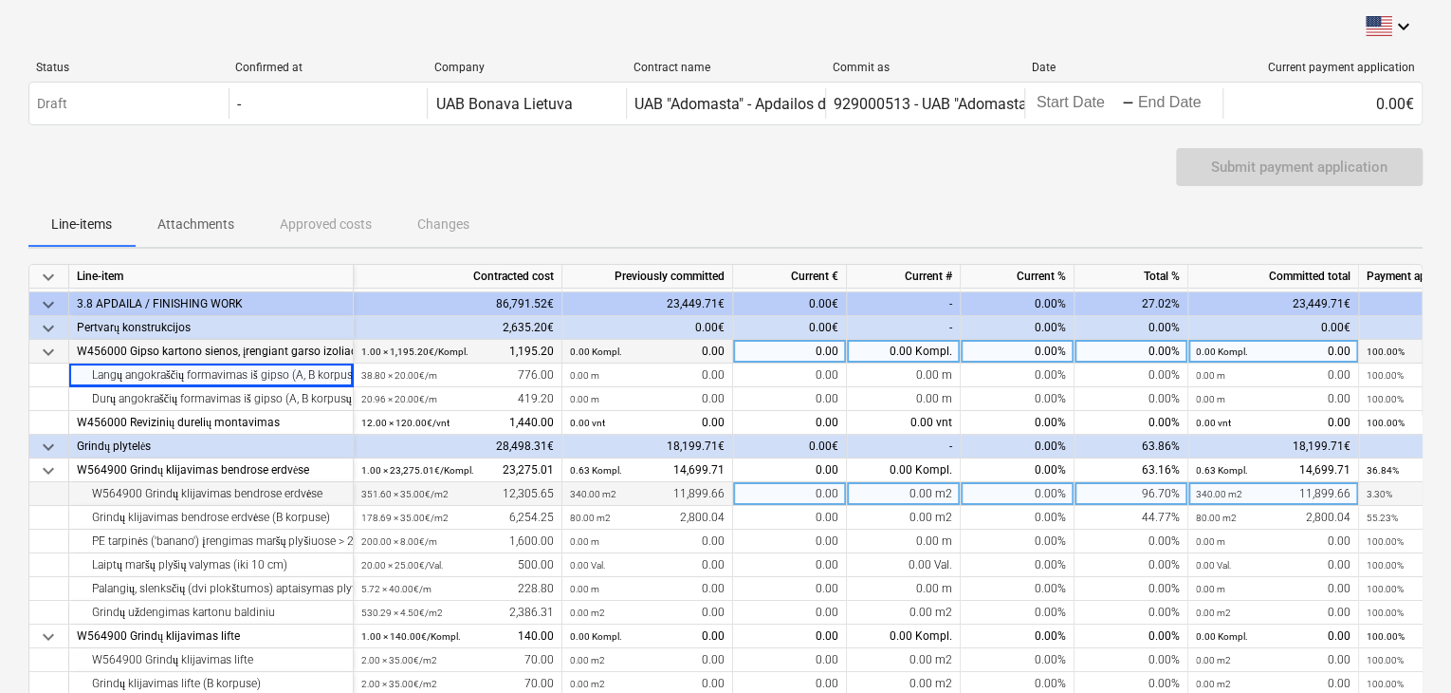
scroll to position [95, 0]
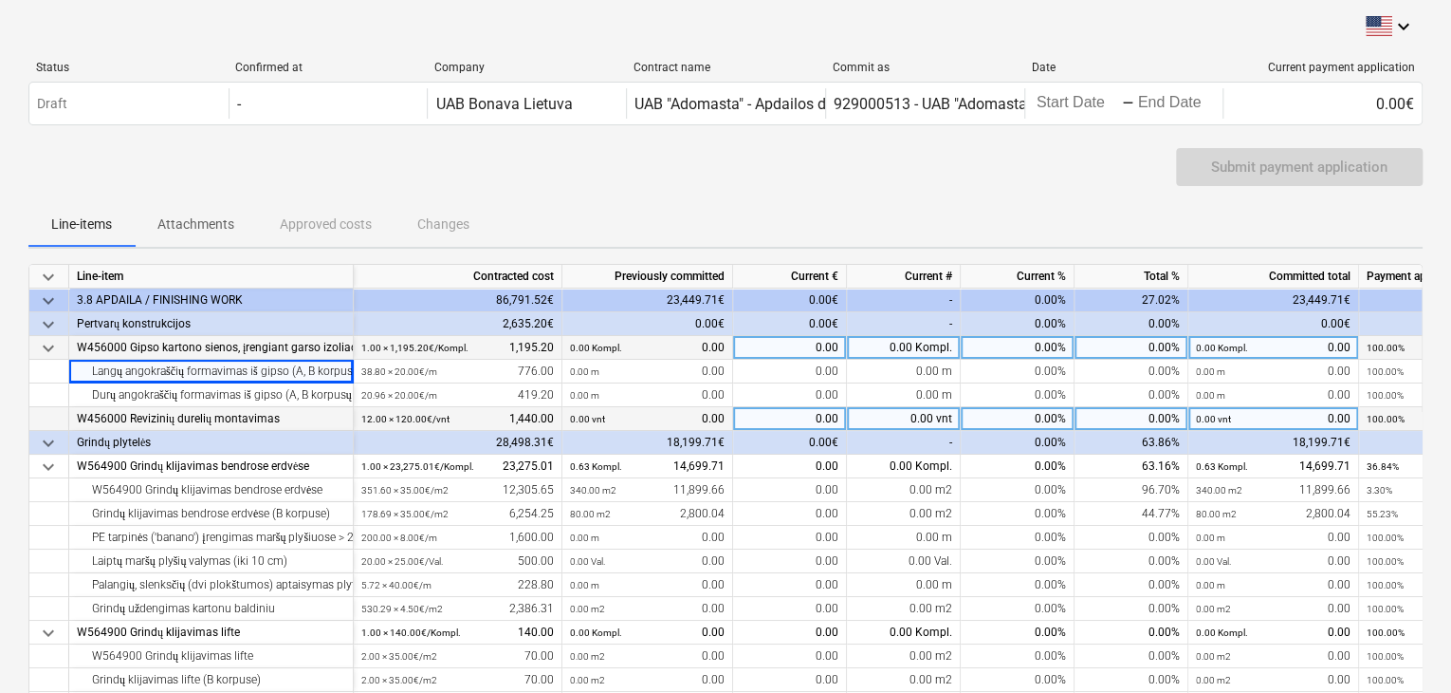
click at [71, 416] on div "W456000 Revizinių durelių montavimas" at bounding box center [211, 419] width 285 height 24
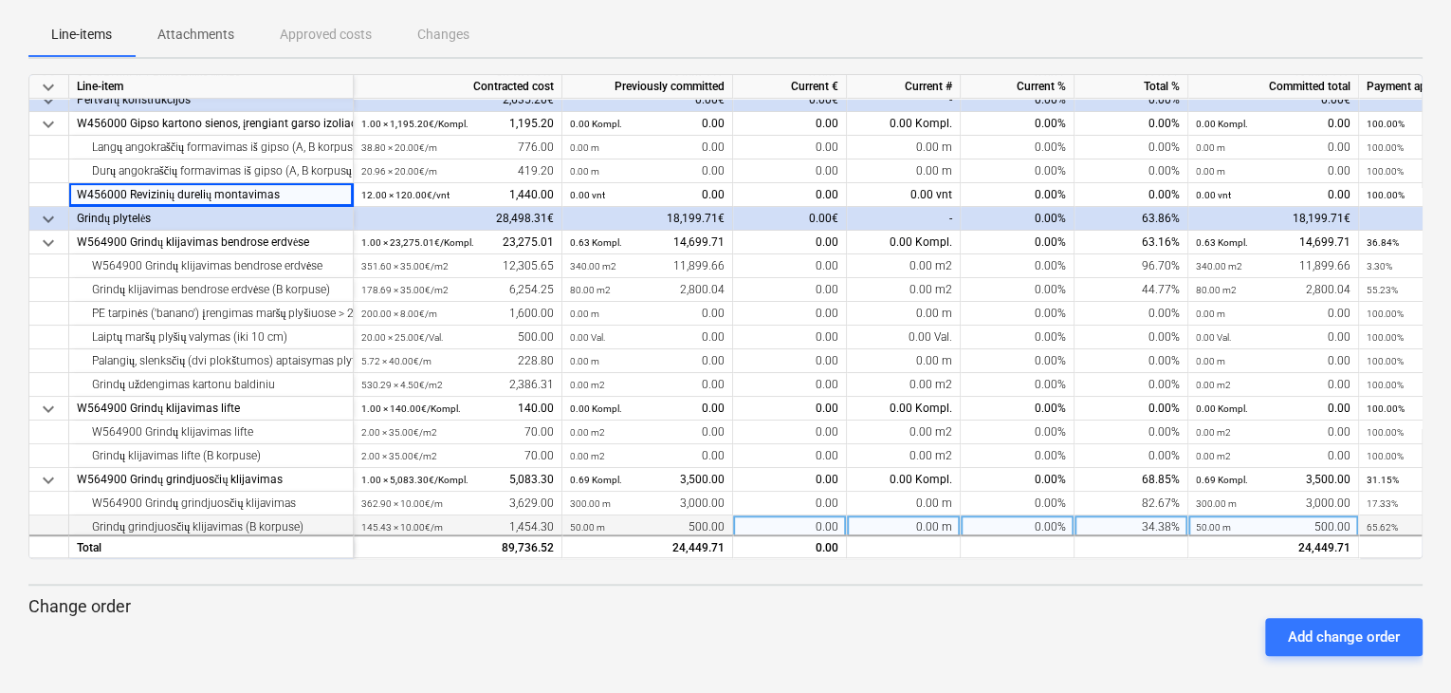
scroll to position [0, 0]
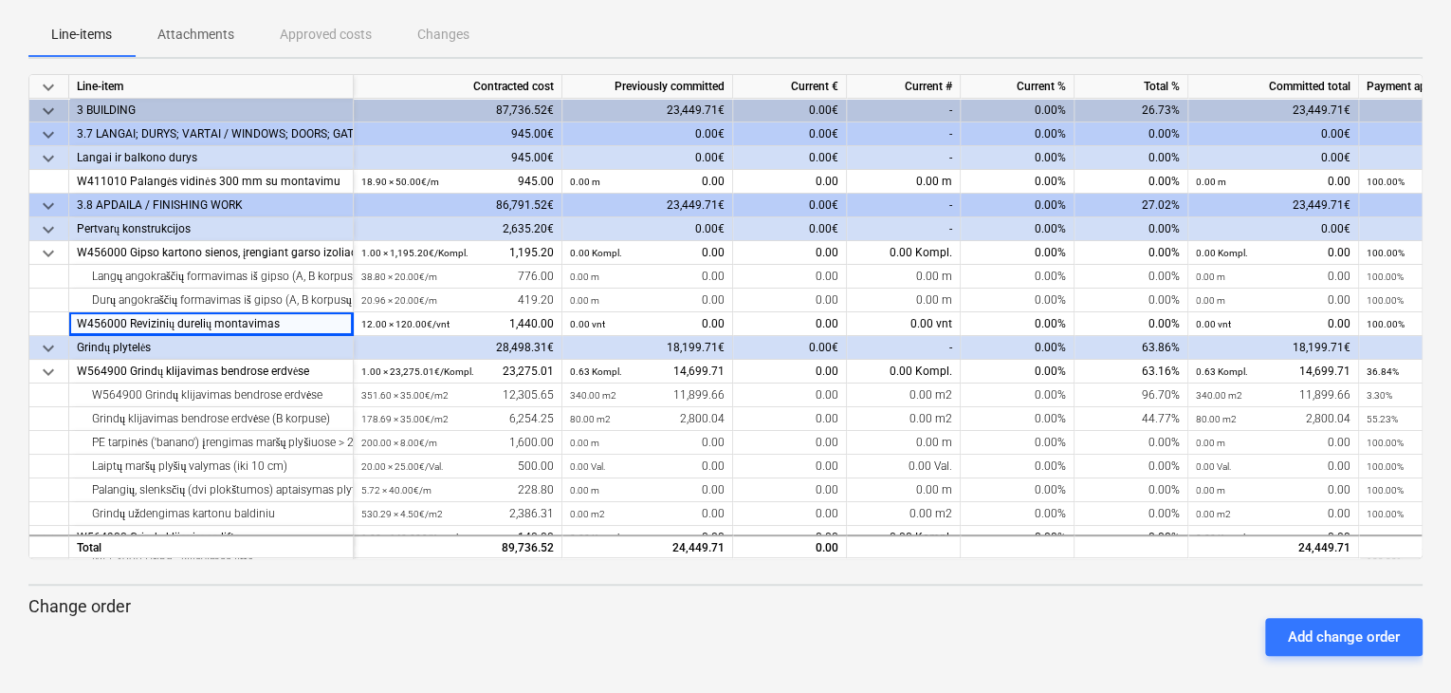
click at [49, 107] on span "keyboard_arrow_down" at bounding box center [48, 111] width 23 height 23
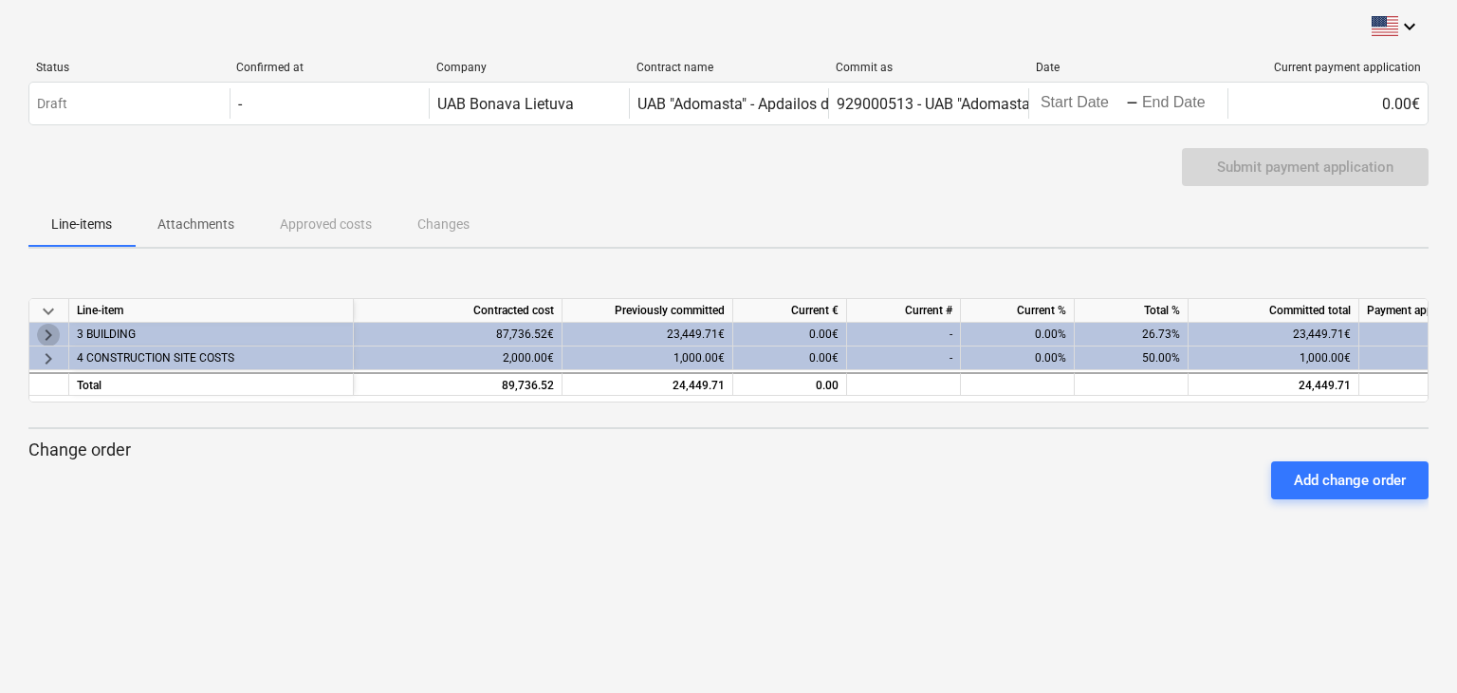
click at [46, 329] on span "keyboard_arrow_right" at bounding box center [48, 334] width 23 height 23
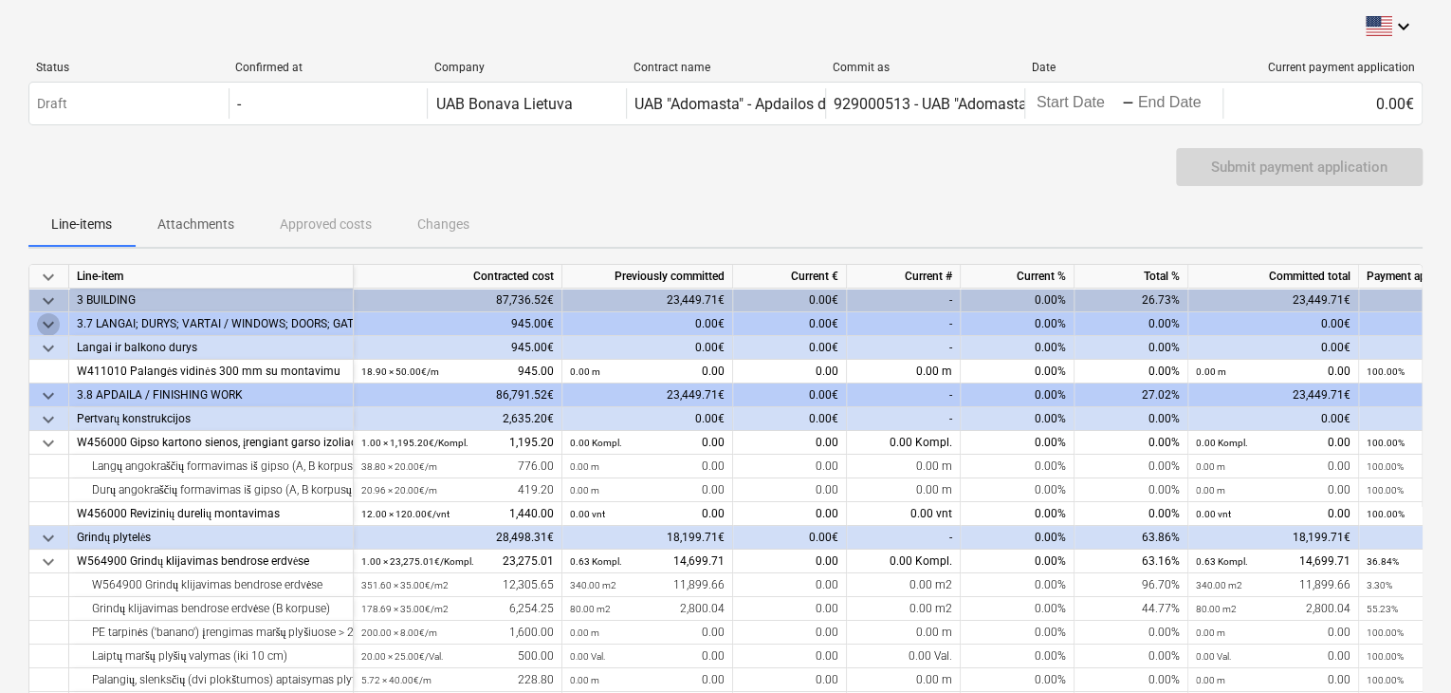
click at [50, 327] on span "keyboard_arrow_down" at bounding box center [48, 324] width 23 height 23
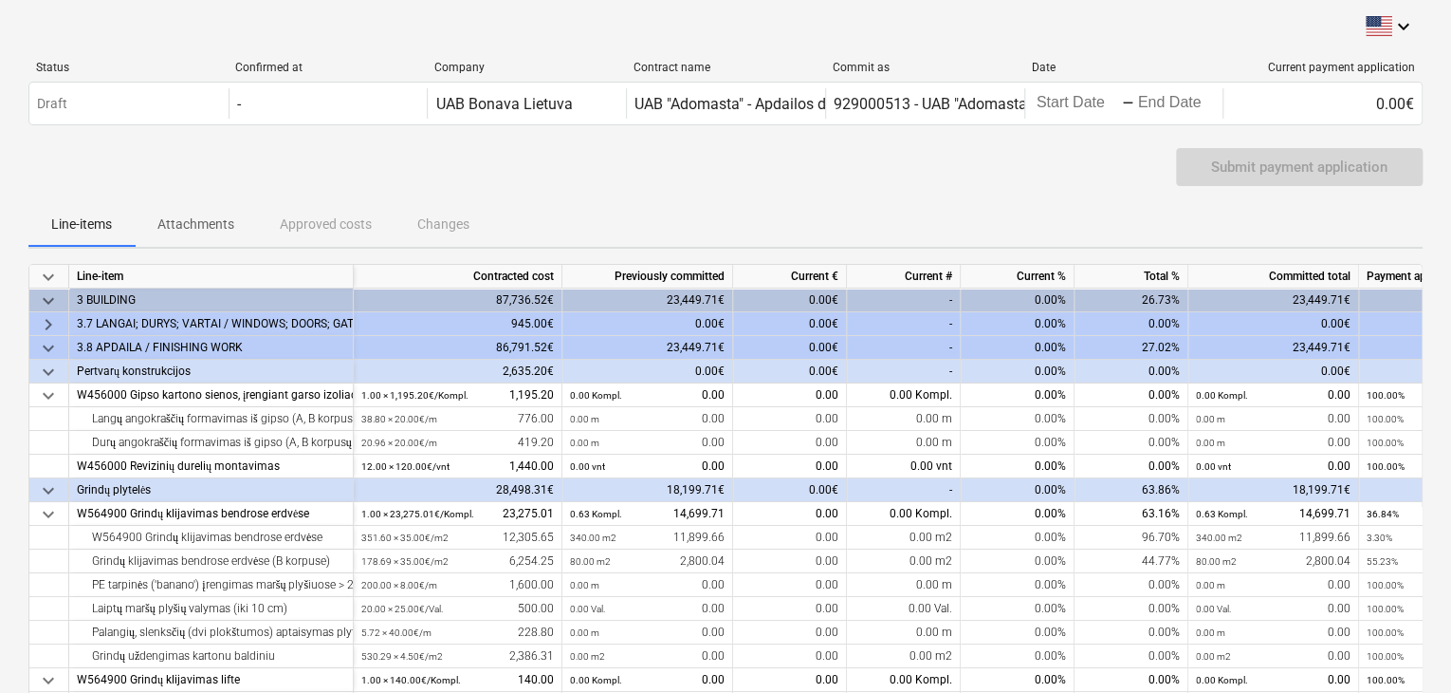
click at [50, 327] on span "keyboard_arrow_right" at bounding box center [48, 324] width 23 height 23
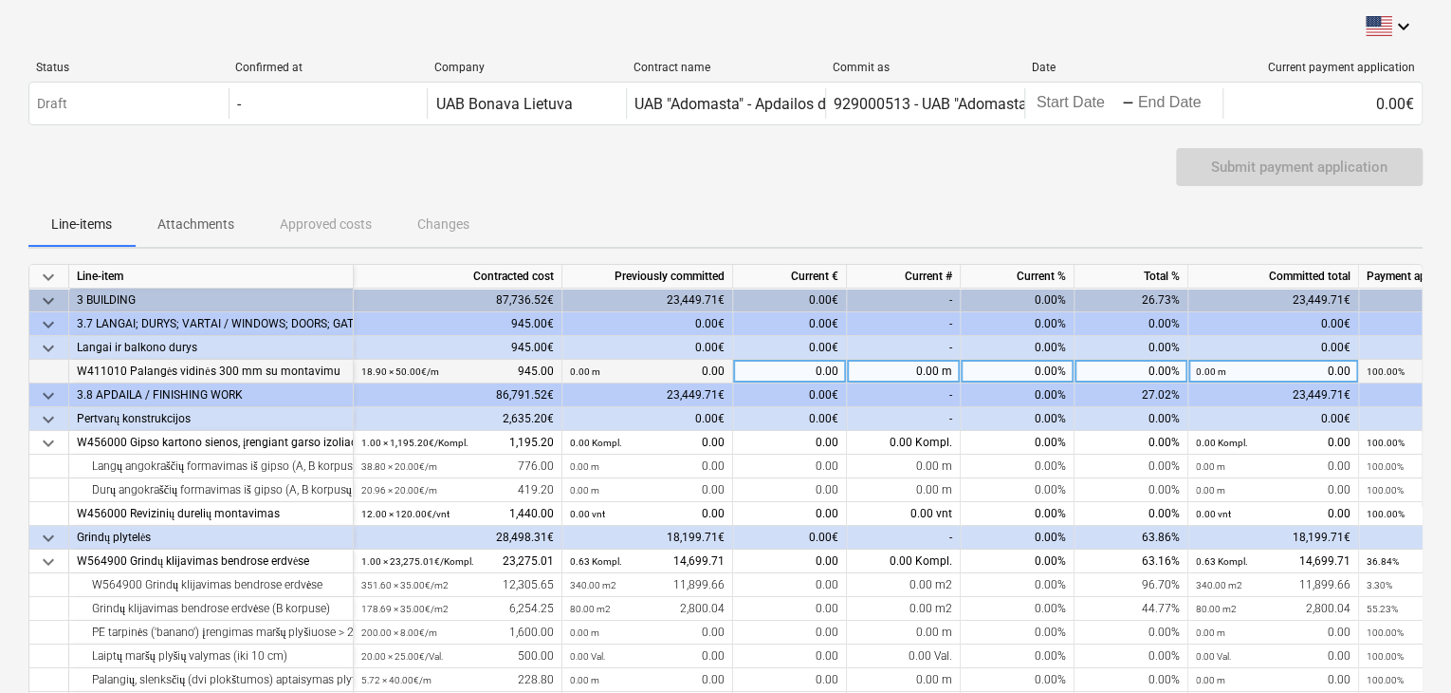
click at [171, 365] on div "W411010 Palangės vidinės 300 mm su montavimu" at bounding box center [211, 372] width 268 height 24
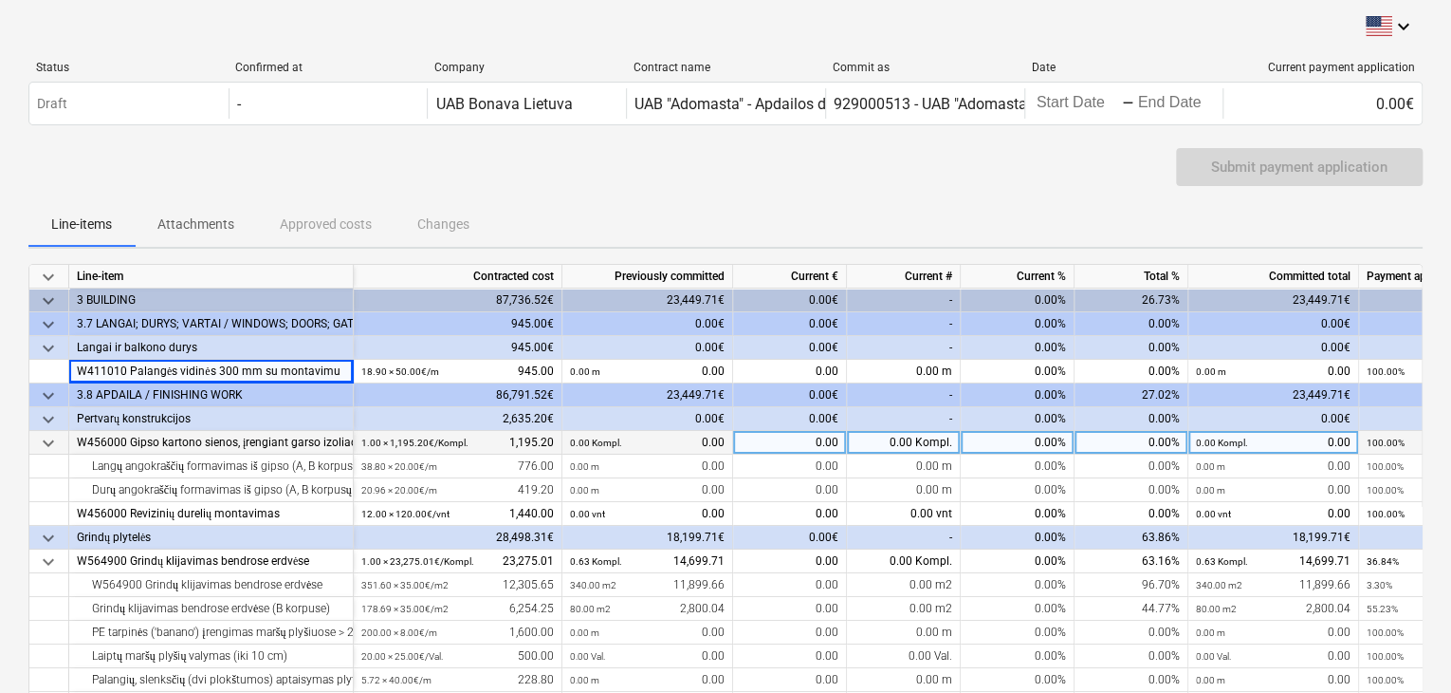
click at [182, 434] on div "W456000 Gipso kartono sienos, įrengiant garso izoliaciją 50 mm, po 2 sluoksnius…" at bounding box center [211, 443] width 268 height 24
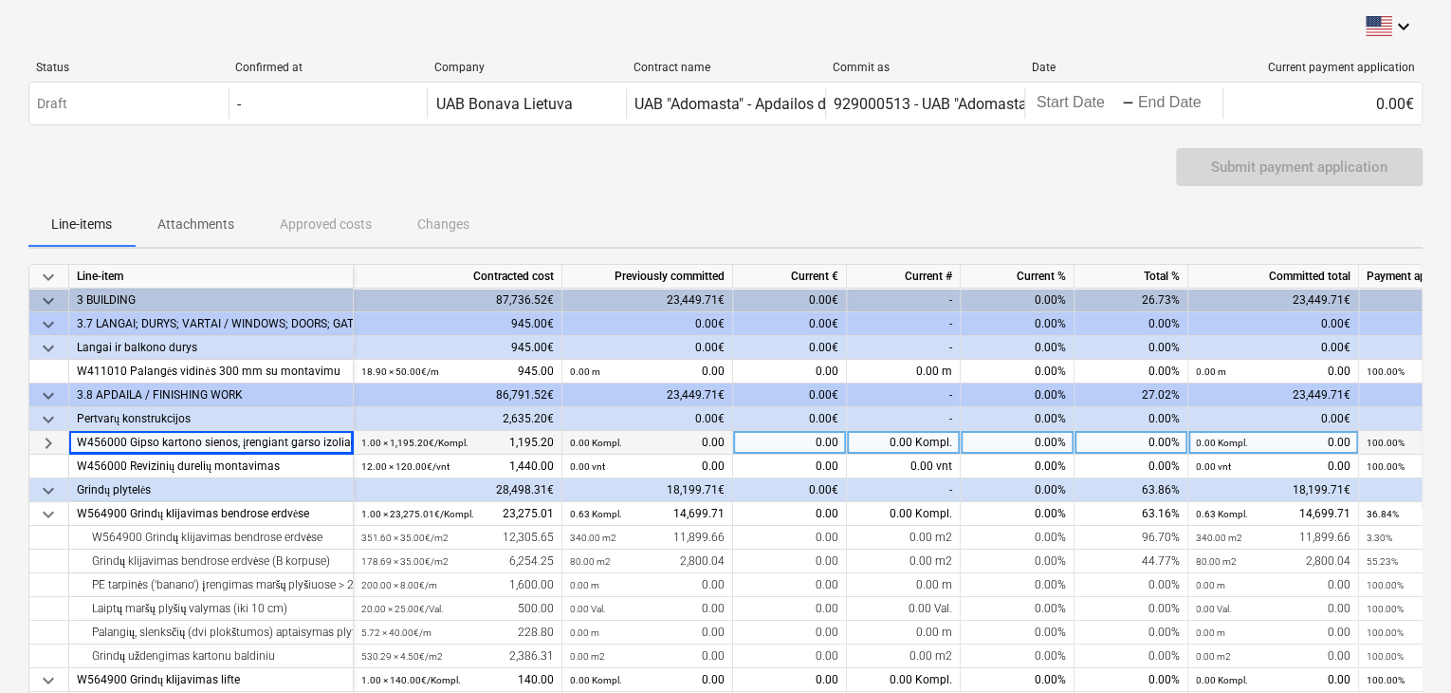
click at [48, 442] on span "keyboard_arrow_right" at bounding box center [48, 443] width 23 height 23
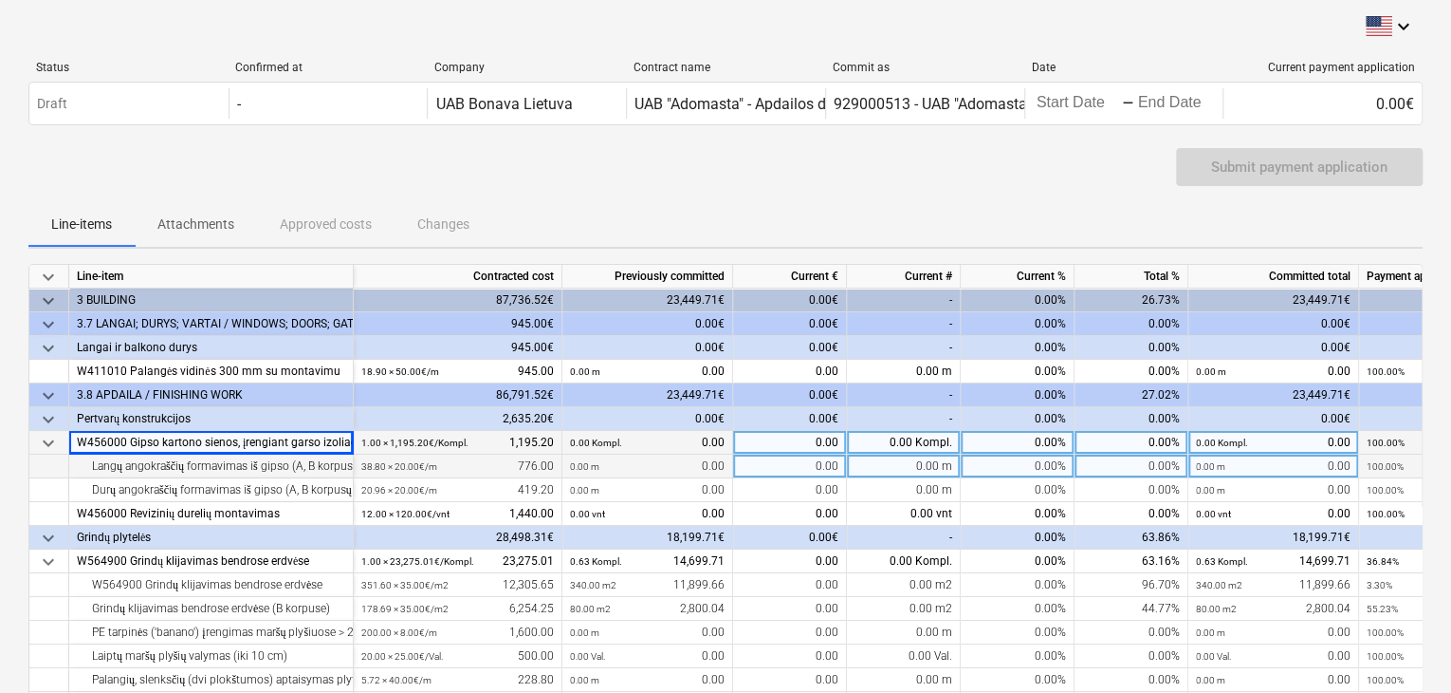
click at [236, 470] on div "Langų angokraščių formavimas iš gipso (A, B korpusų bendros erdvės)" at bounding box center [211, 466] width 268 height 24
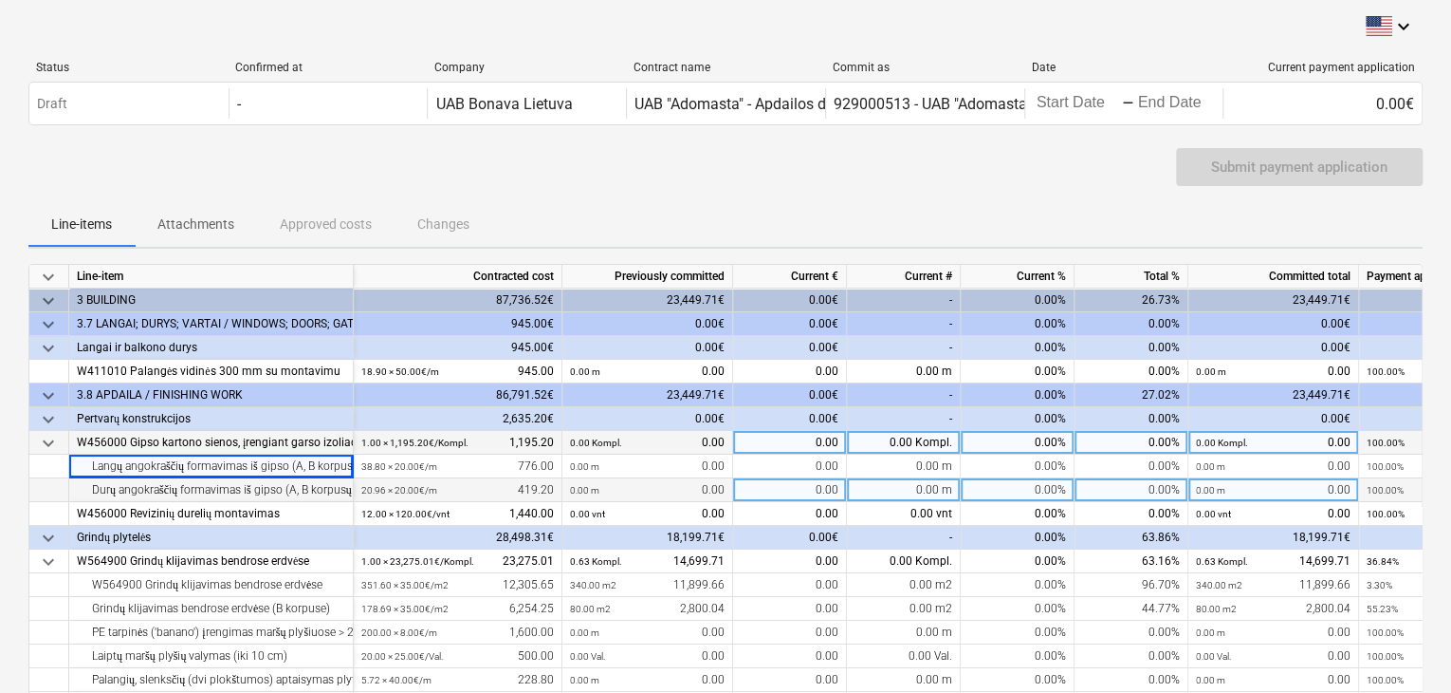
click at [239, 488] on div "Durų angokraščių formavimas iš gipso (A, B korpusų bendros erdvės)" at bounding box center [211, 490] width 268 height 24
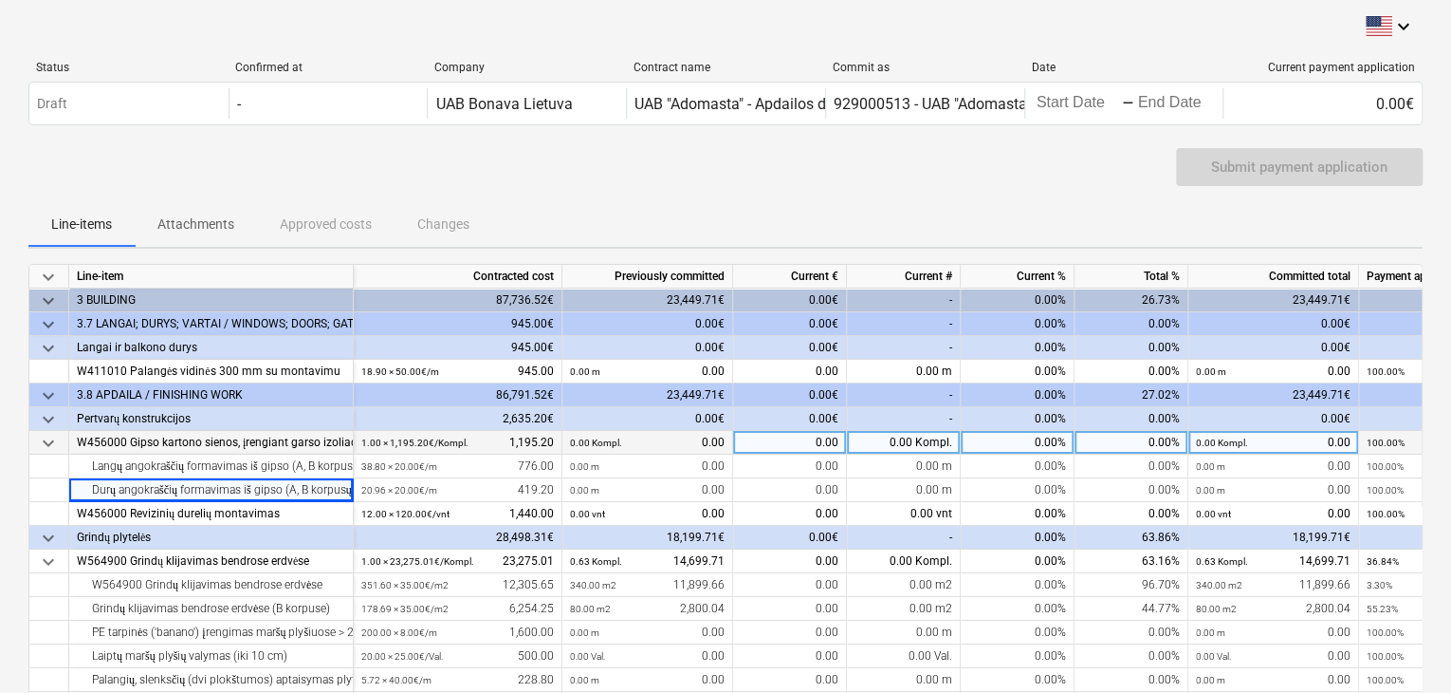
click at [55, 444] on span "keyboard_arrow_down" at bounding box center [48, 443] width 23 height 23
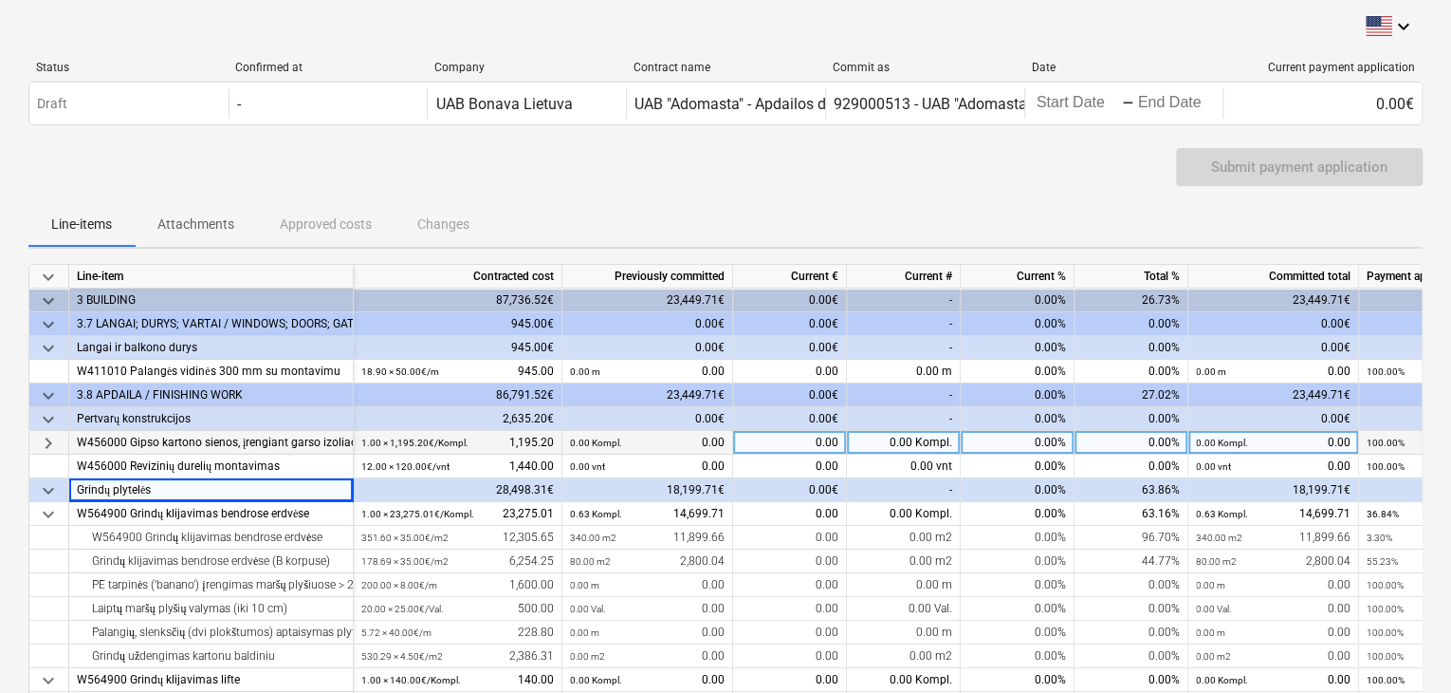
click at [53, 441] on span "keyboard_arrow_right" at bounding box center [48, 443] width 23 height 23
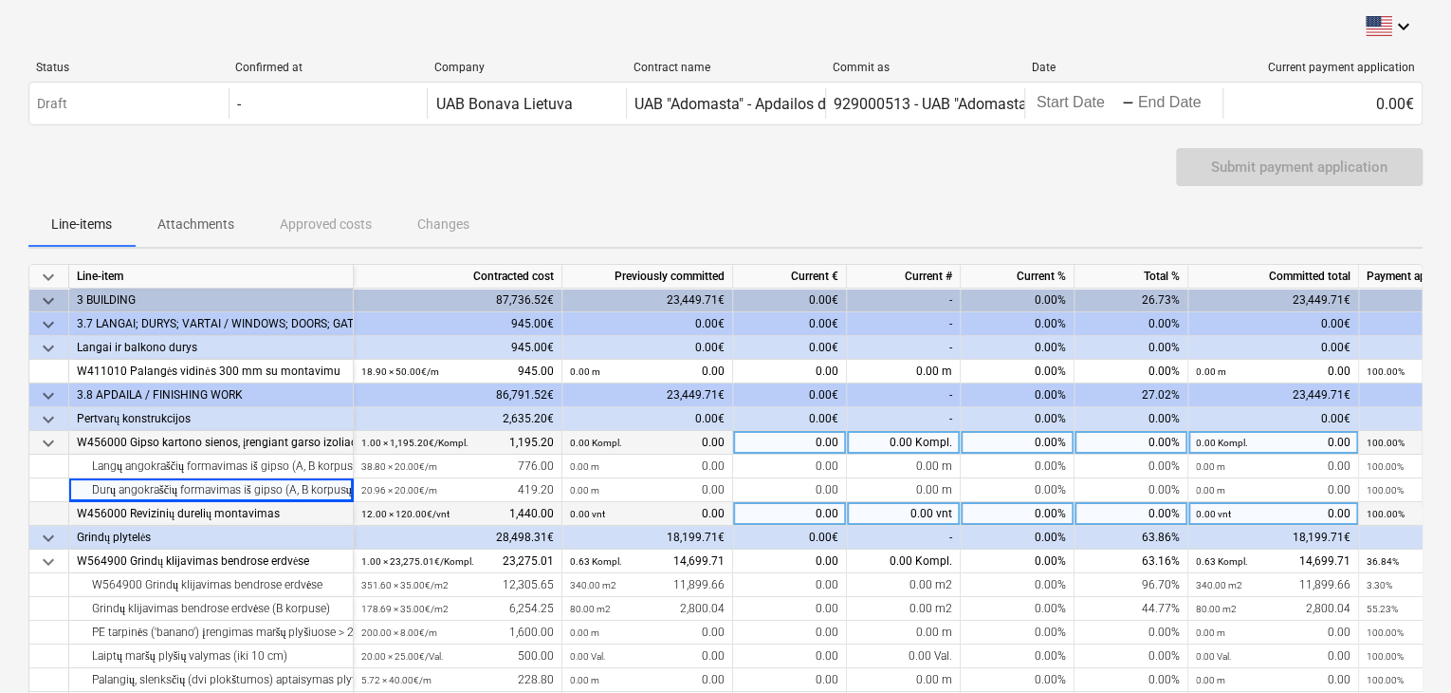
click at [176, 515] on div "W456000 Revizinių durelių montavimas" at bounding box center [211, 514] width 268 height 24
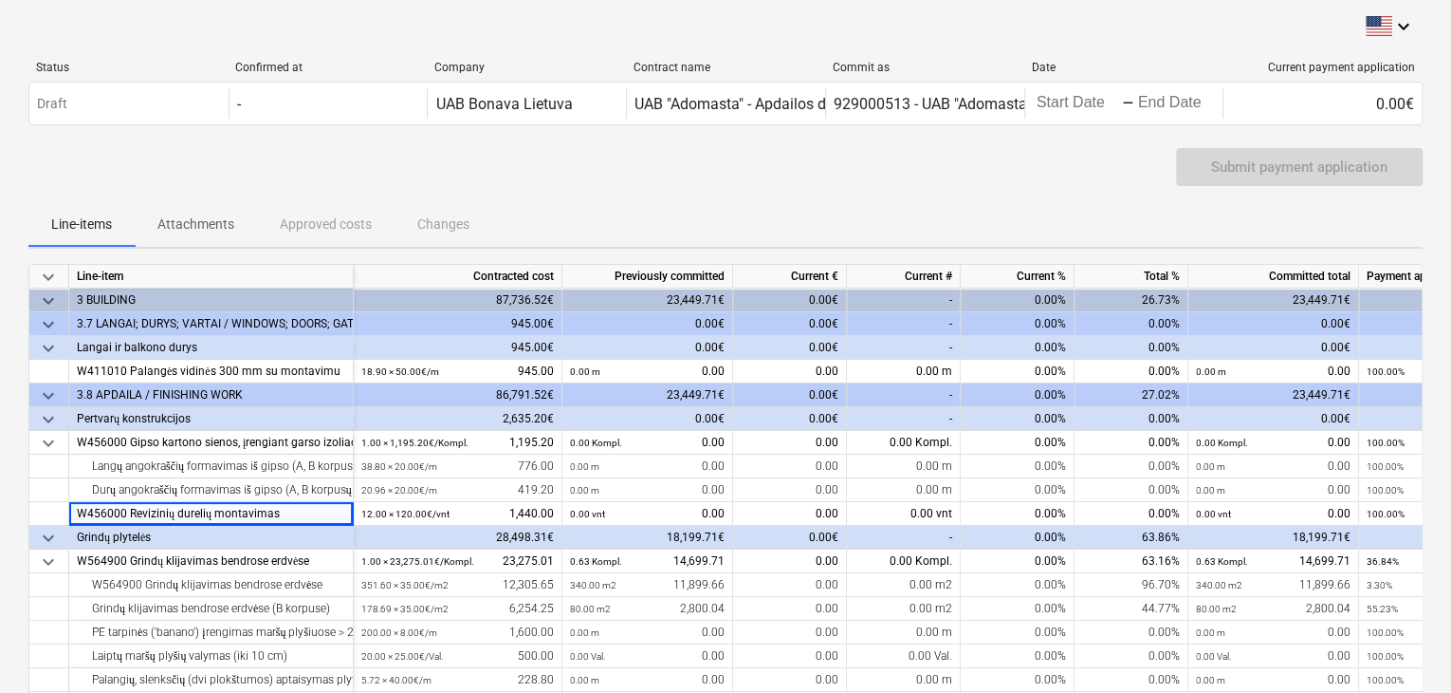
click at [48, 423] on span "keyboard_arrow_down" at bounding box center [48, 419] width 23 height 23
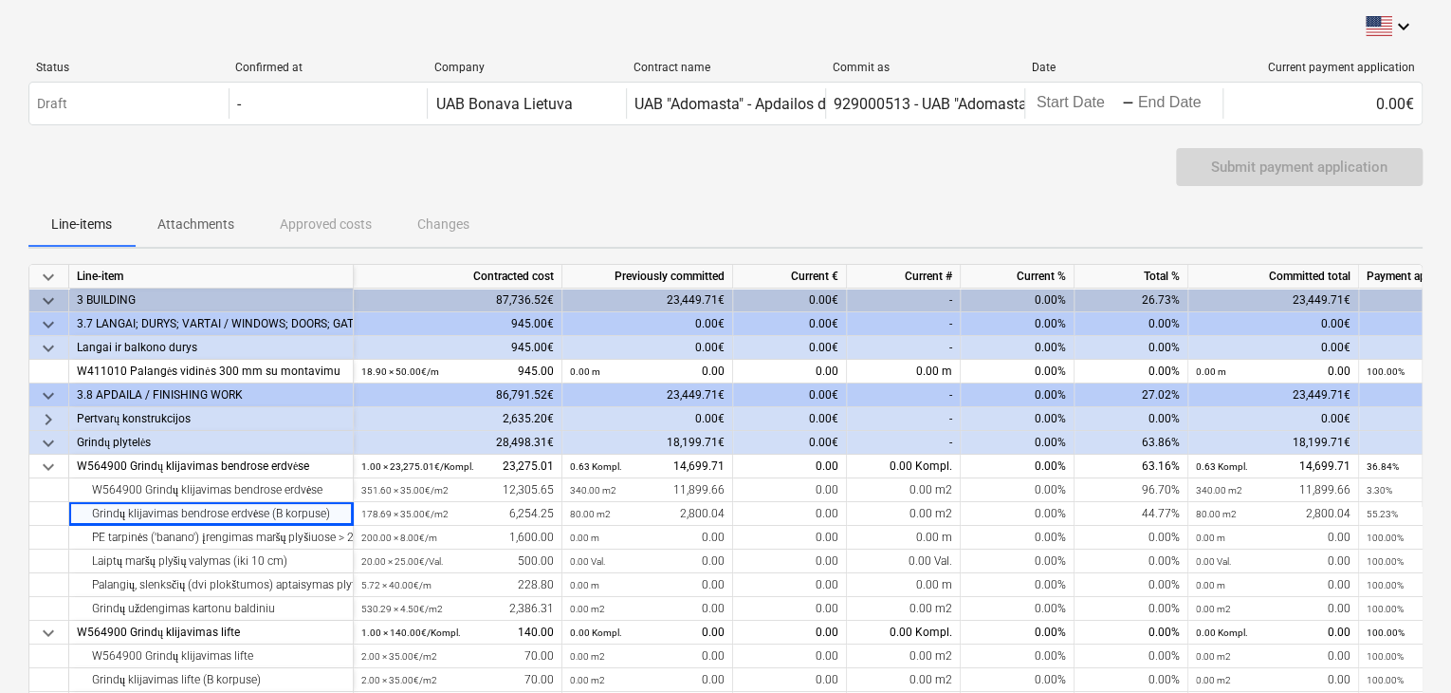
click at [46, 349] on span "keyboard_arrow_down" at bounding box center [48, 348] width 23 height 23
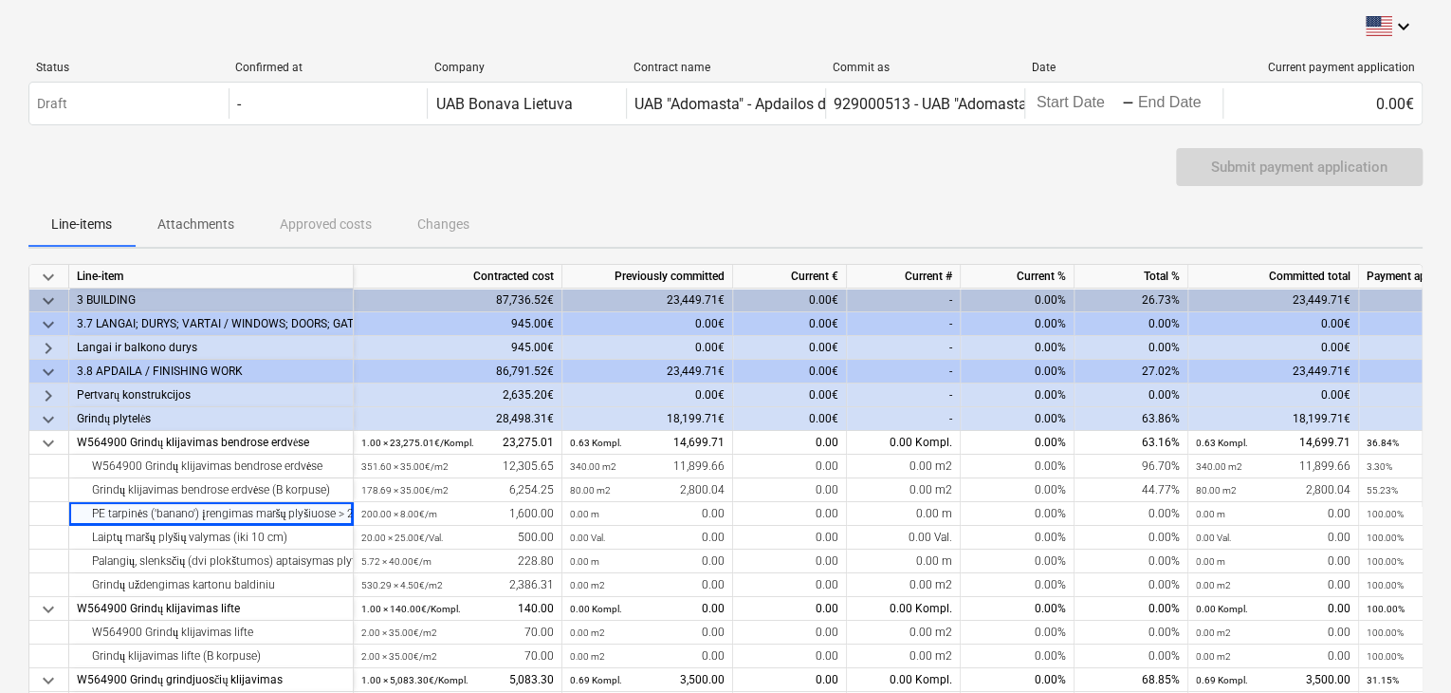
click at [40, 323] on span "keyboard_arrow_down" at bounding box center [48, 324] width 23 height 23
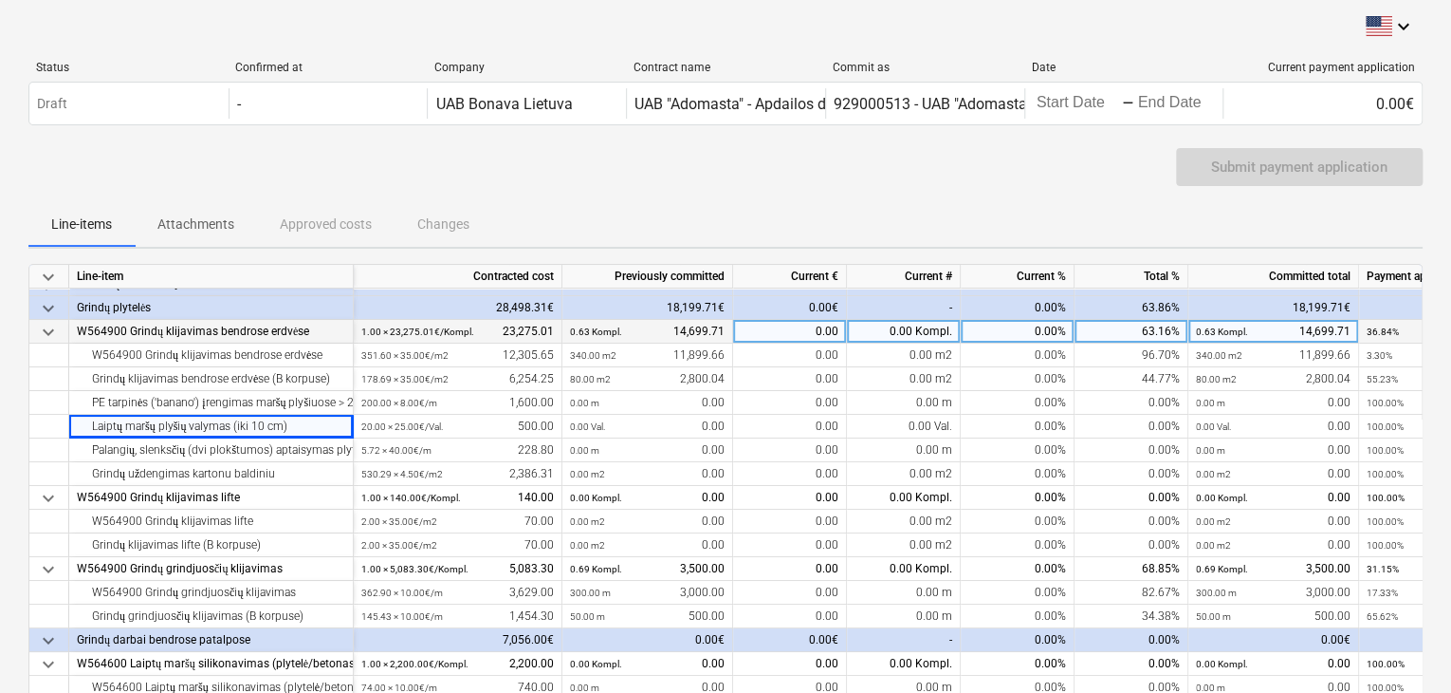
scroll to position [95, 0]
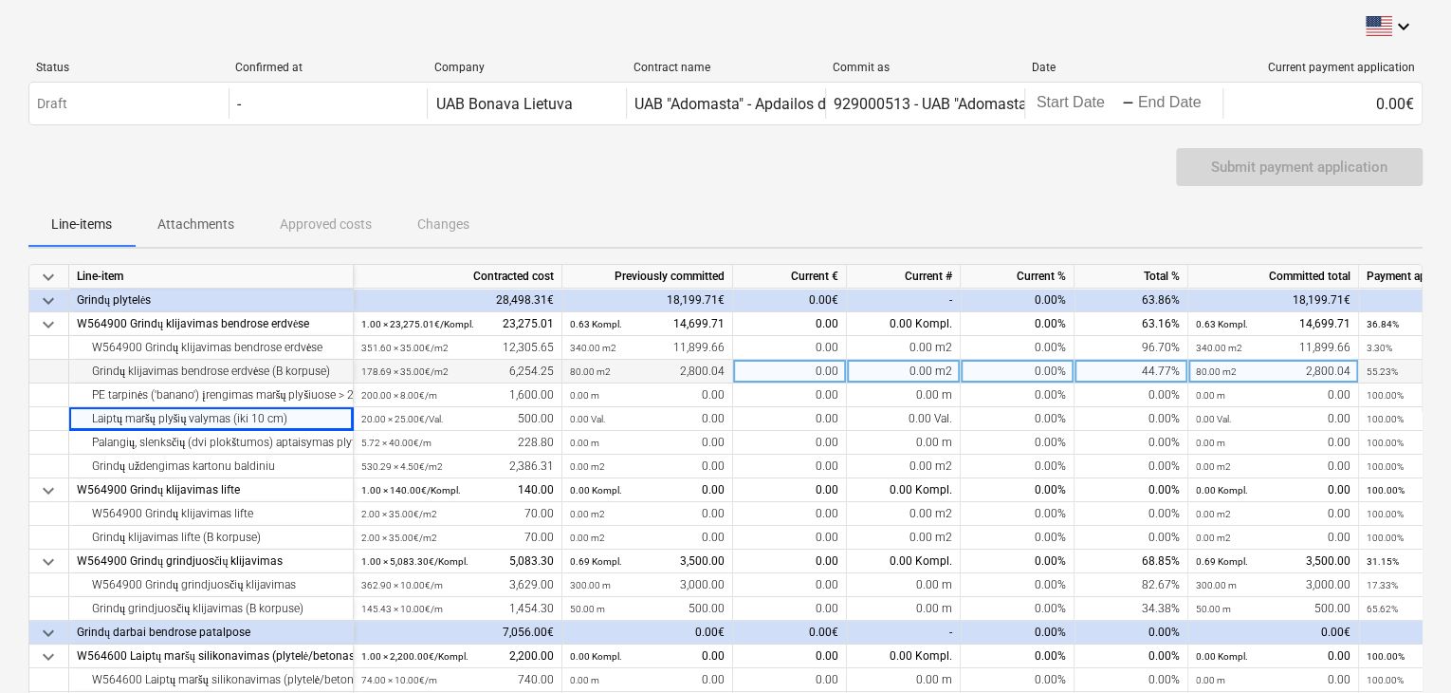
click at [186, 360] on div "Grindų klijavimas bendrose erdvėse (B korpuse)" at bounding box center [211, 372] width 268 height 24
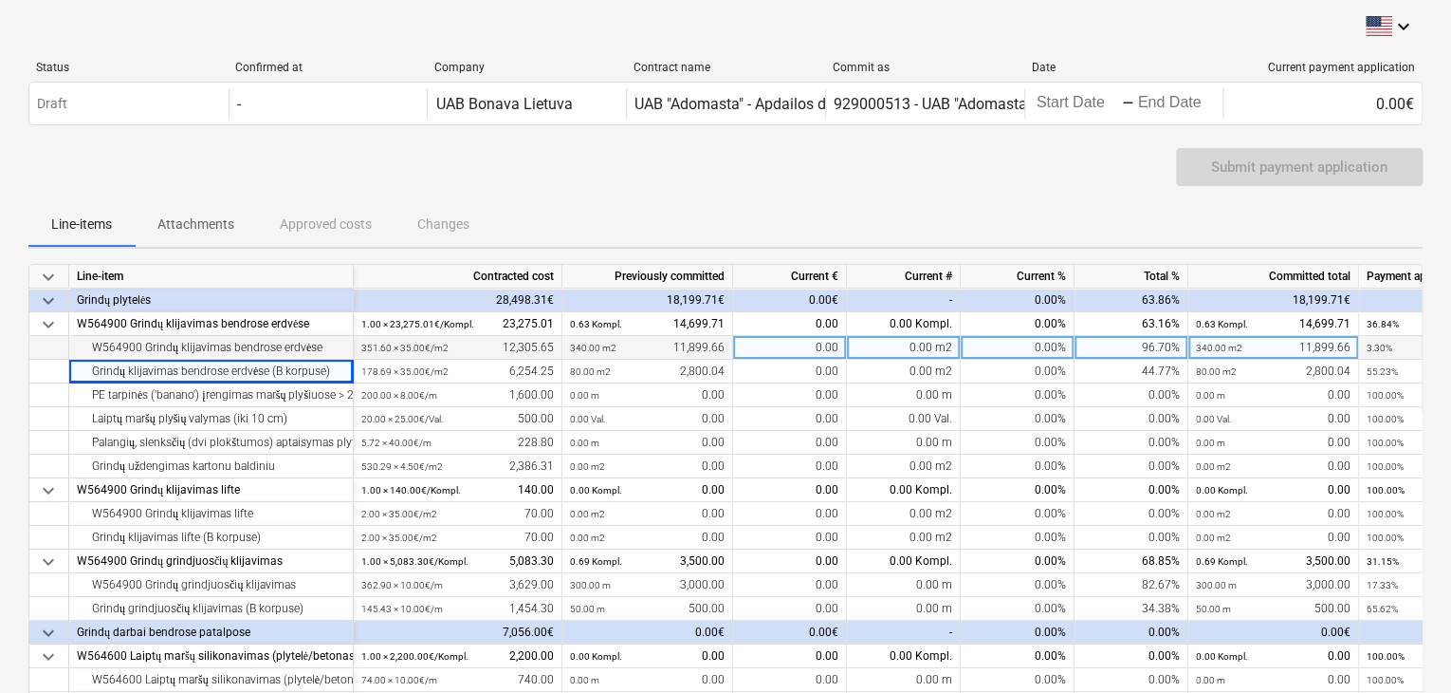
click at [190, 347] on div "W564900 Grindų klijavimas bendrose erdvėse" at bounding box center [211, 348] width 268 height 24
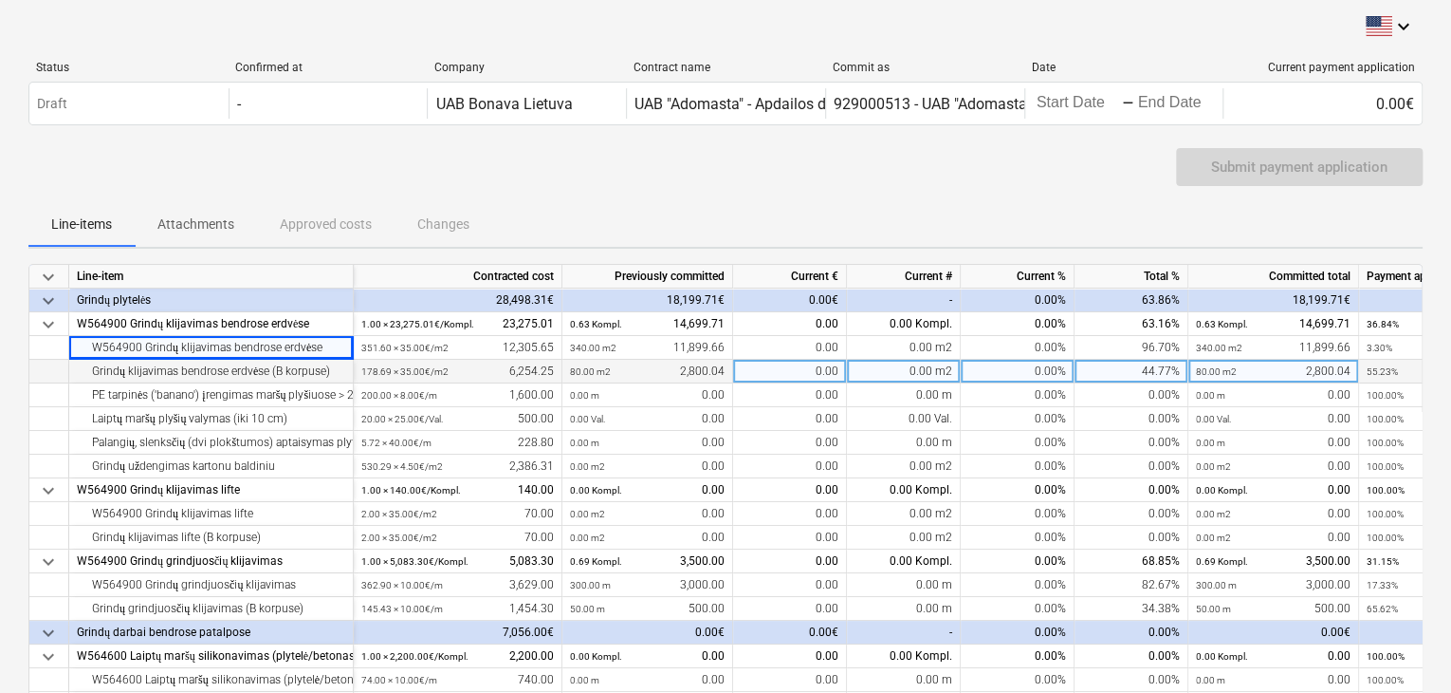
click at [187, 361] on div "Grindų klijavimas bendrose erdvėse (B korpuse)" at bounding box center [211, 372] width 268 height 24
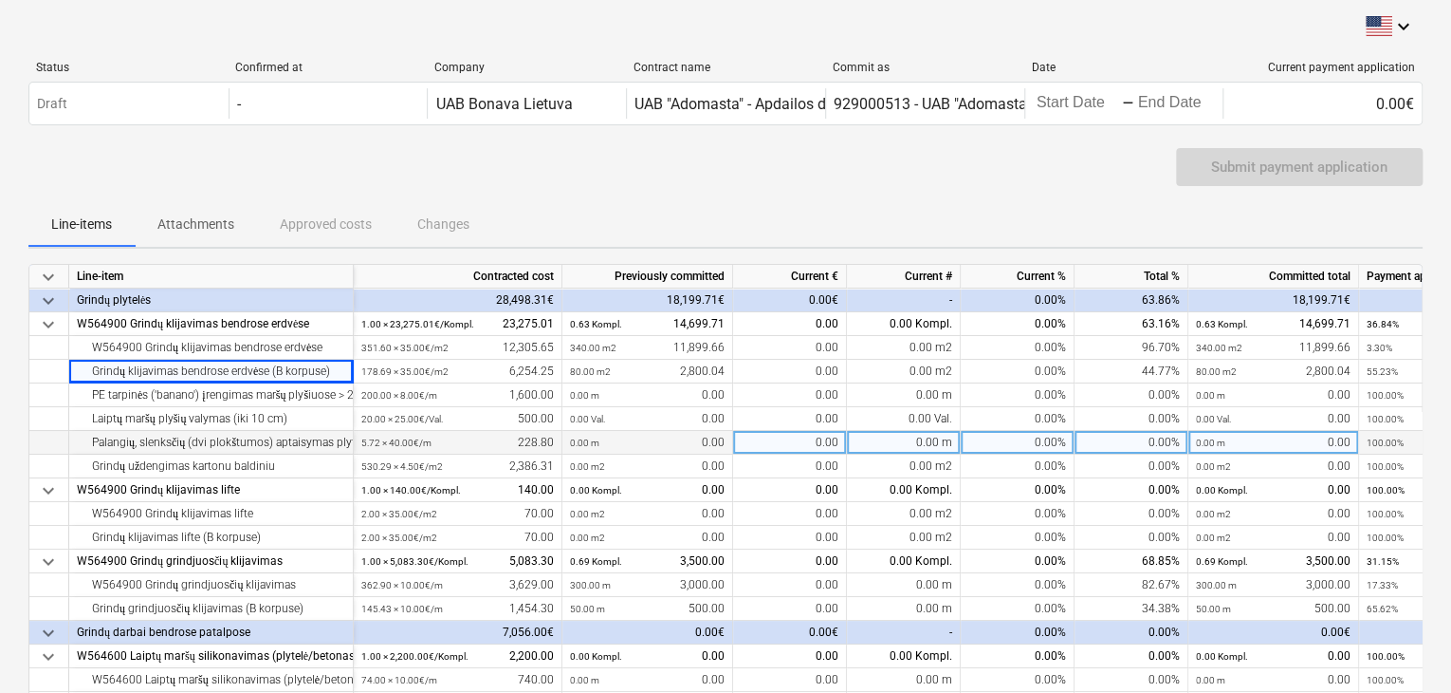
click at [186, 449] on div "Palangių, slenksčių (dvi plokštumos) aptaisymas plytelėmis" at bounding box center [211, 443] width 268 height 24
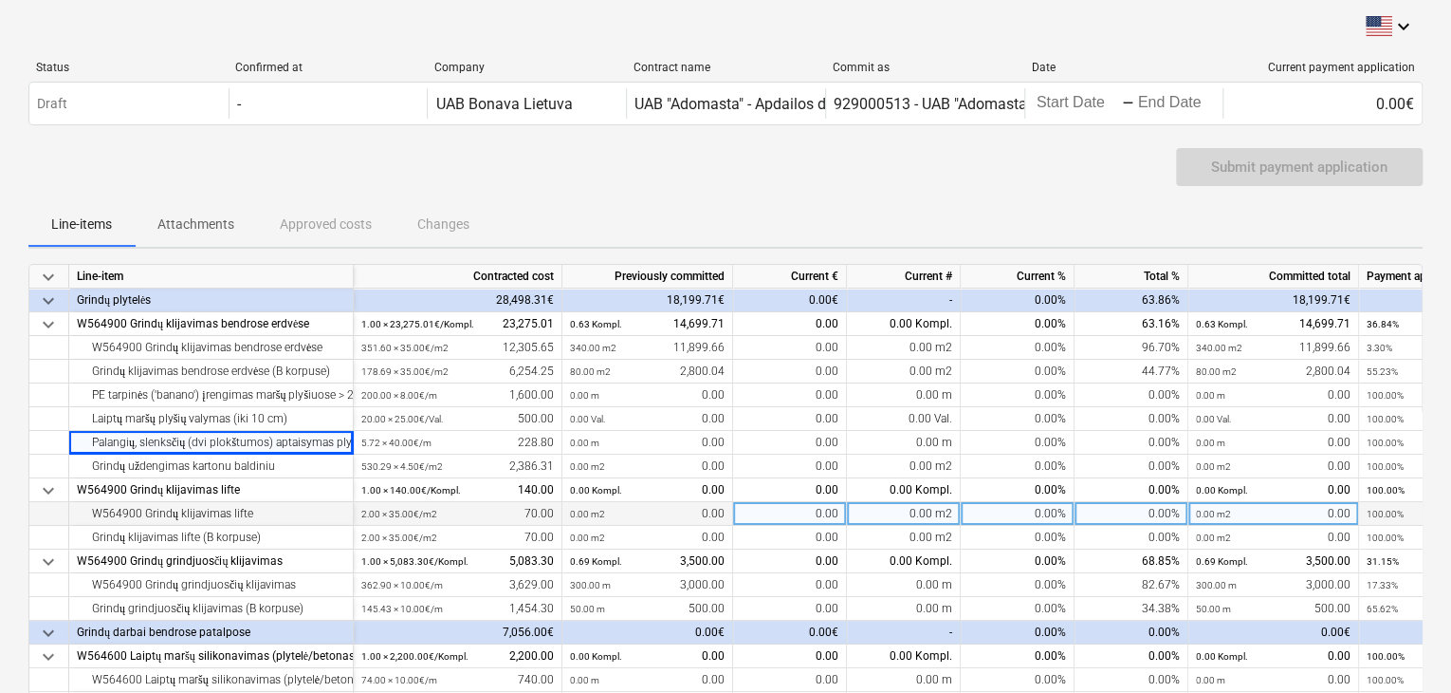
click at [199, 512] on div "W564900 Grindų klijavimas lifte" at bounding box center [211, 514] width 268 height 24
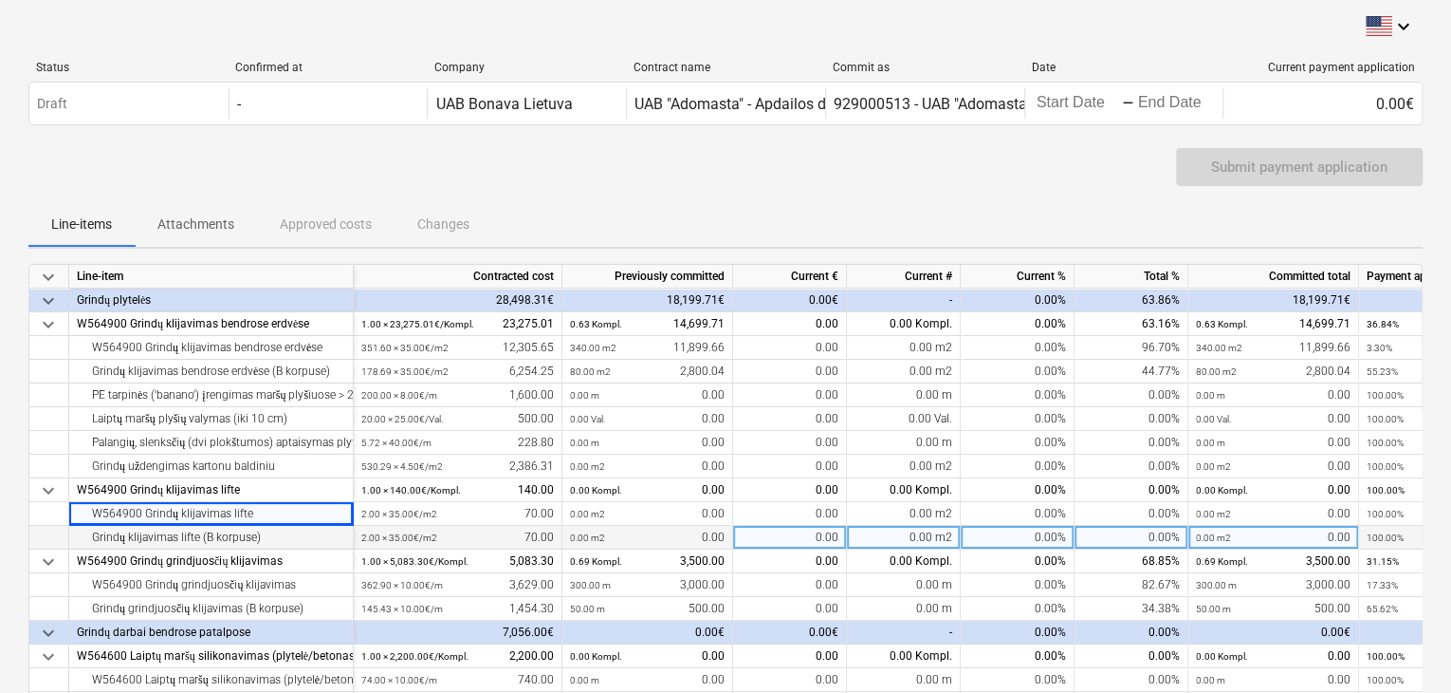
click at [212, 539] on div "Grindų klijavimas lifte (B korpuse)" at bounding box center [211, 538] width 268 height 24
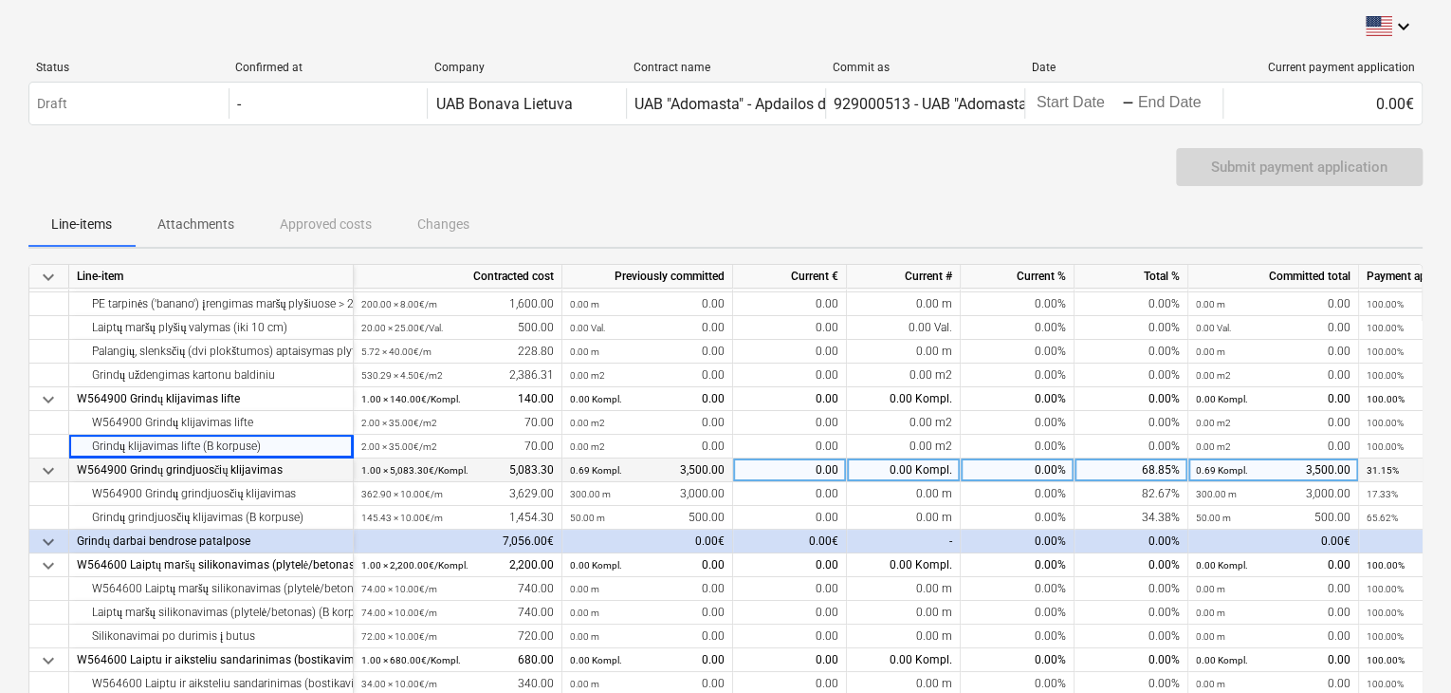
scroll to position [190, 0]
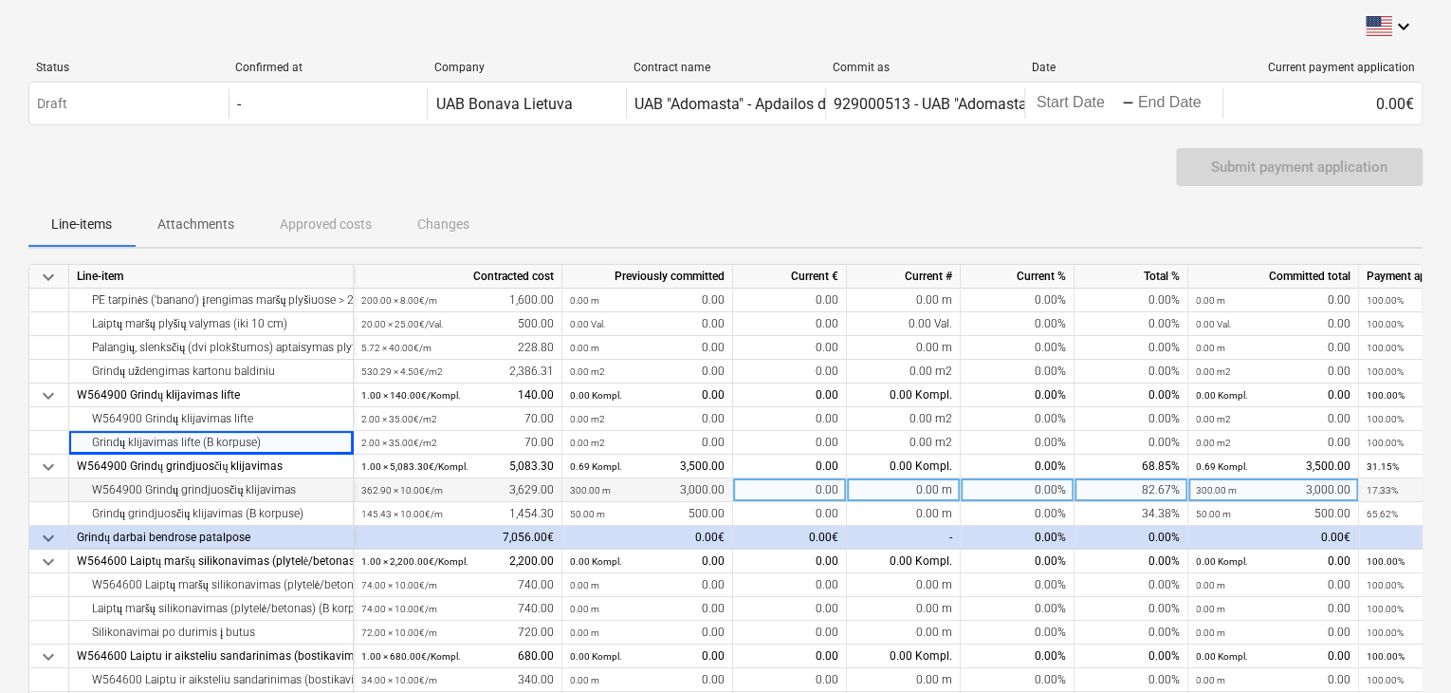
click at [216, 486] on div "W564900 Grindų grindjuosčių klijavimas" at bounding box center [211, 490] width 268 height 24
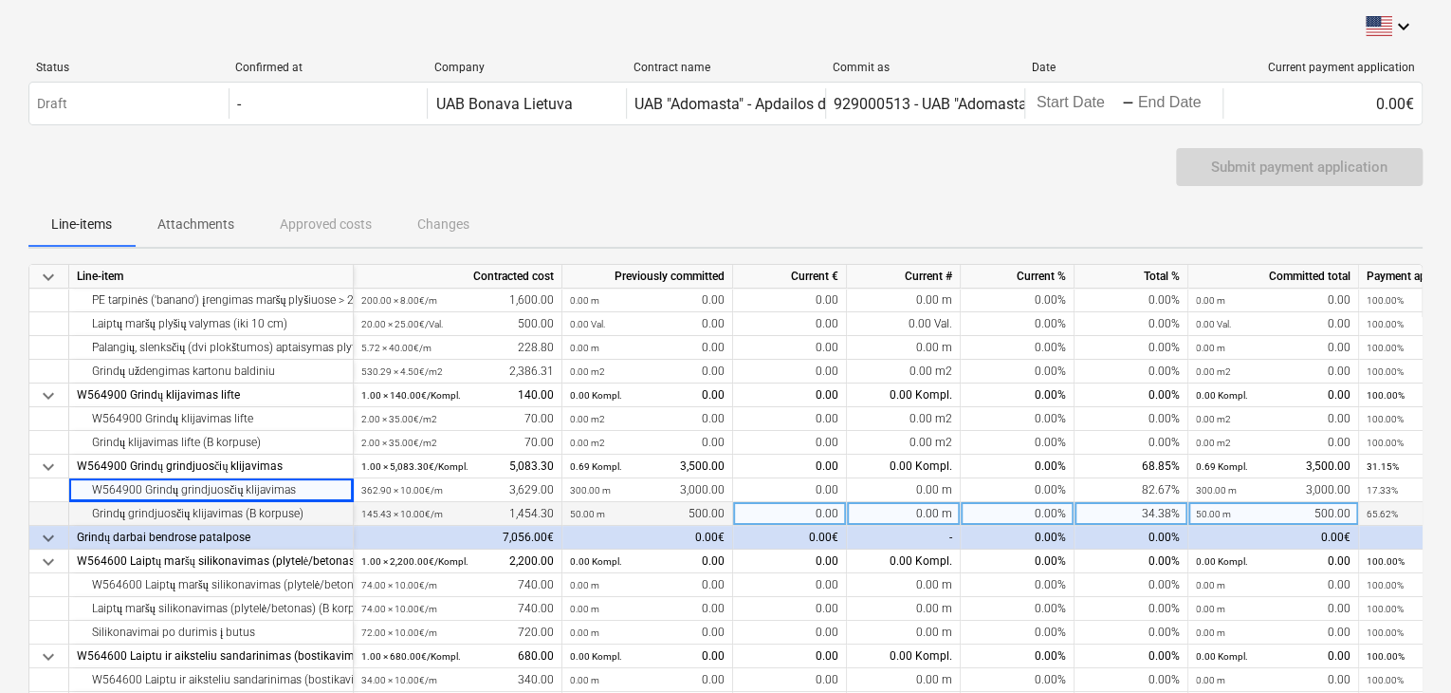
click at [239, 510] on div "Grindų grindjuosčių klijavimas (B korpuse)" at bounding box center [211, 514] width 268 height 24
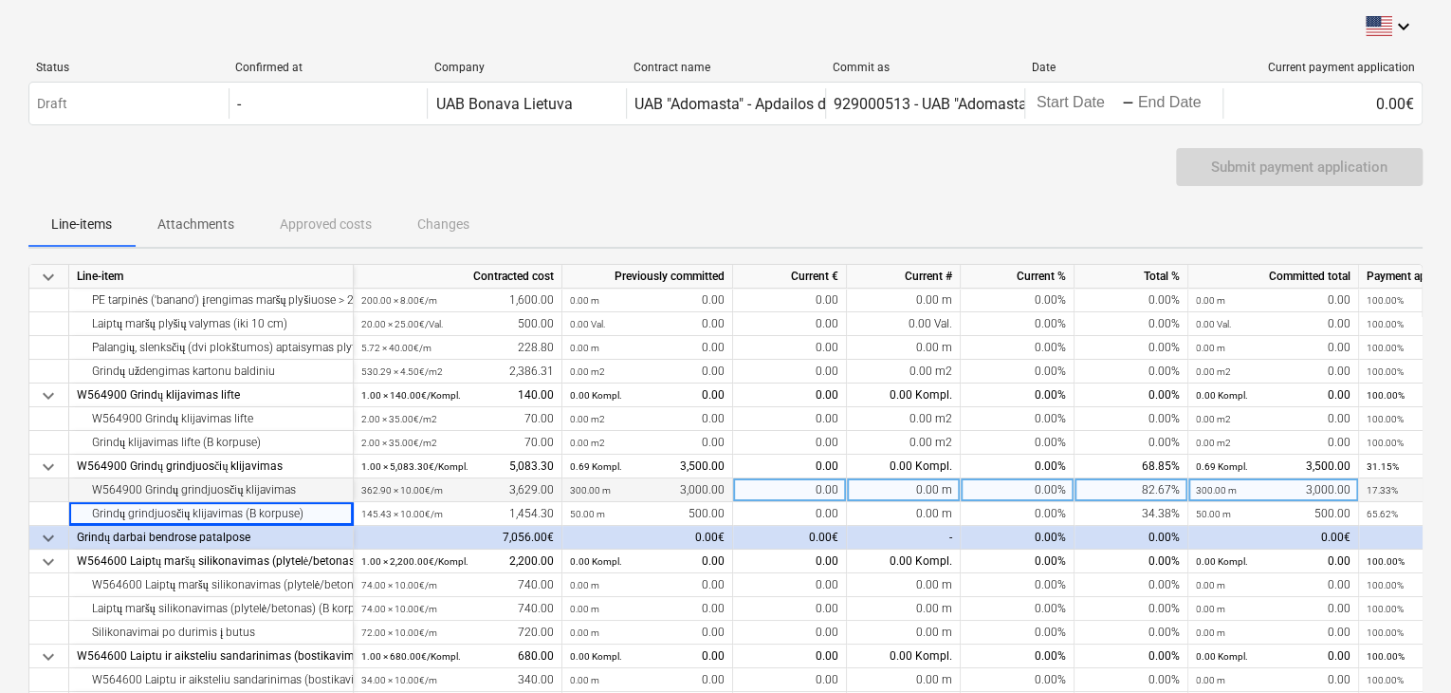
click at [240, 489] on div "W564900 Grindų grindjuosčių klijavimas" at bounding box center [211, 490] width 268 height 24
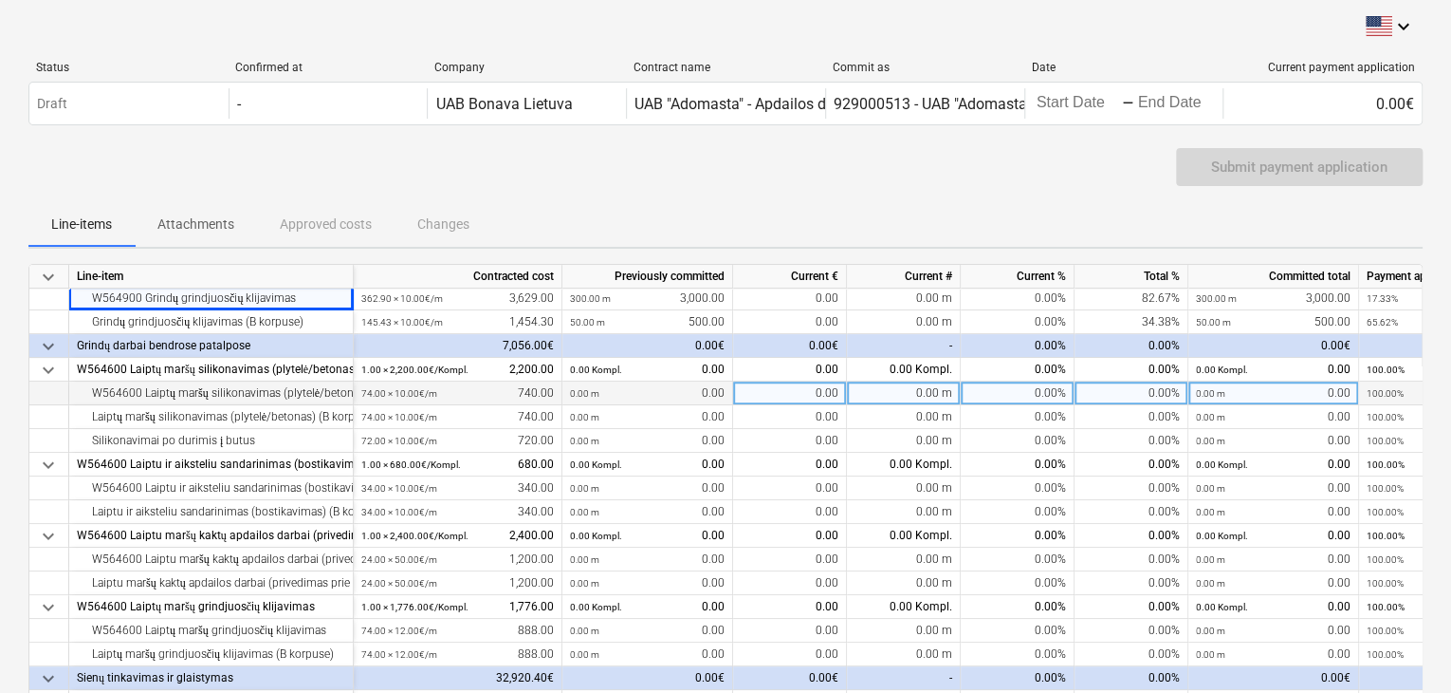
scroll to position [379, 0]
click at [251, 396] on div "W564600 Laiptų maršų silikonavimas (plytelė/betonas)" at bounding box center [211, 395] width 268 height 24
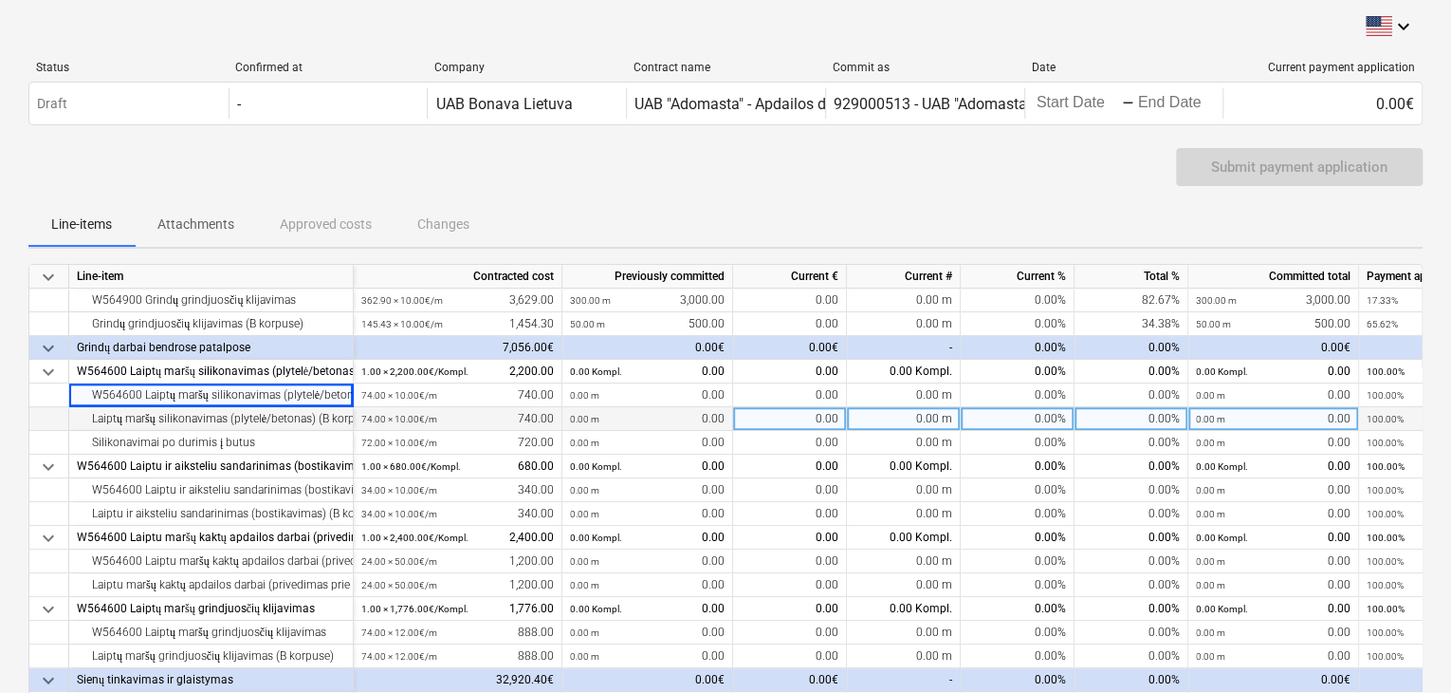
click at [252, 418] on div "Laiptų maršų silikonavimas (plytelė/betonas) (B korpuse)" at bounding box center [211, 419] width 268 height 24
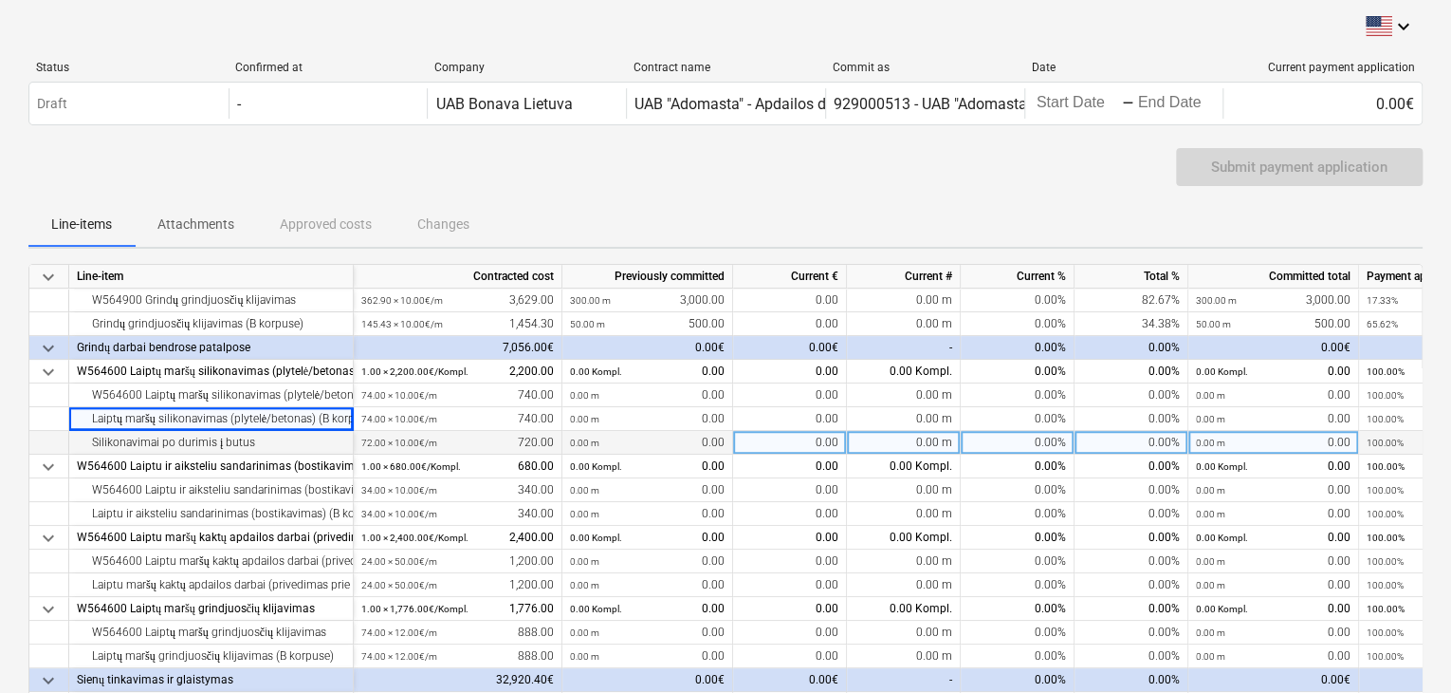
click at [247, 445] on div "Silikonavimai po durimis į butus" at bounding box center [211, 443] width 268 height 24
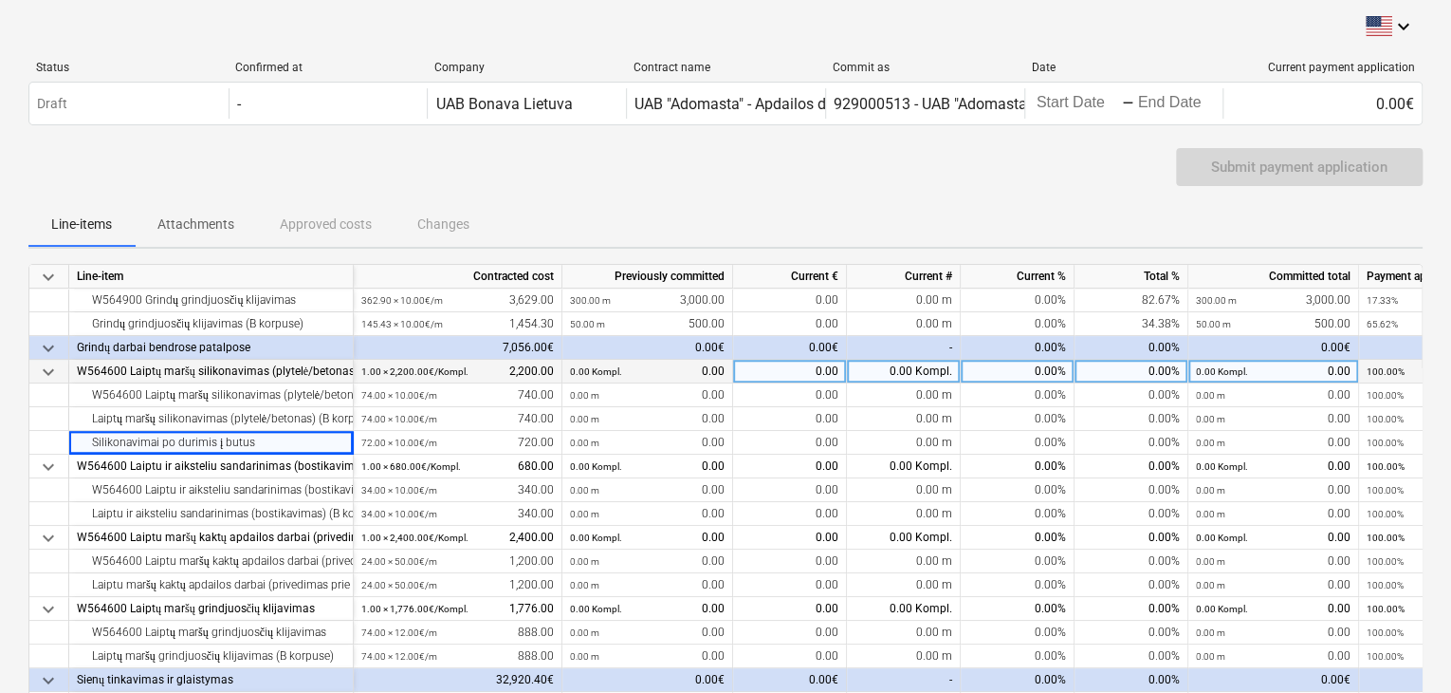
click at [48, 369] on span "keyboard_arrow_down" at bounding box center [48, 371] width 23 height 23
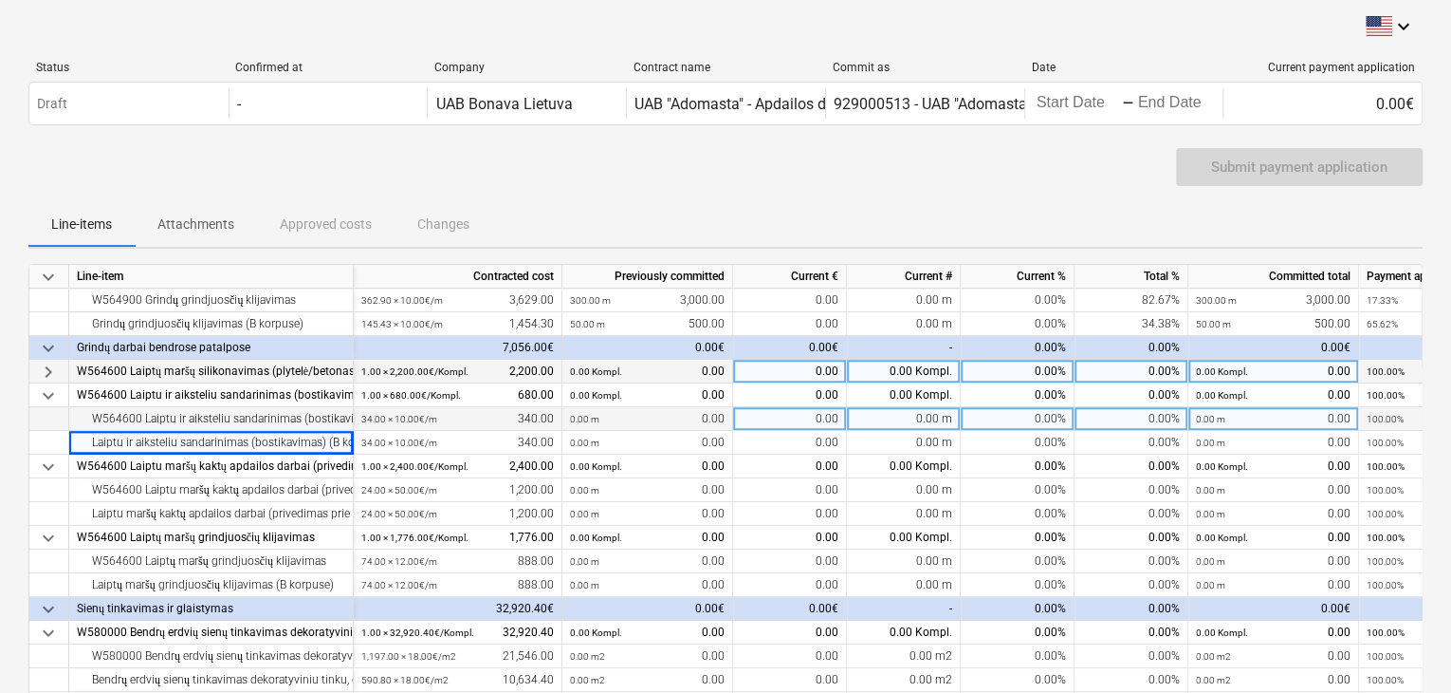
click at [112, 425] on div "W564600 Laiptu ir aiksteliu sandarinimas (bostikavimas)" at bounding box center [211, 419] width 268 height 24
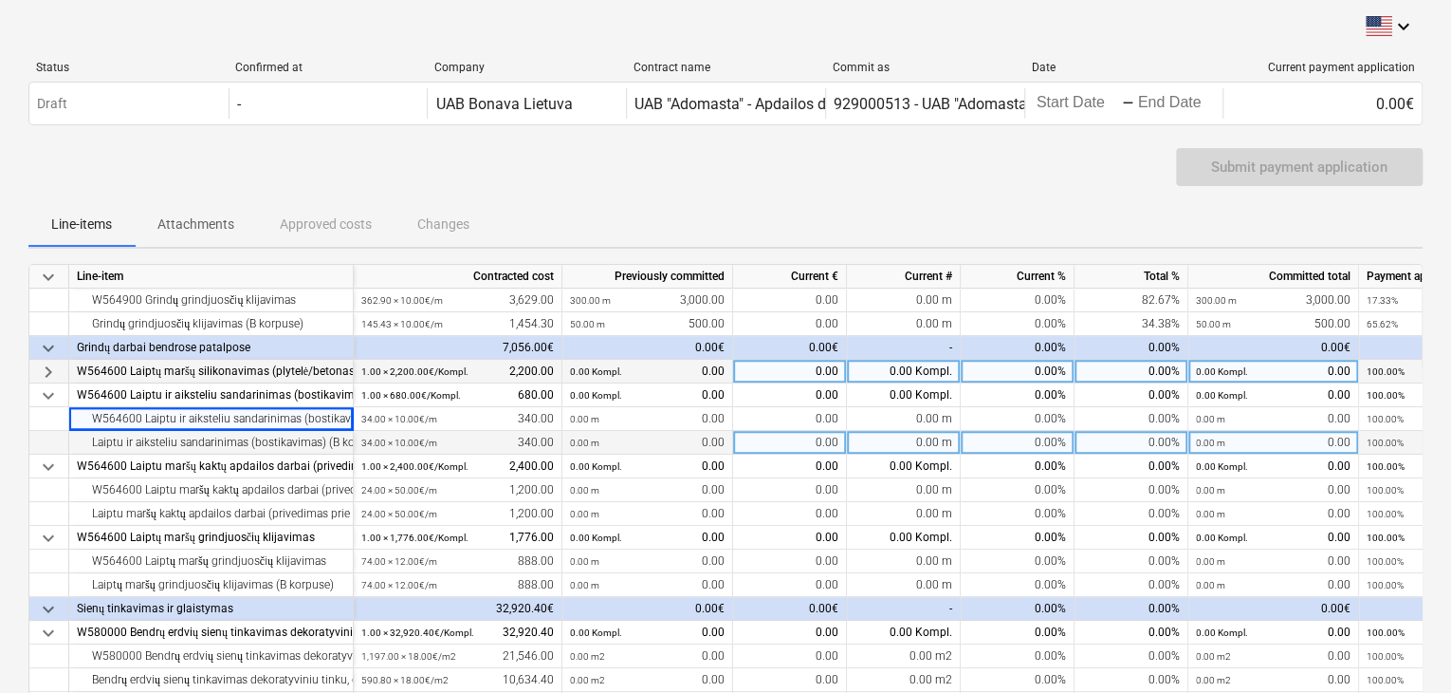
click at [146, 441] on div "Laiptu ir aiksteliu sandarinimas (bostikavimas) (B korpuse)" at bounding box center [211, 443] width 268 height 24
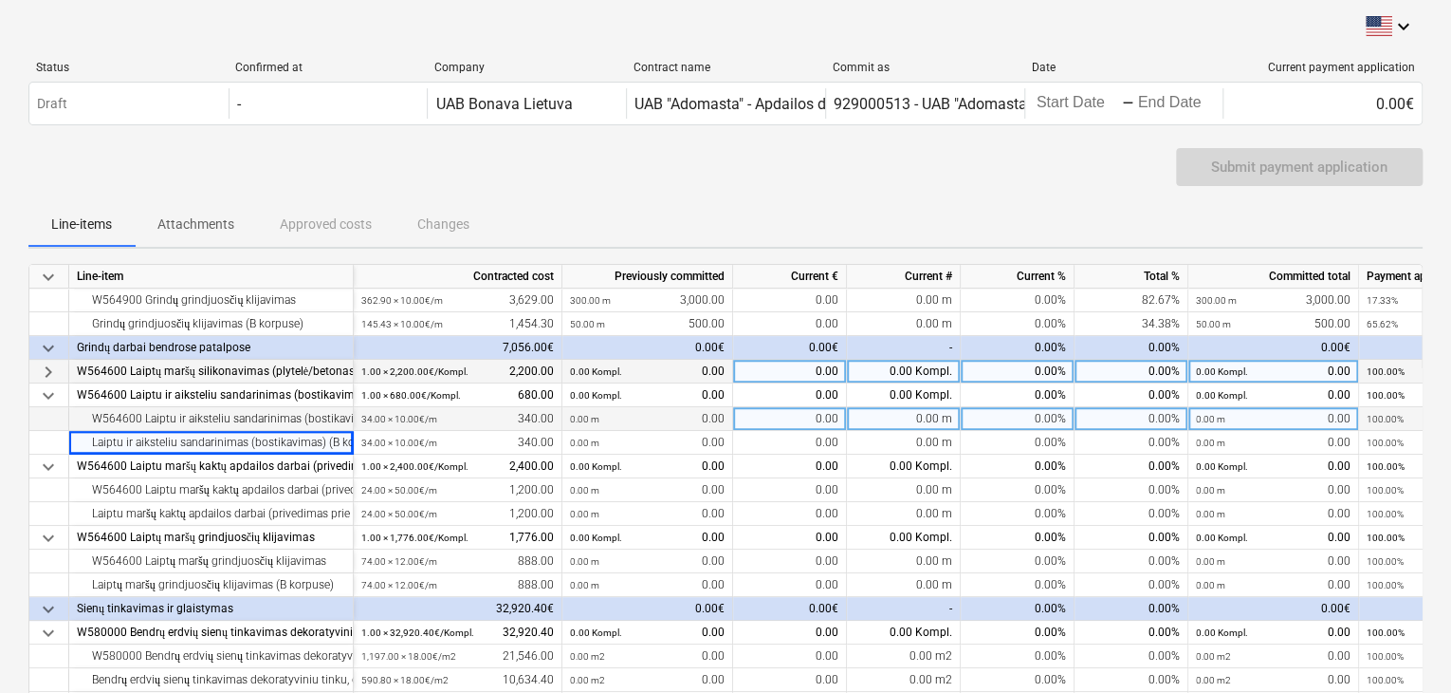
click at [102, 410] on div "W564600 Laiptu ir aiksteliu sandarinimas (bostikavimas)" at bounding box center [211, 419] width 268 height 24
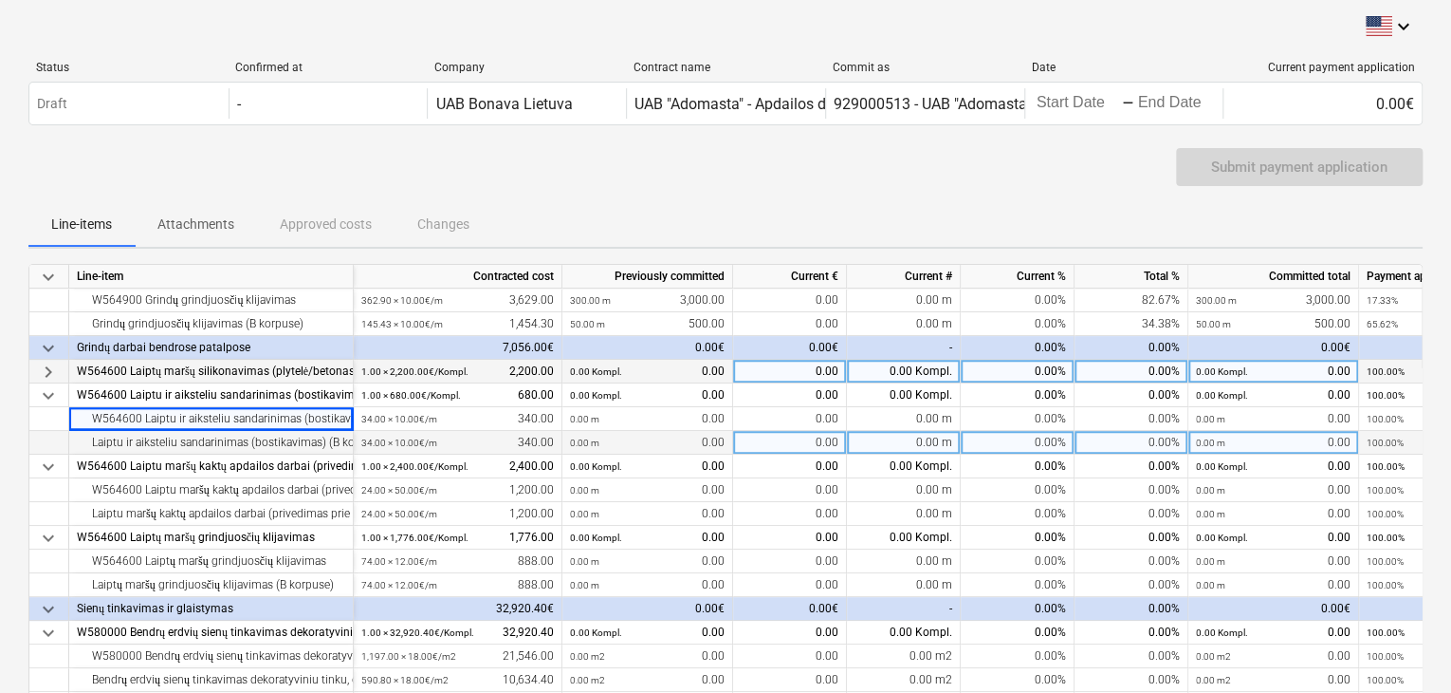
click at [211, 437] on div "Laiptu ir aiksteliu sandarinimas (bostikavimas) (B korpuse)" at bounding box center [211, 443] width 268 height 24
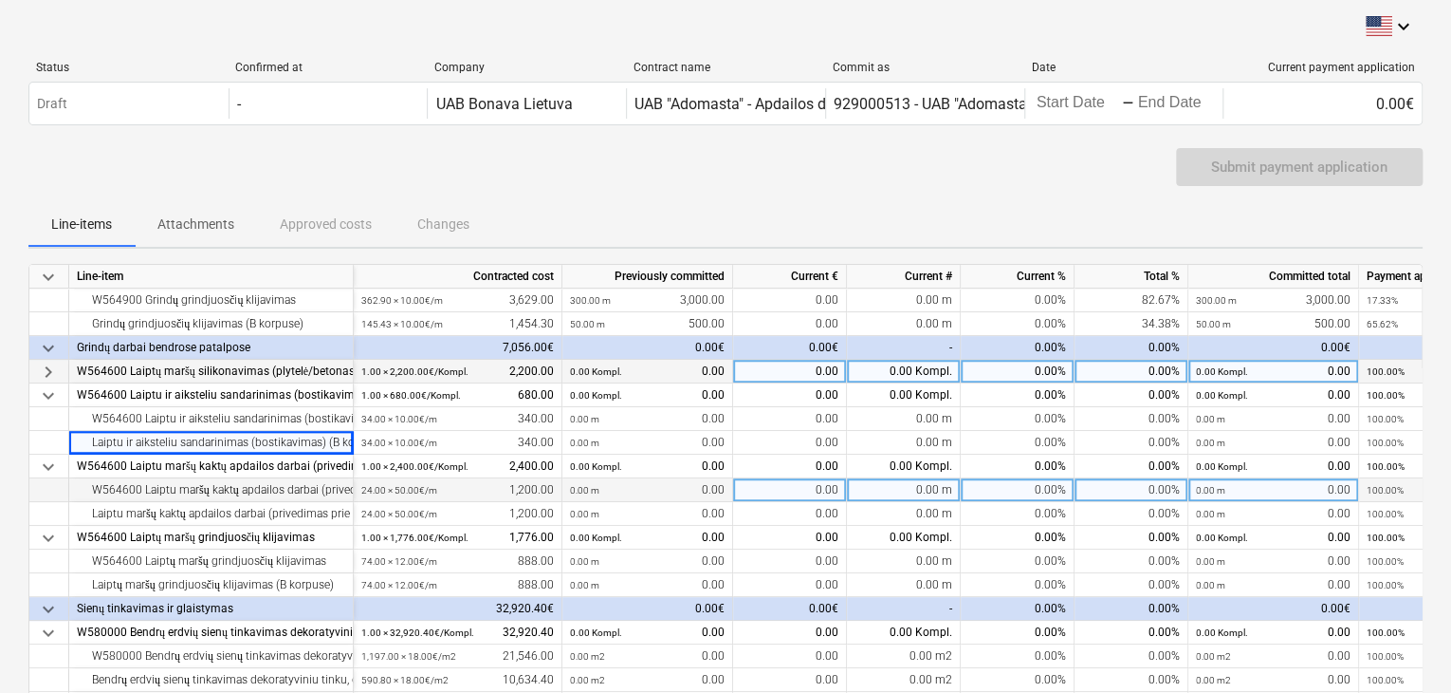
click at [222, 491] on div "W564600 Laiptu maršų kaktų apdailos darbai (privedimas prie lubų)" at bounding box center [211, 490] width 268 height 24
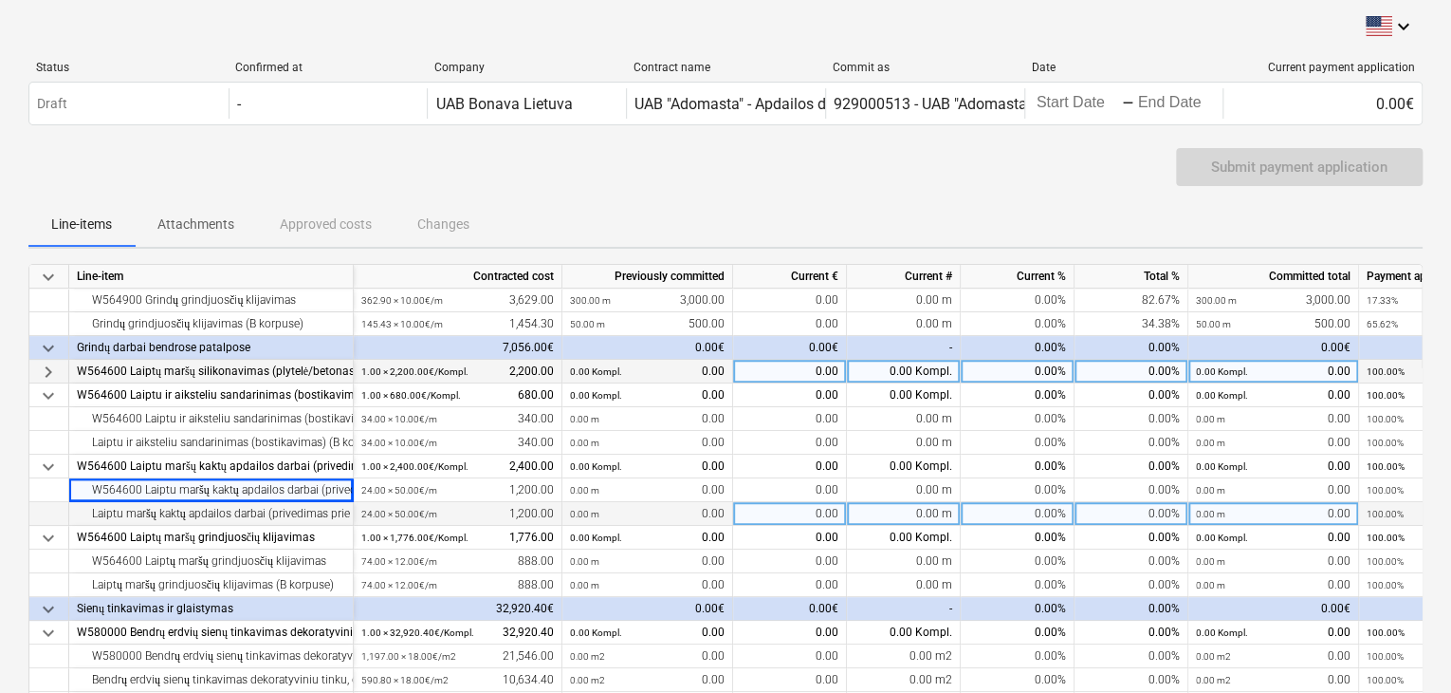
click at [225, 516] on div "Laiptu maršų kaktų apdailos darbai (privedimas prie lubų) (B korpuse)" at bounding box center [211, 514] width 268 height 24
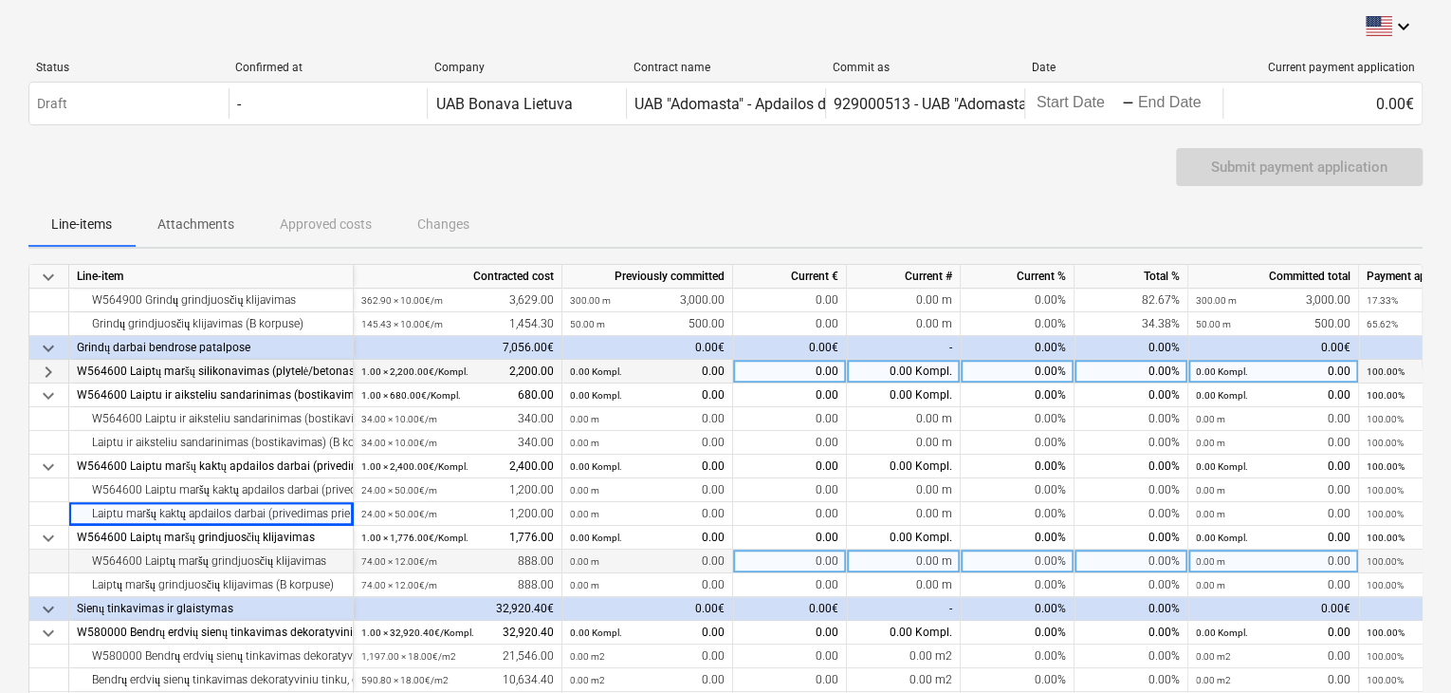
click at [188, 566] on div "W564600 Laiptų maršų grindjuosčių klijavimas" at bounding box center [211, 561] width 268 height 24
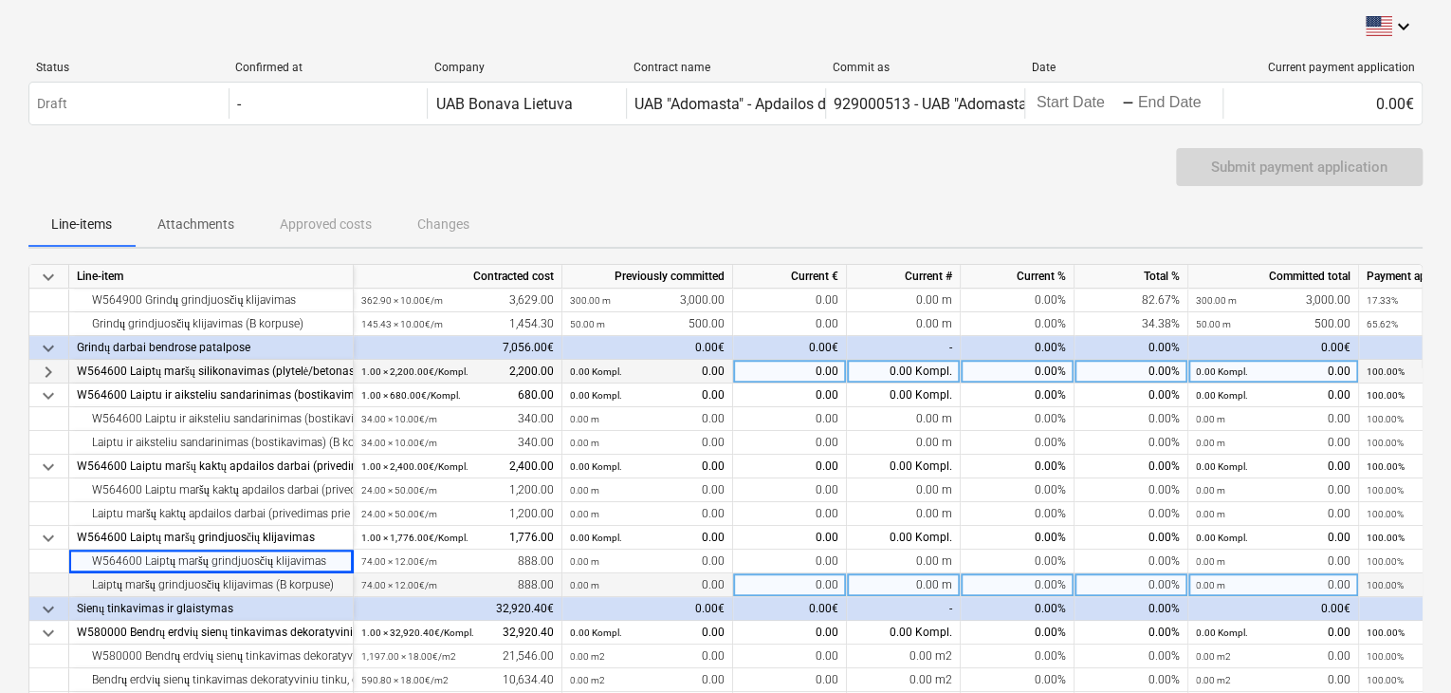
click at [190, 582] on div "Laiptų maršų grindjuosčių klijavimas (B korpuse)" at bounding box center [211, 585] width 268 height 24
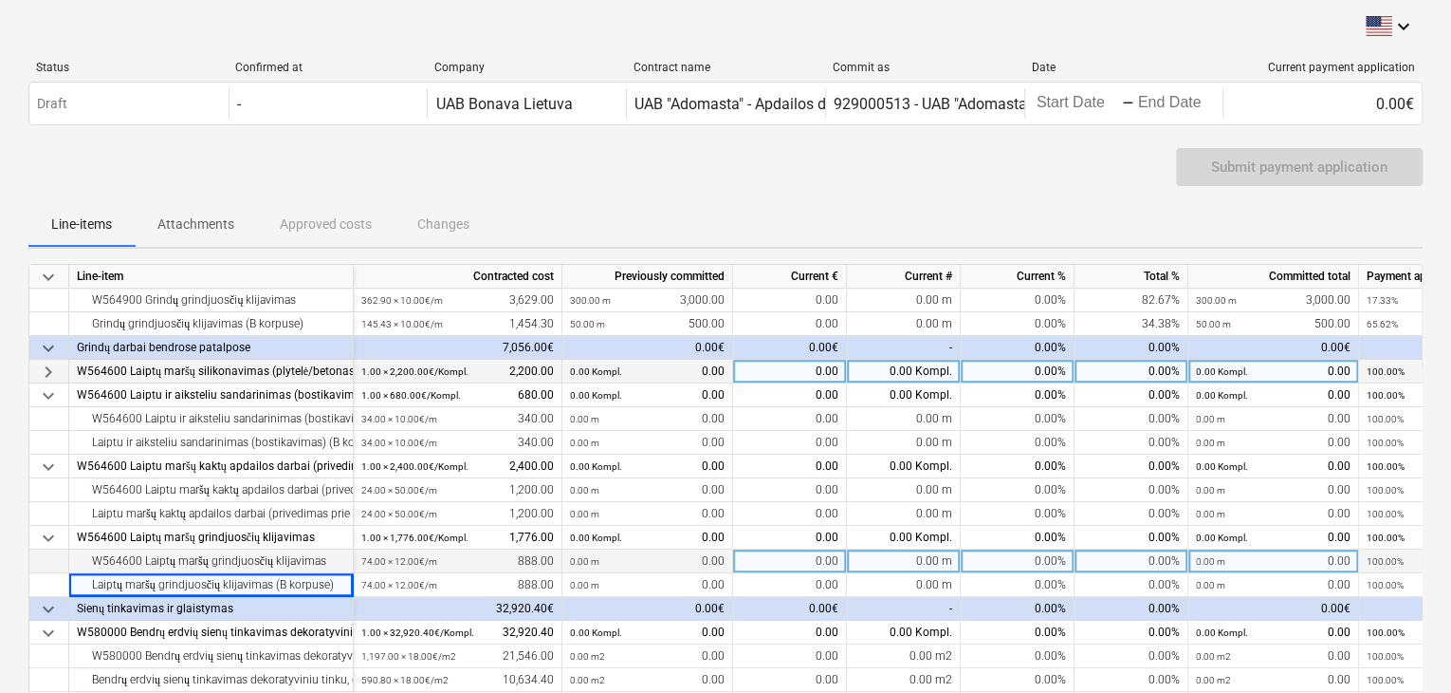
click at [190, 559] on div "W564600 Laiptų maršų grindjuosčių klijavimas" at bounding box center [211, 561] width 268 height 24
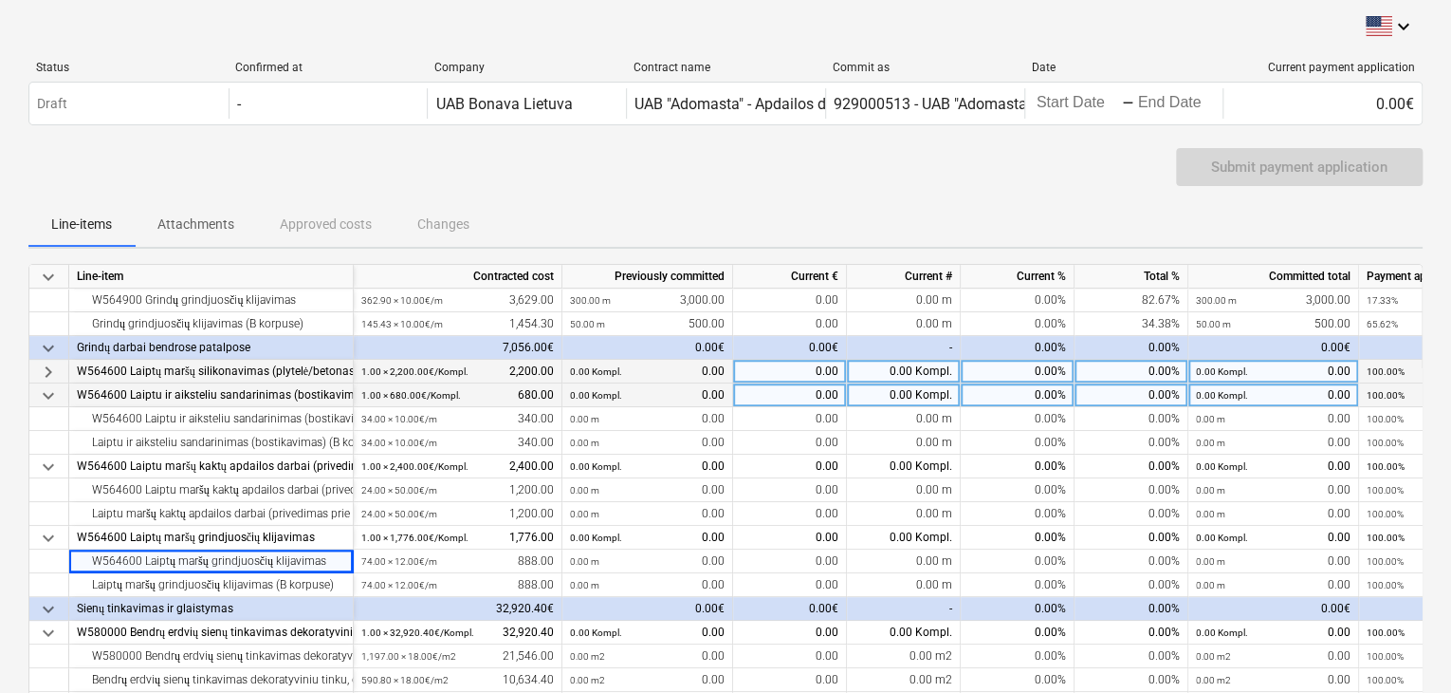
click at [46, 395] on span "keyboard_arrow_down" at bounding box center [48, 395] width 23 height 23
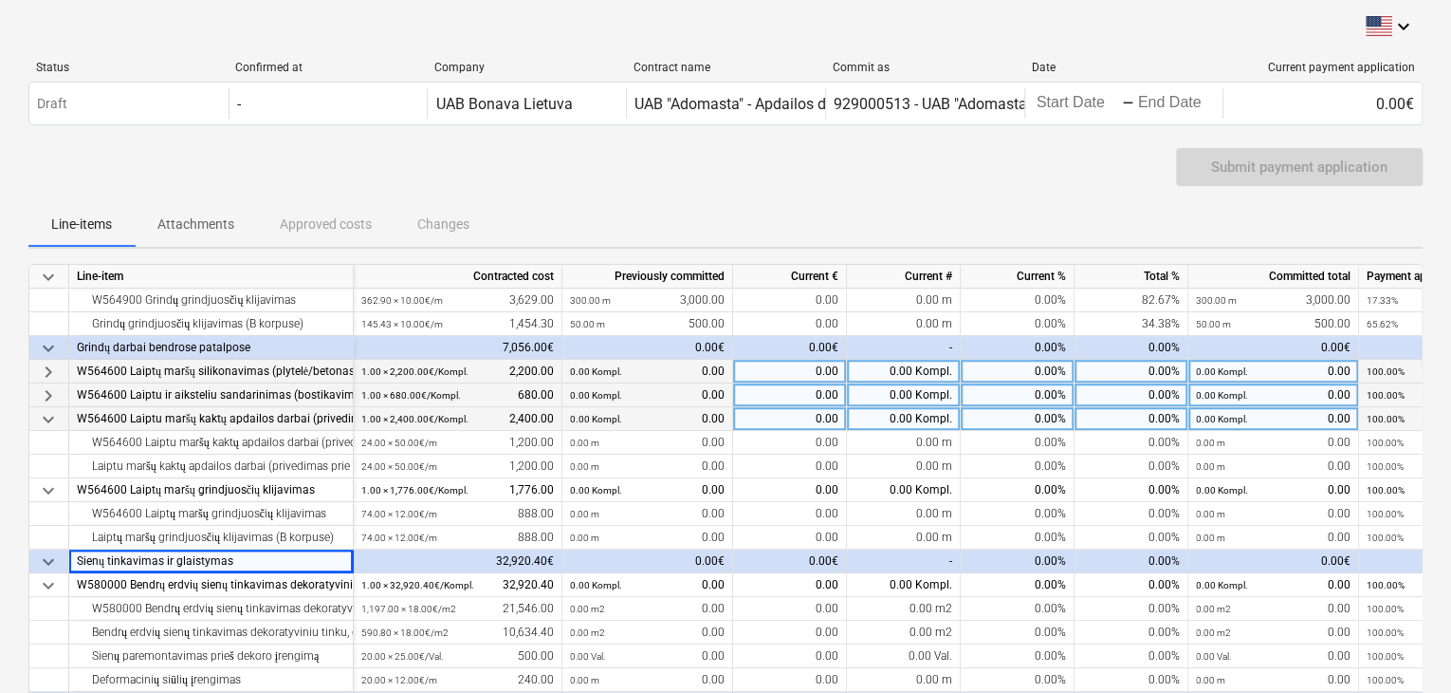
click at [55, 418] on span "keyboard_arrow_down" at bounding box center [48, 419] width 23 height 23
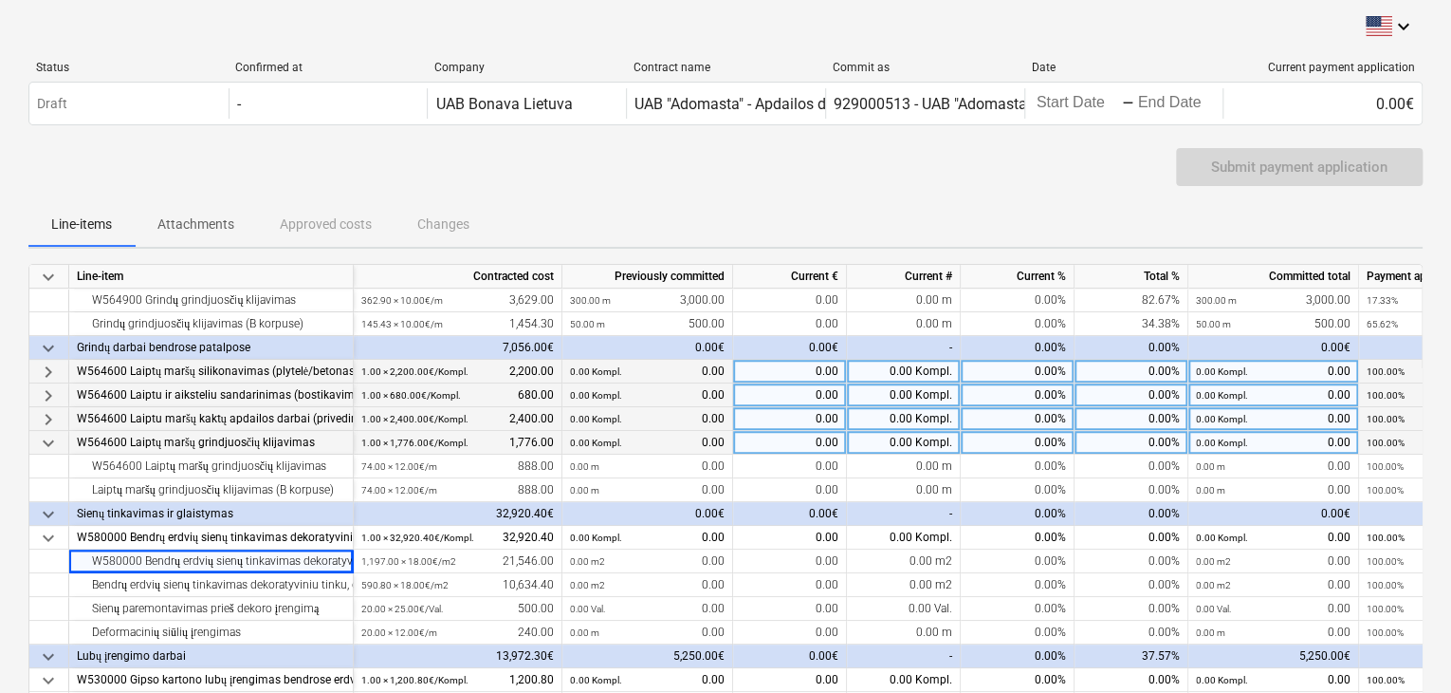
click at [51, 440] on span "keyboard_arrow_down" at bounding box center [48, 443] width 23 height 23
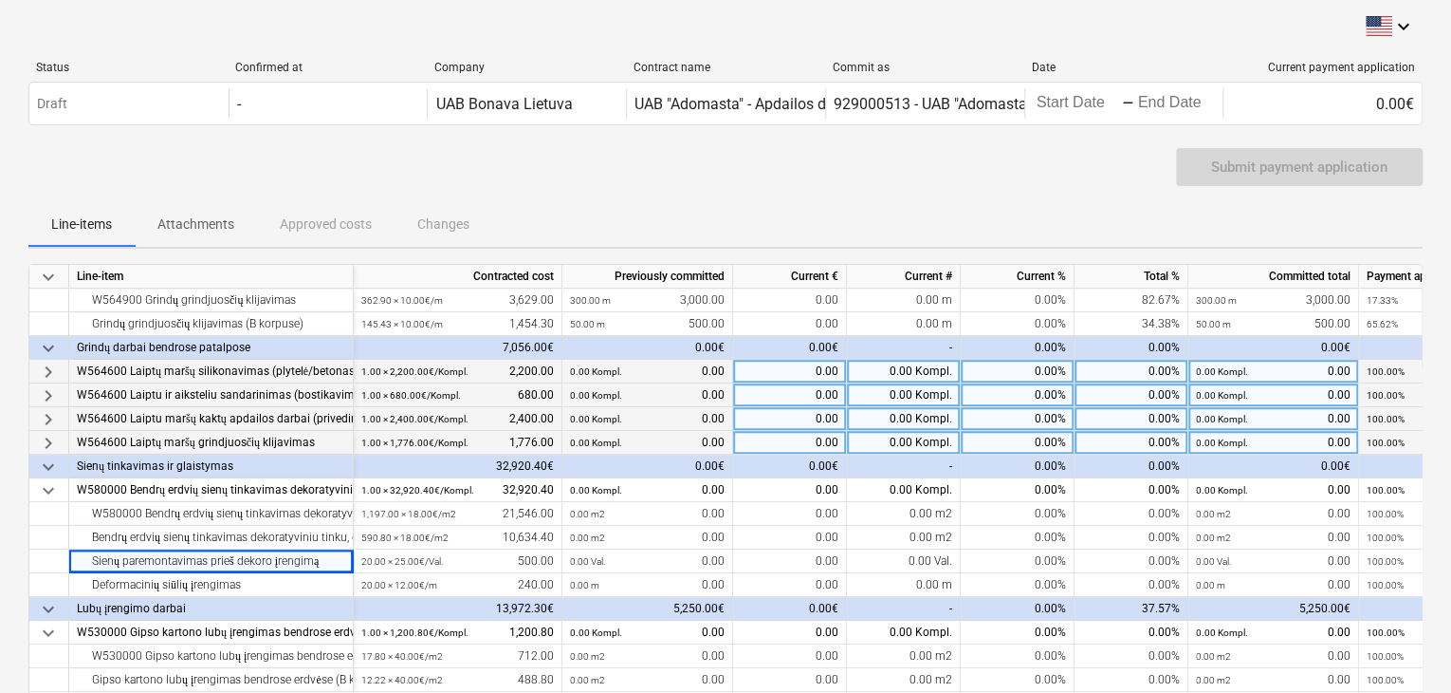
click at [47, 349] on span "keyboard_arrow_down" at bounding box center [48, 348] width 23 height 23
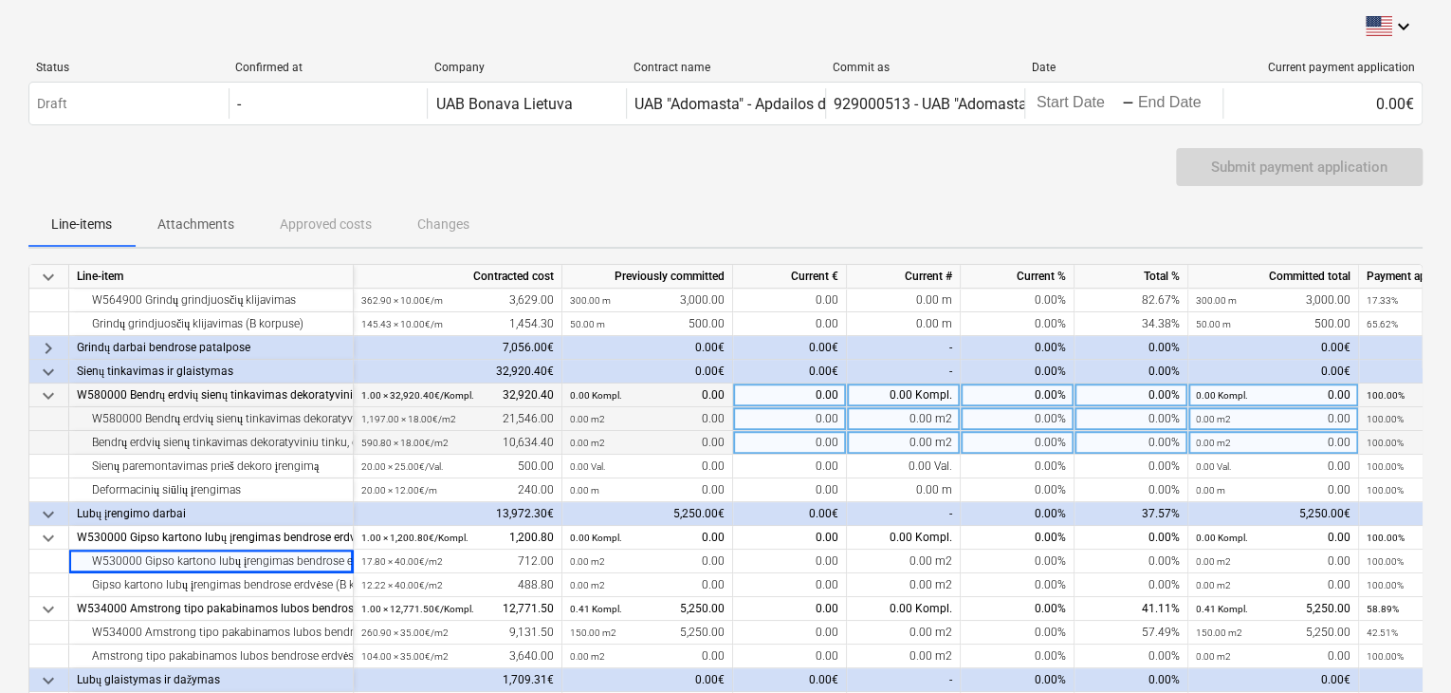
click at [175, 420] on div "W580000 Bendrų erdvių sienų tinkavimas dekoratyviniu tinku, dažymas (sienų plot…" at bounding box center [211, 419] width 268 height 24
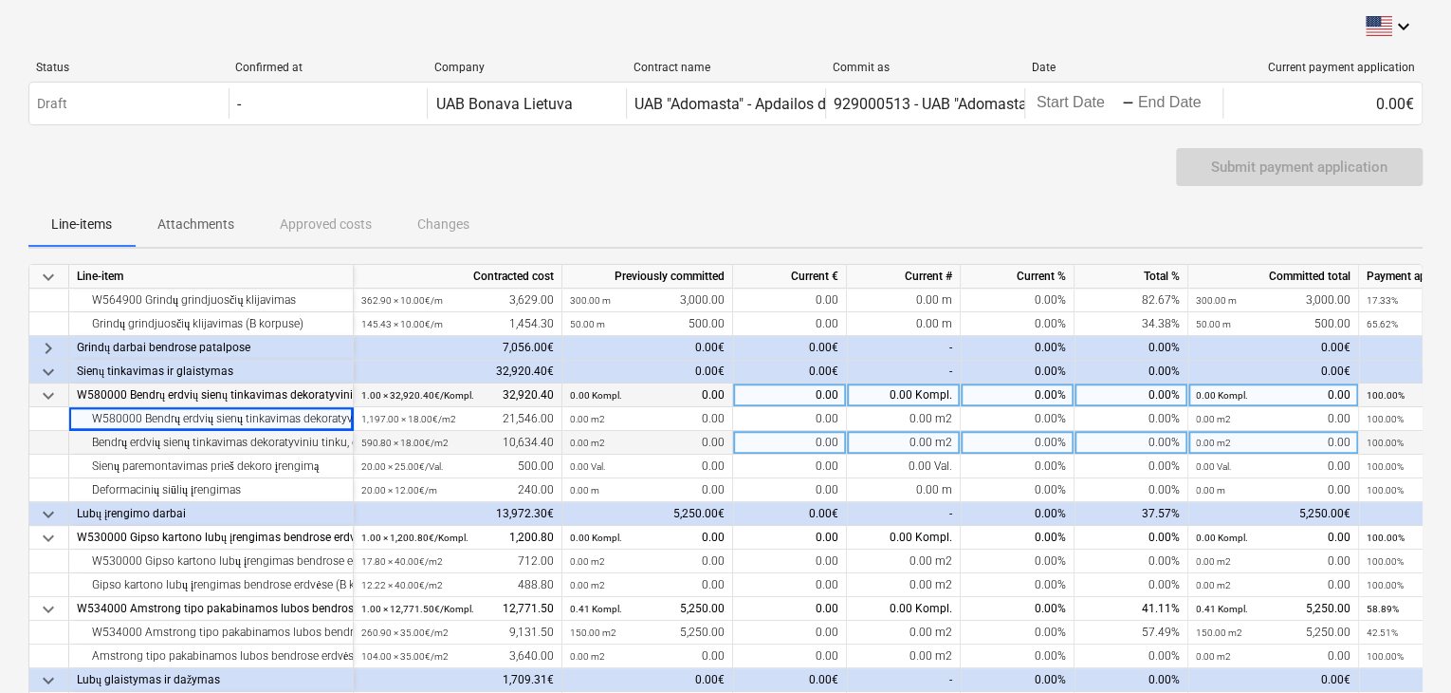
click at [179, 437] on div "Bendrų erdvių sienų tinkavimas dekoratyviniu tinku, dažymas (sienų plotas + lan…" at bounding box center [211, 443] width 268 height 24
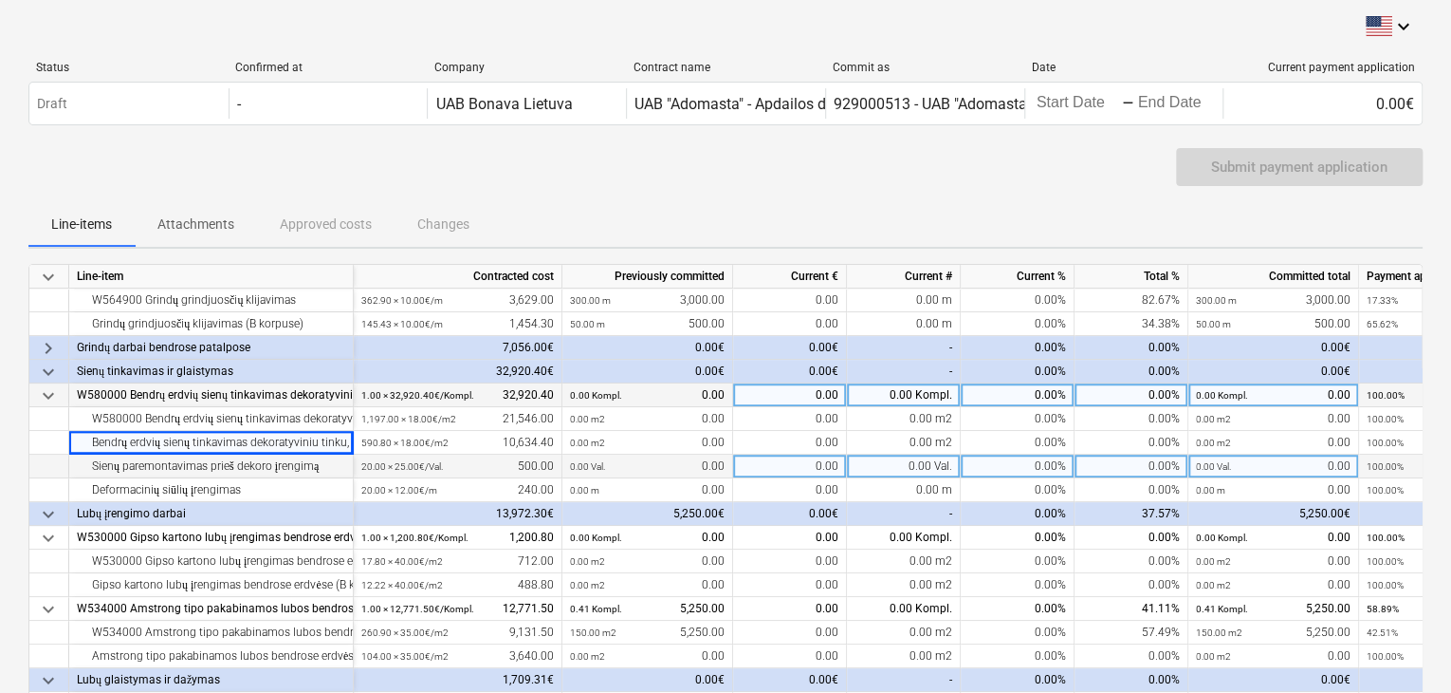
click at [170, 475] on div "Sienų paremontavimas prieš dekoro įrengimą" at bounding box center [211, 466] width 268 height 24
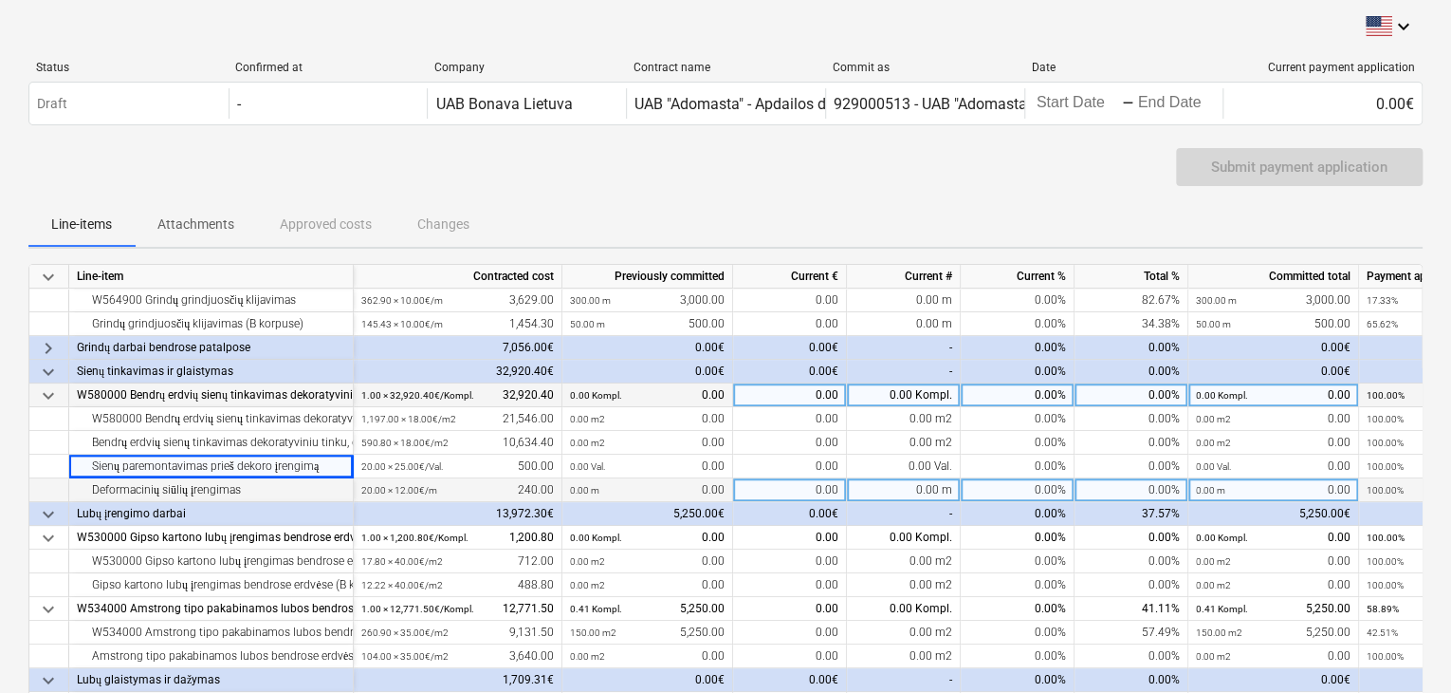
click at [167, 490] on div "Deformacinių siūlių įrengimas" at bounding box center [211, 490] width 268 height 24
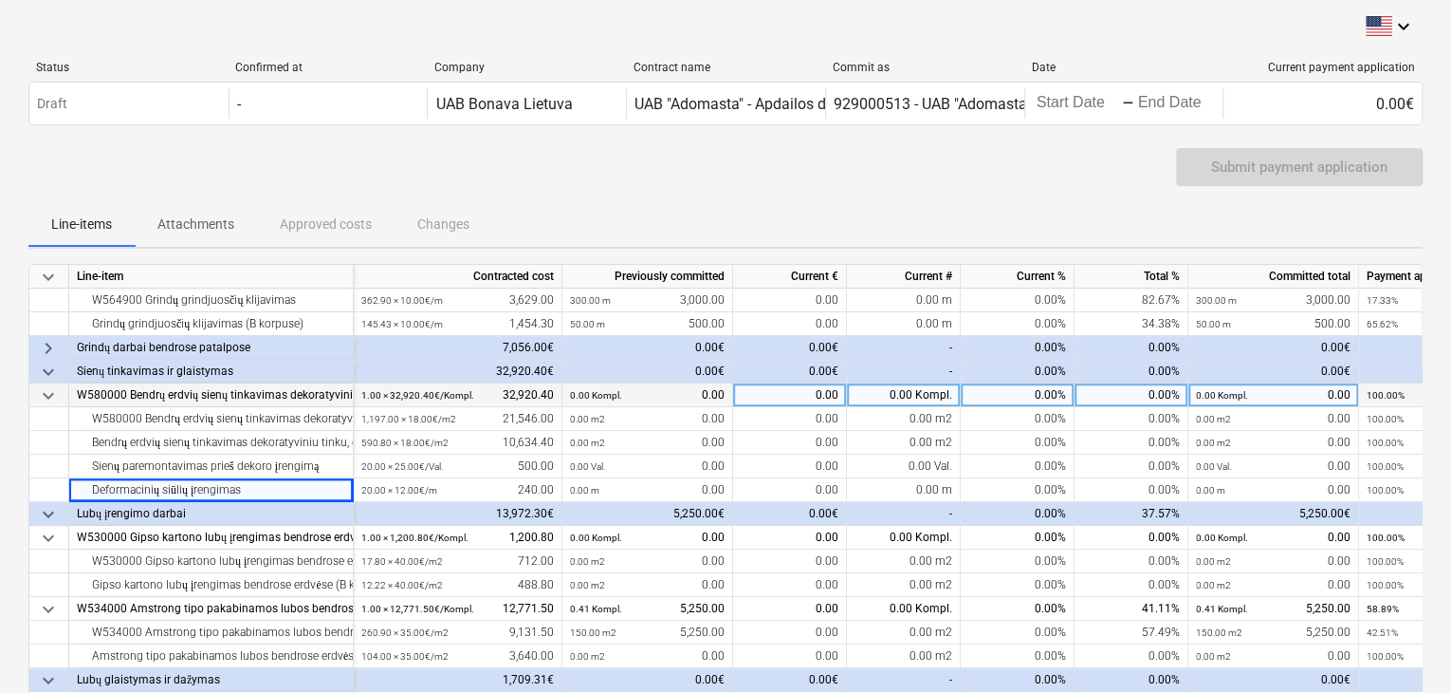
click at [53, 391] on span "keyboard_arrow_down" at bounding box center [48, 395] width 23 height 23
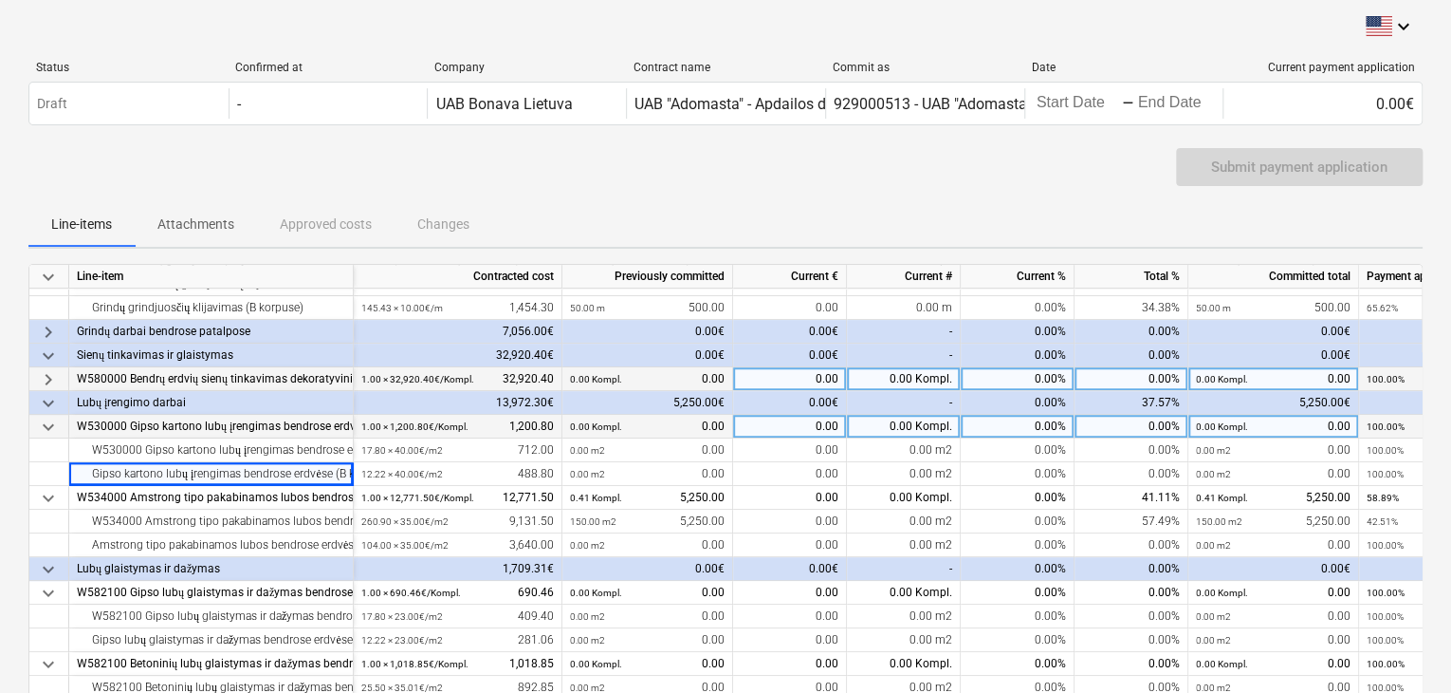
scroll to position [425, 0]
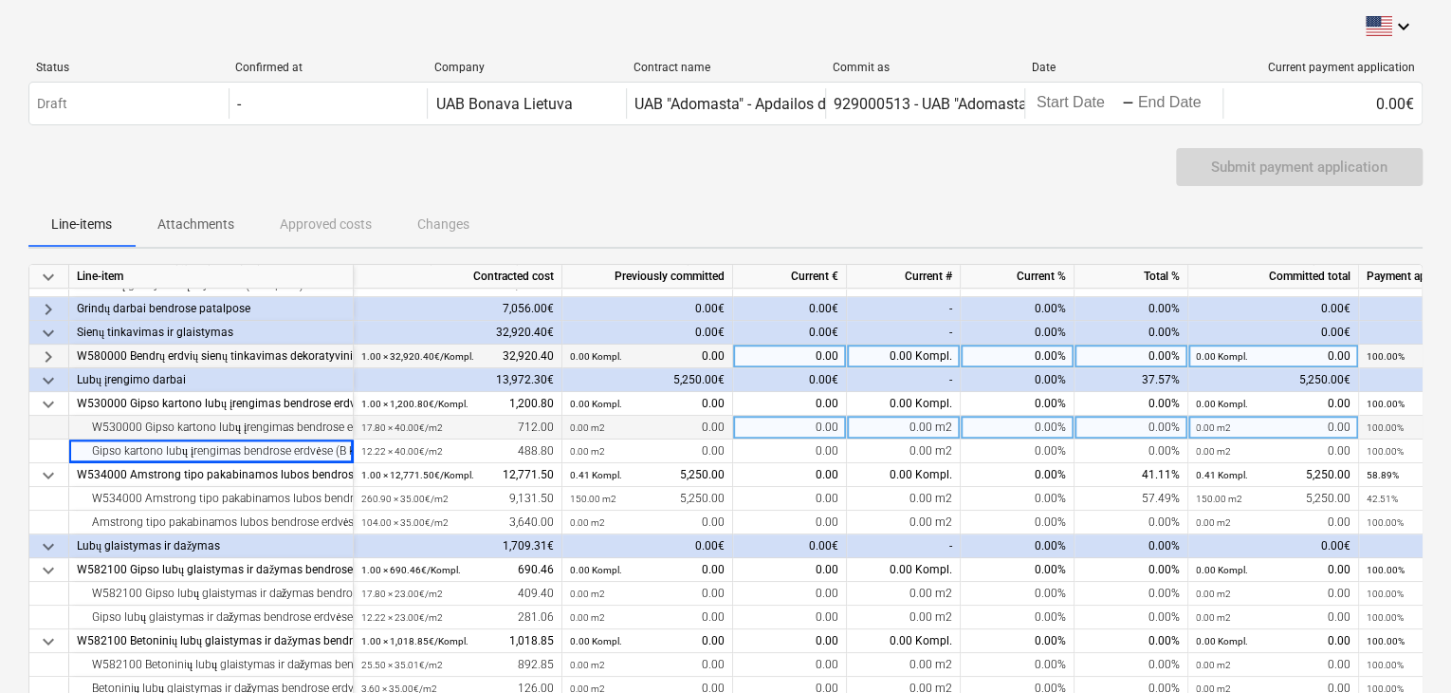
click at [167, 421] on div "W530000 Gipso kartono lubų įrengimas bendrose erdvėse" at bounding box center [211, 428] width 268 height 24
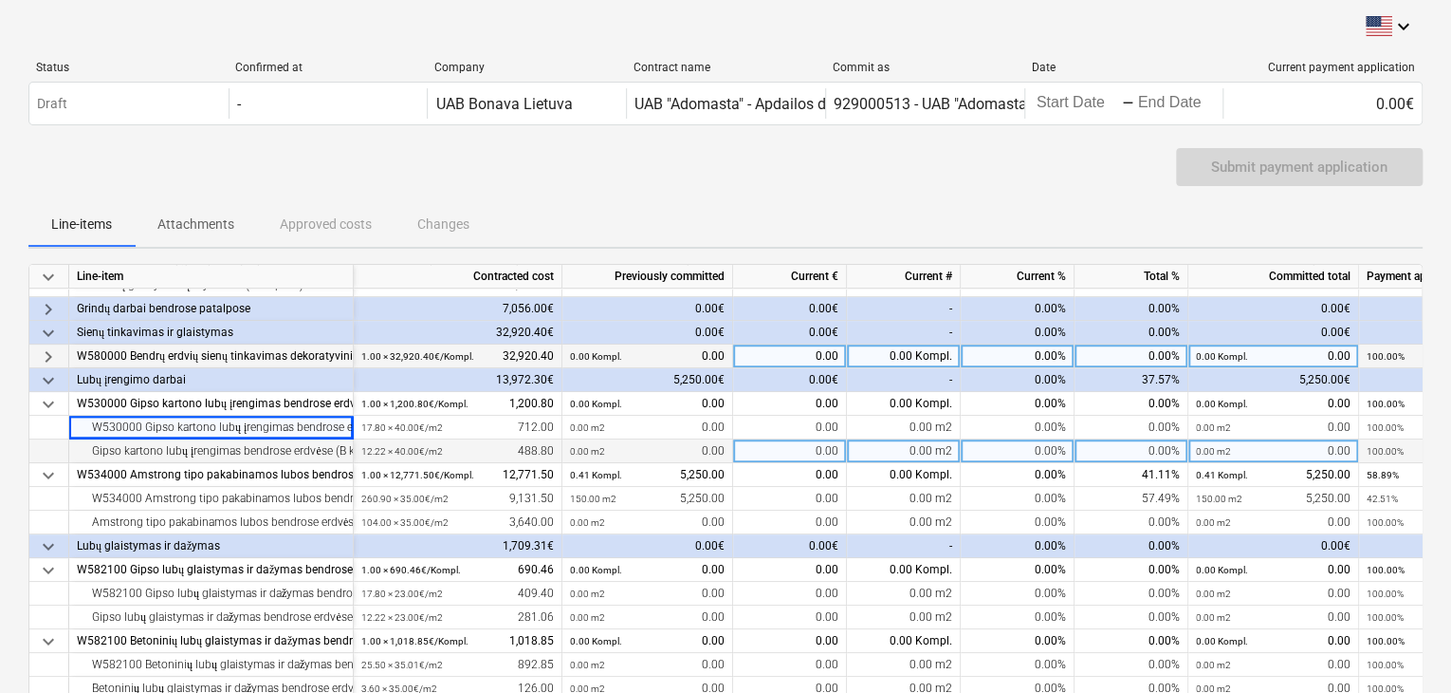
click at [161, 445] on div "Gipso kartono lubų įrengimas bendrose erdvėse (B korpuse)" at bounding box center [211, 451] width 268 height 24
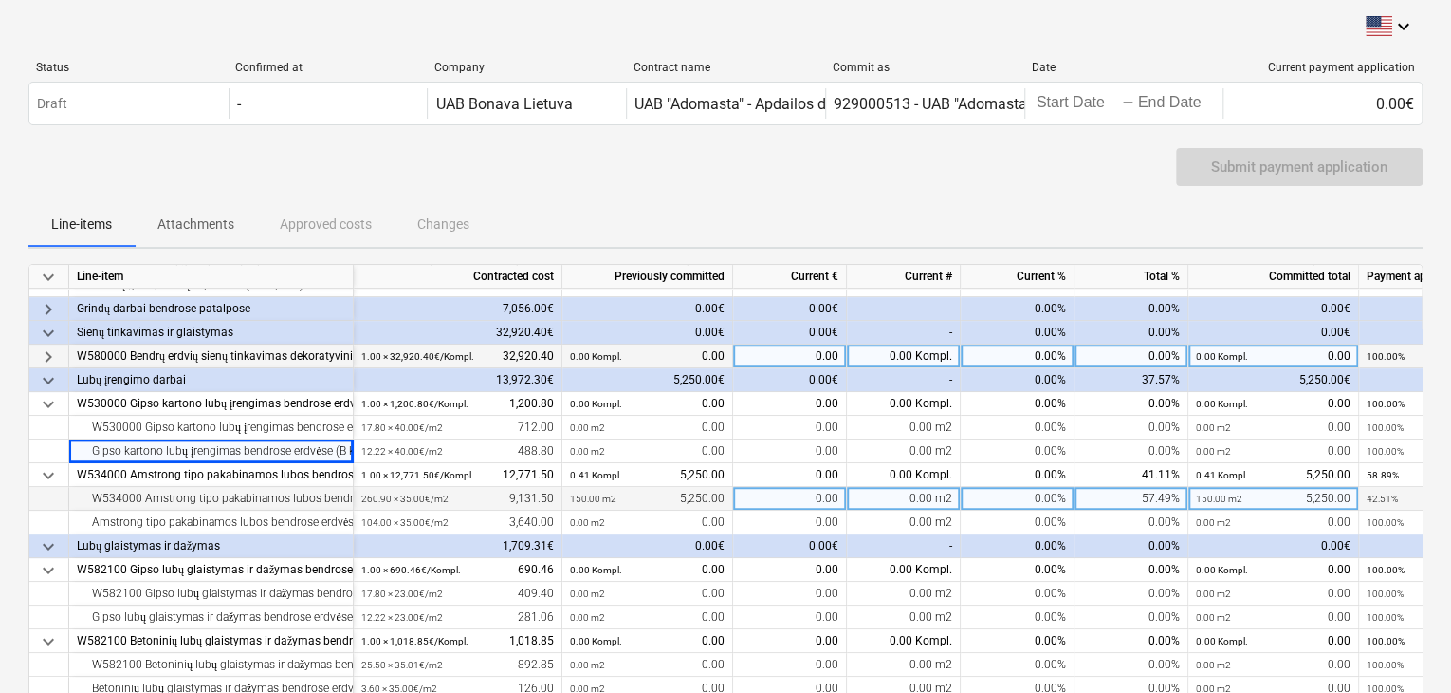
click at [189, 492] on div "W534000 Amstrong tipo pakabinamos lubos bendrose erdvėse 600x600 mm" at bounding box center [211, 499] width 268 height 24
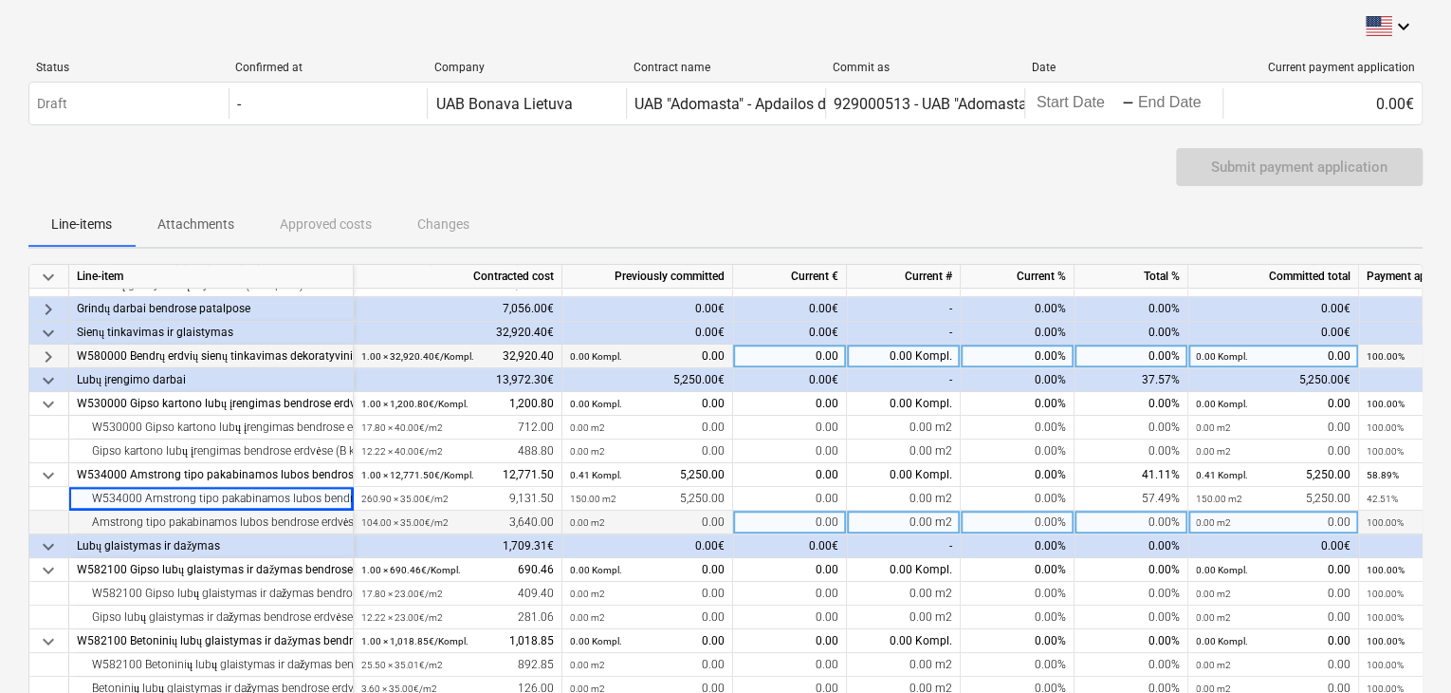
click at [194, 517] on div "Amstrong tipo pakabinamos lubos bendrose erdvėse 600x600 mm (B korpuse)" at bounding box center [211, 522] width 268 height 24
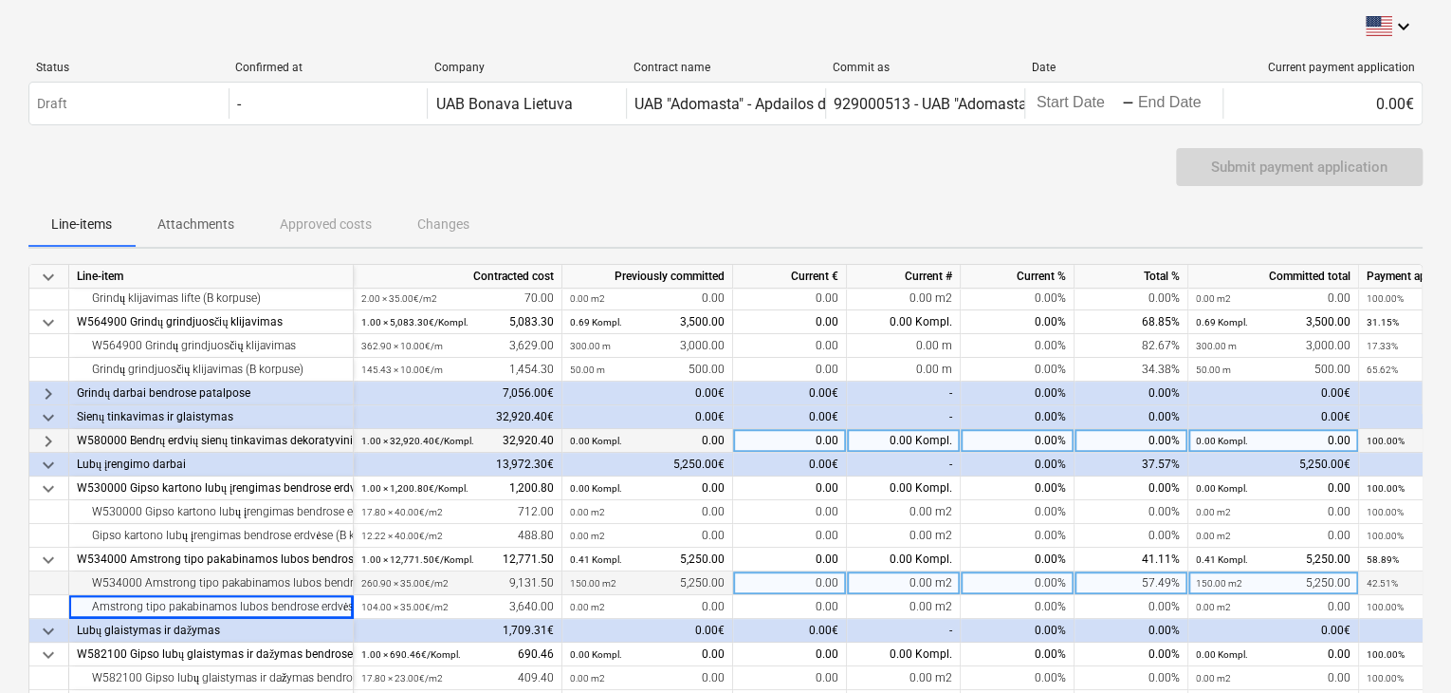
scroll to position [330, 0]
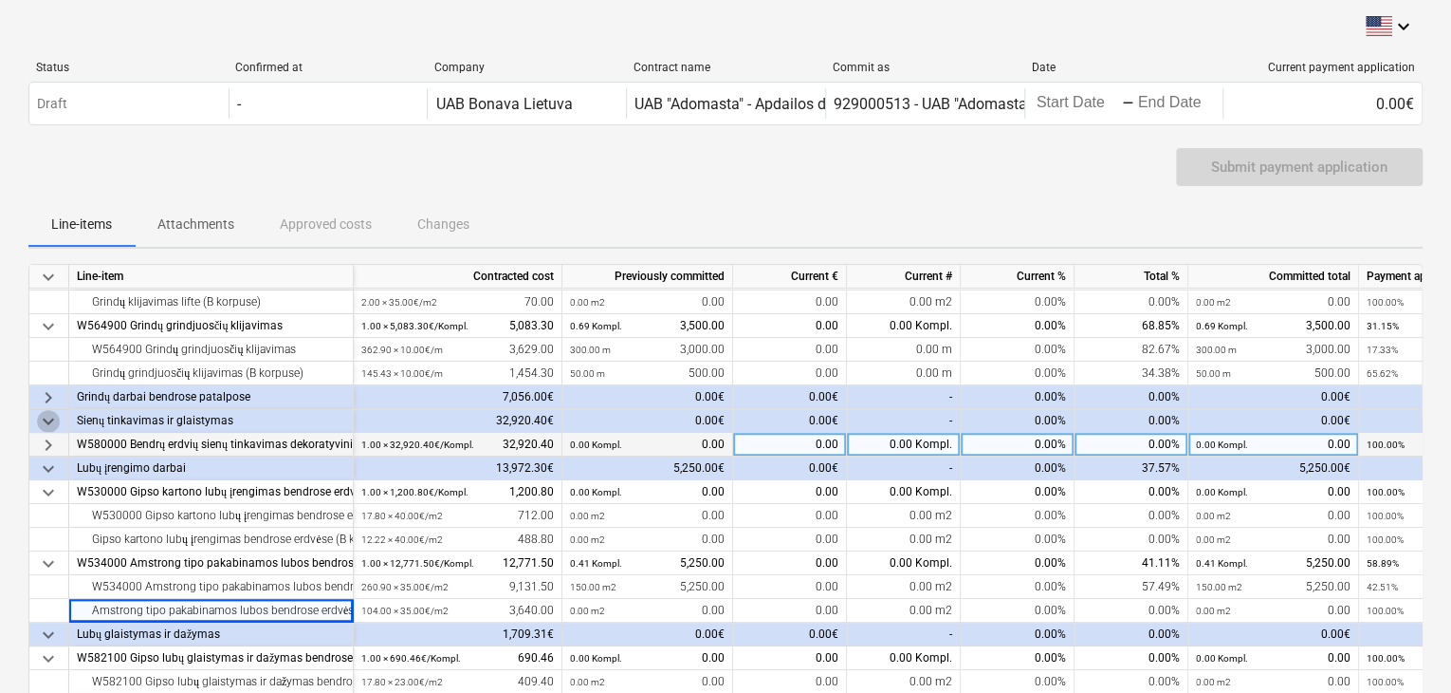
click at [51, 418] on span "keyboard_arrow_down" at bounding box center [48, 421] width 23 height 23
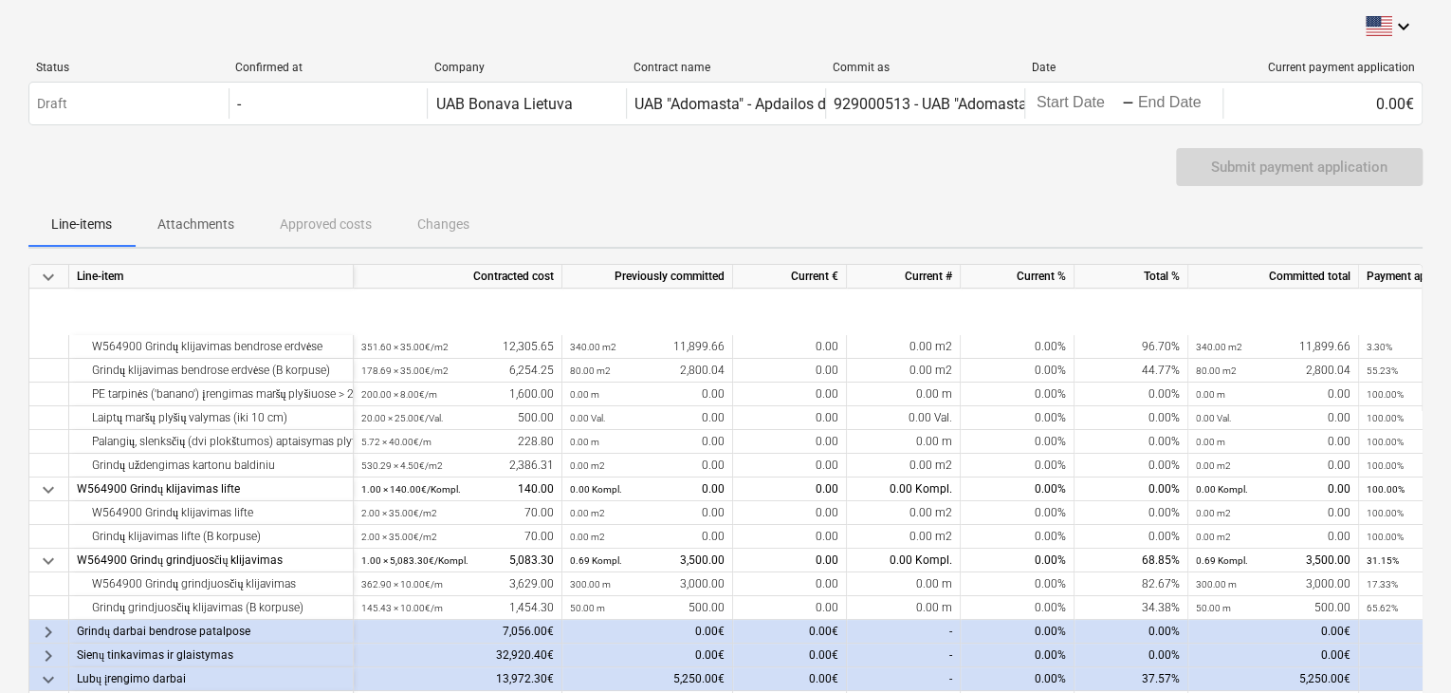
scroll to position [400, 0]
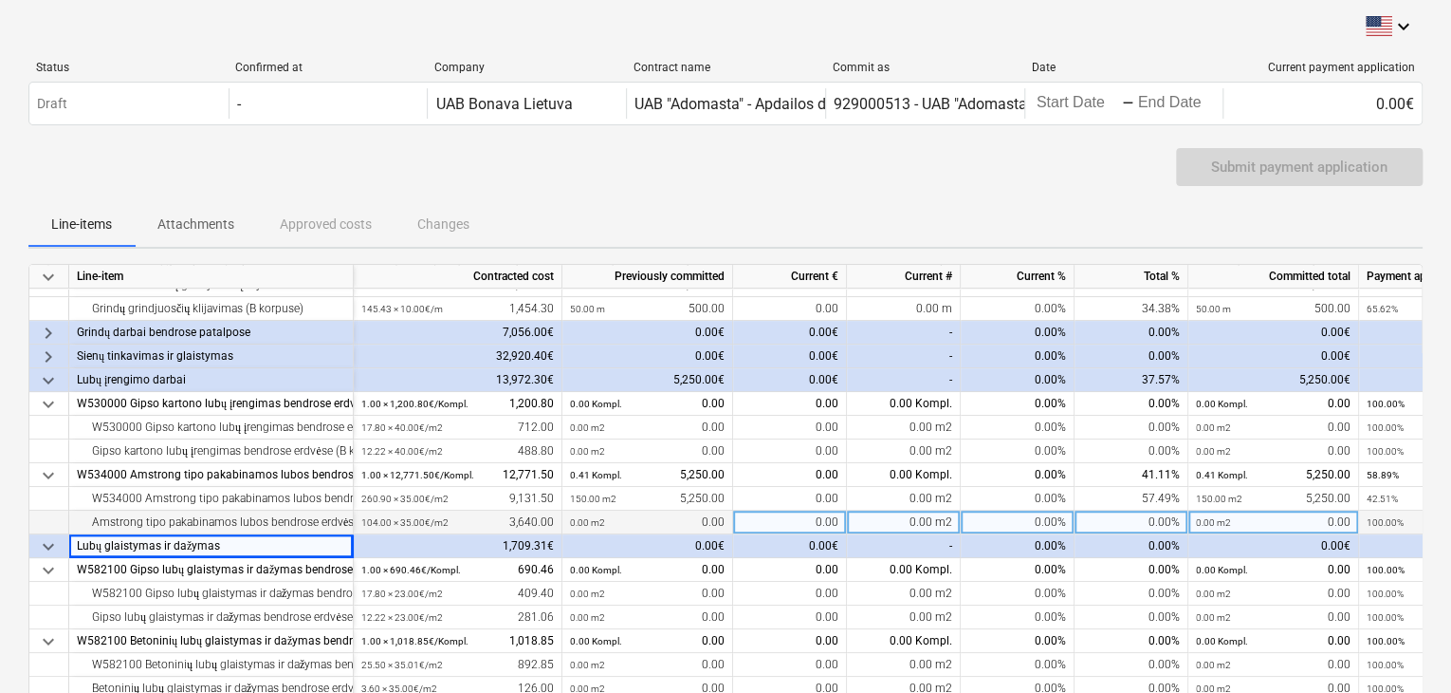
click at [201, 514] on div "Amstrong tipo pakabinamos lubos bendrose erdvėse 600x600 mm (B korpuse)" at bounding box center [211, 522] width 268 height 24
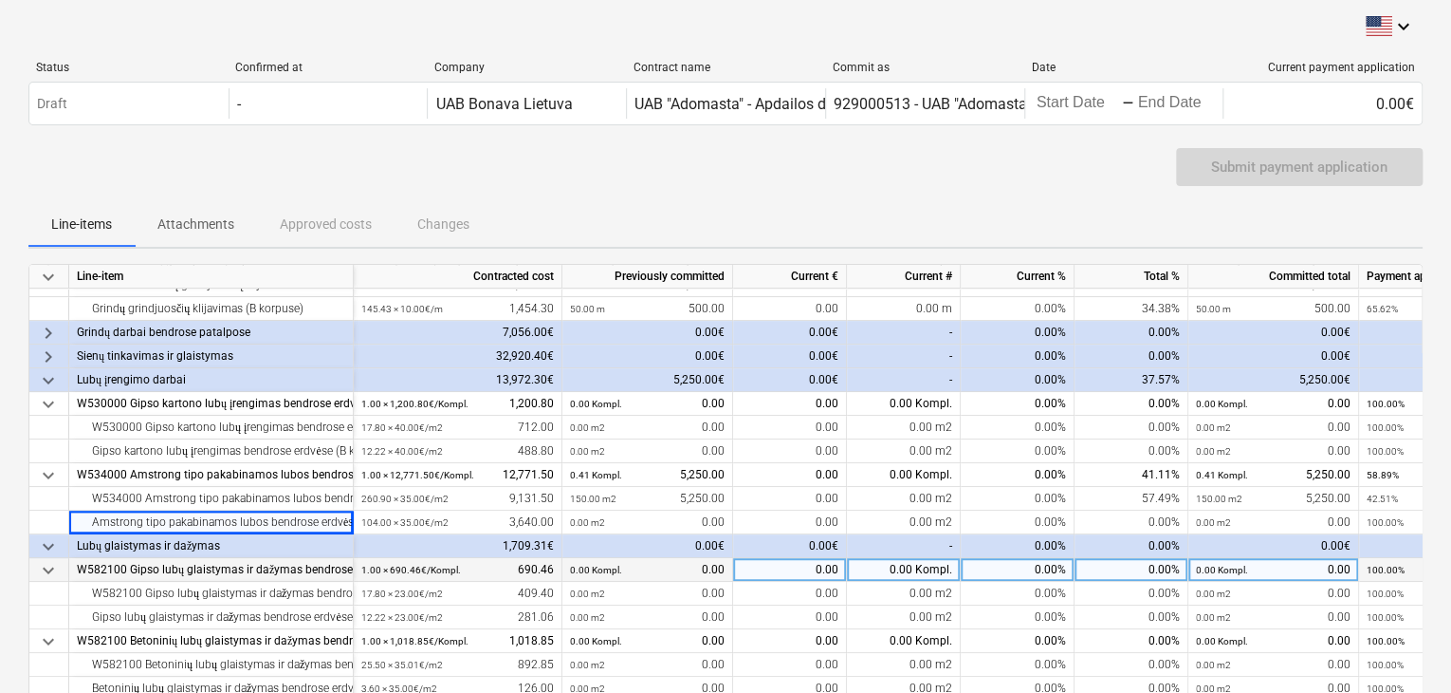
click at [203, 568] on div "W582100 Gipso lubų glaistymas ir dažymas bendrose erdvėse" at bounding box center [211, 570] width 268 height 24
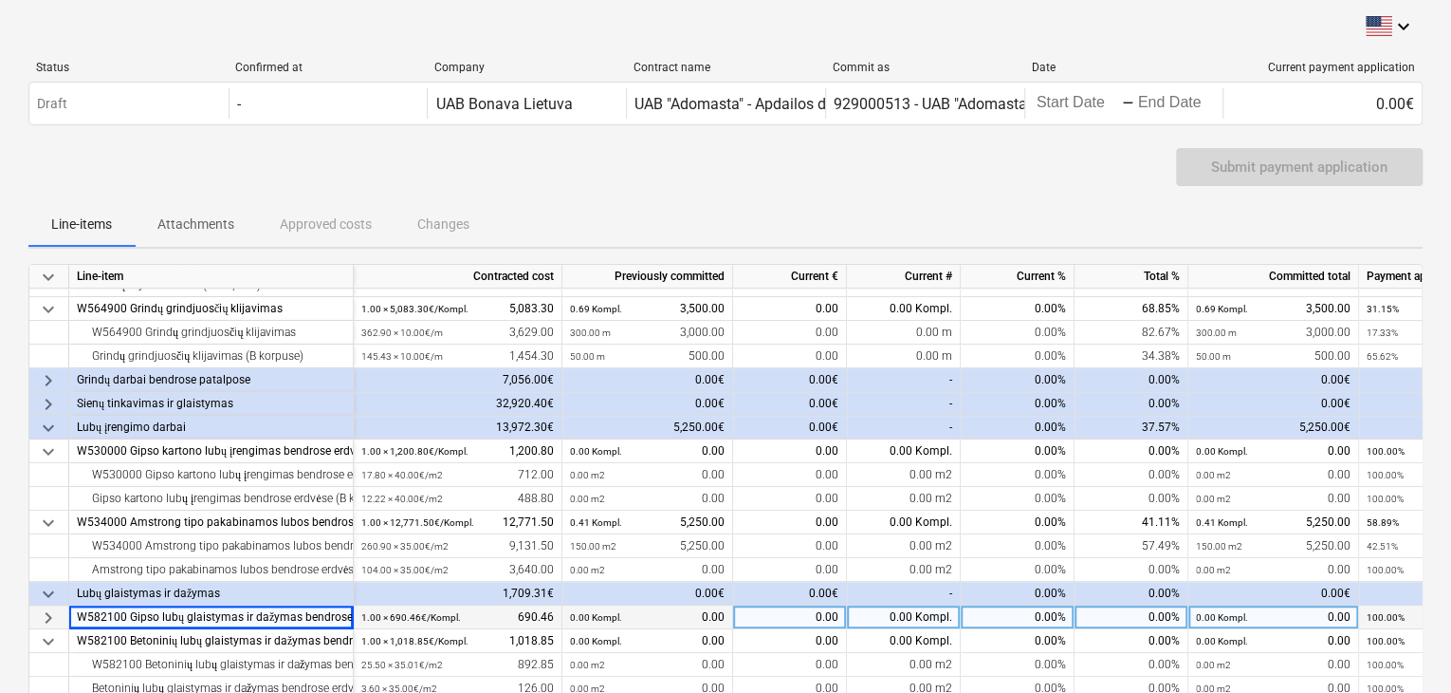
click at [53, 589] on span "keyboard_arrow_down" at bounding box center [48, 593] width 23 height 23
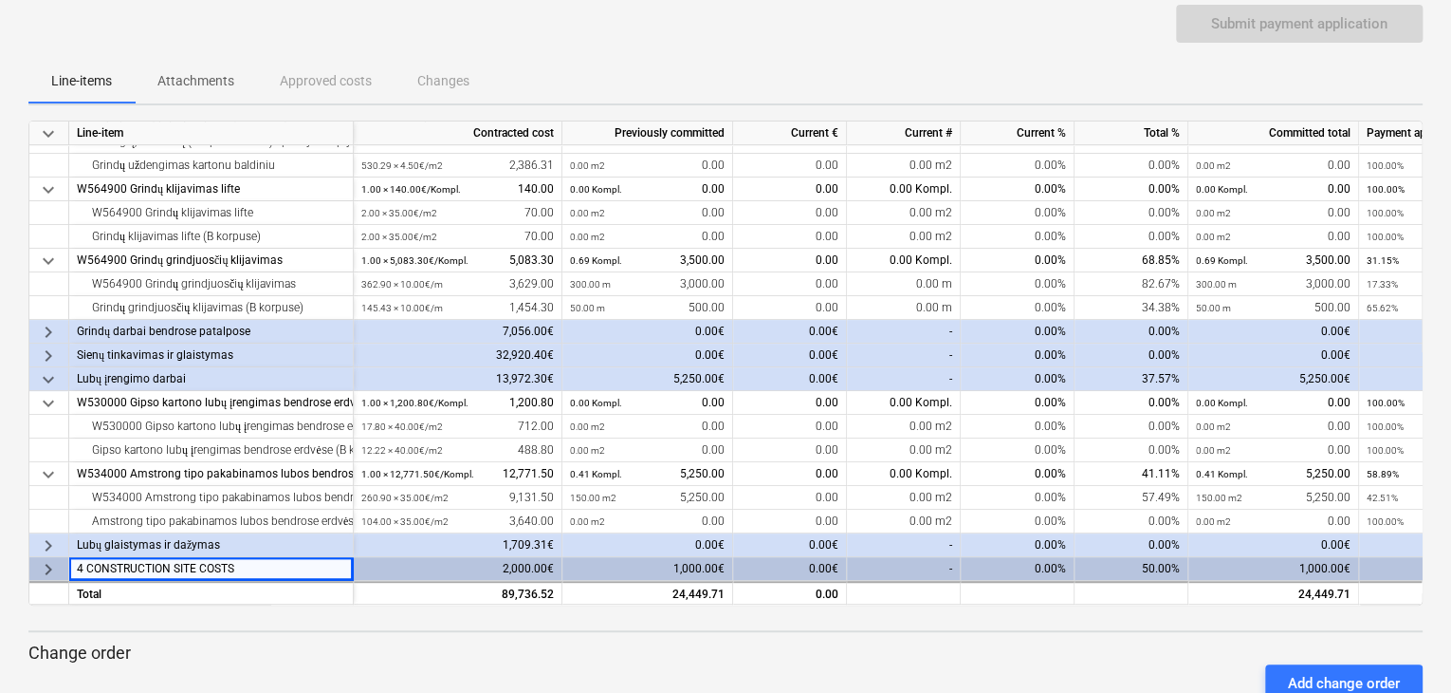
scroll to position [197, 0]
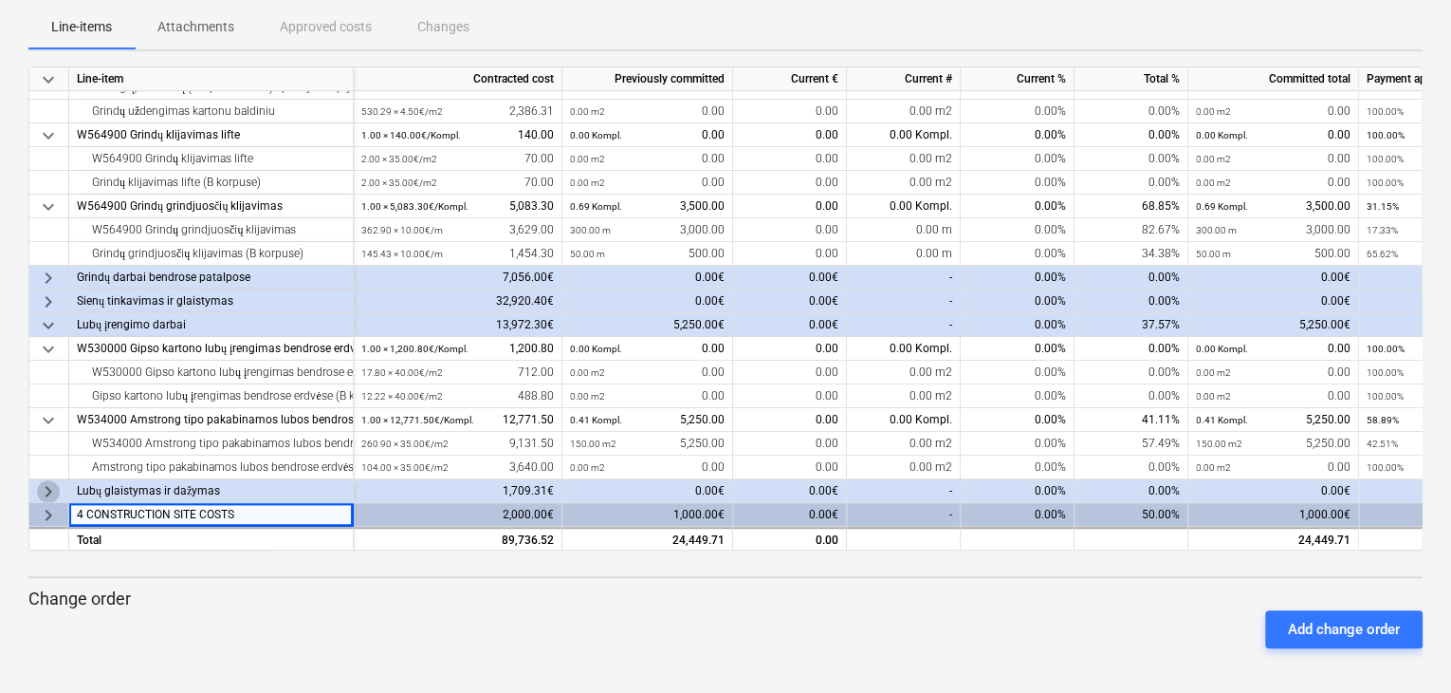
click at [46, 484] on span "keyboard_arrow_right" at bounding box center [48, 491] width 23 height 23
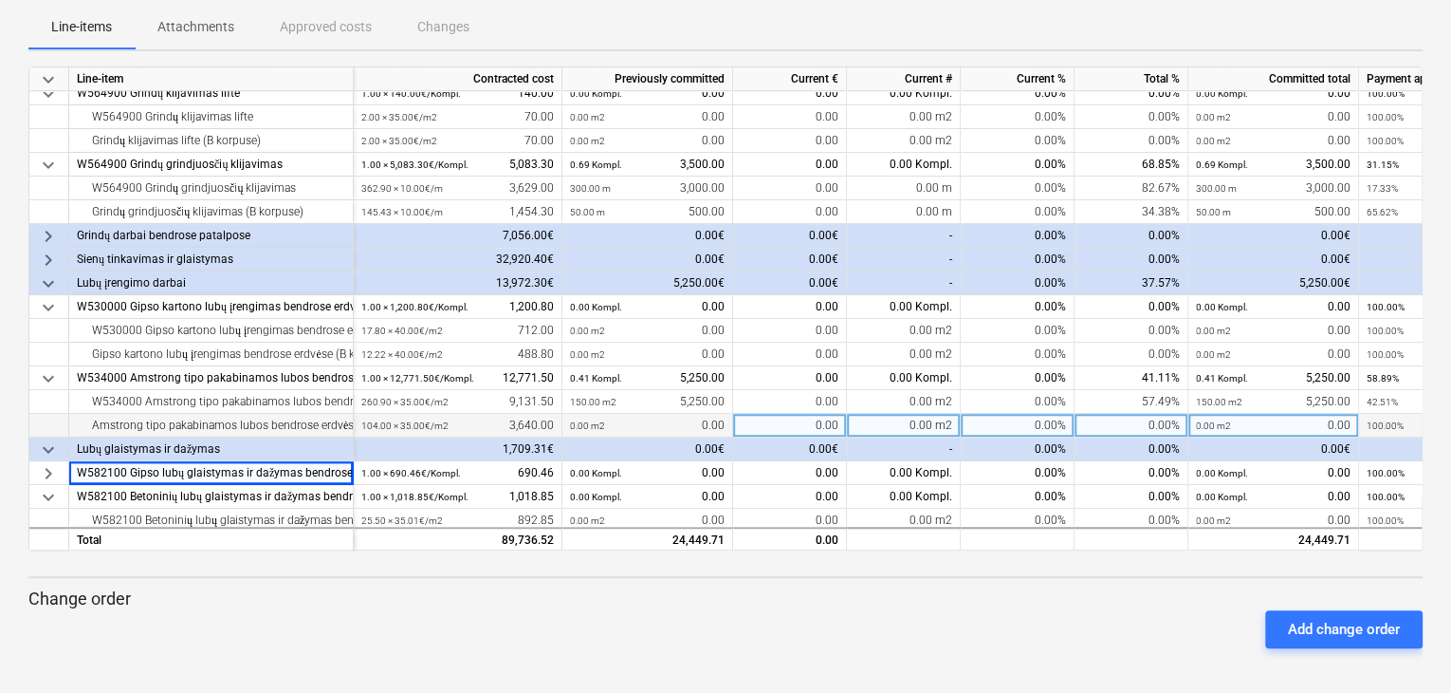
scroll to position [353, 0]
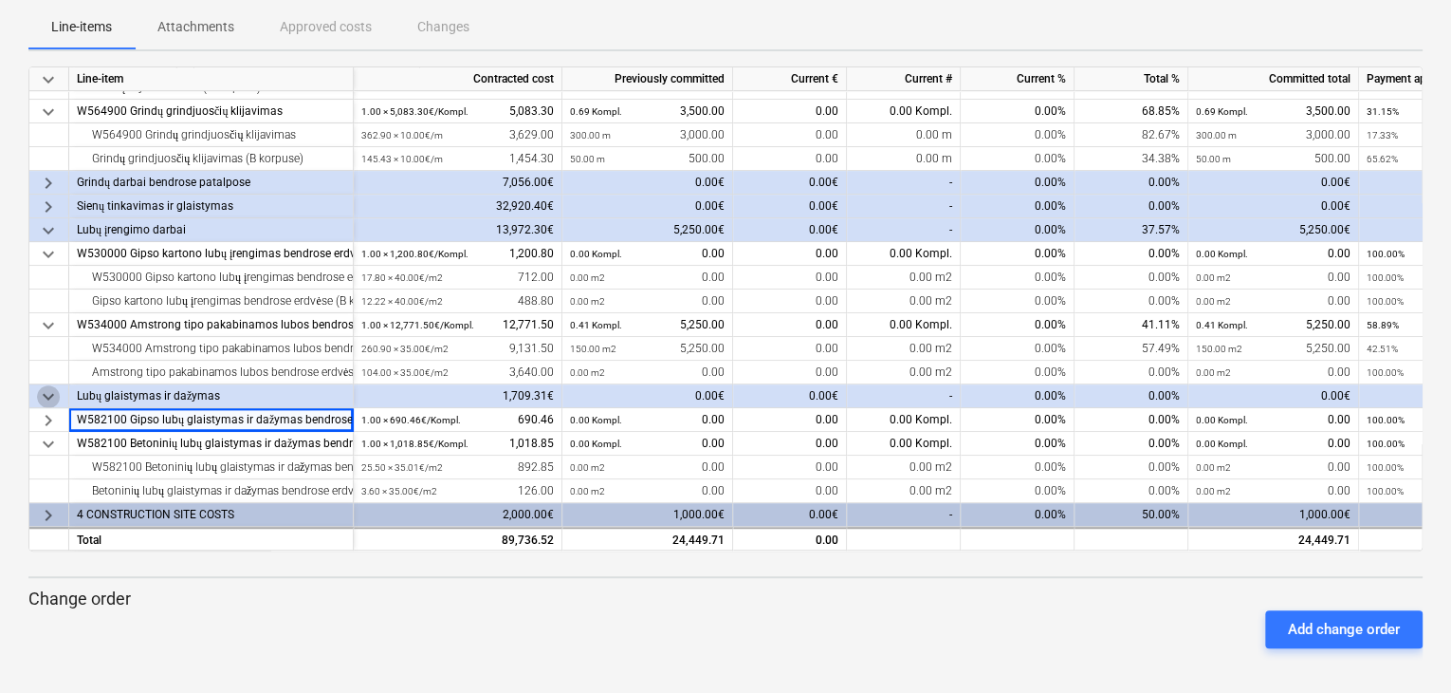
click at [51, 390] on span "keyboard_arrow_down" at bounding box center [48, 396] width 23 height 23
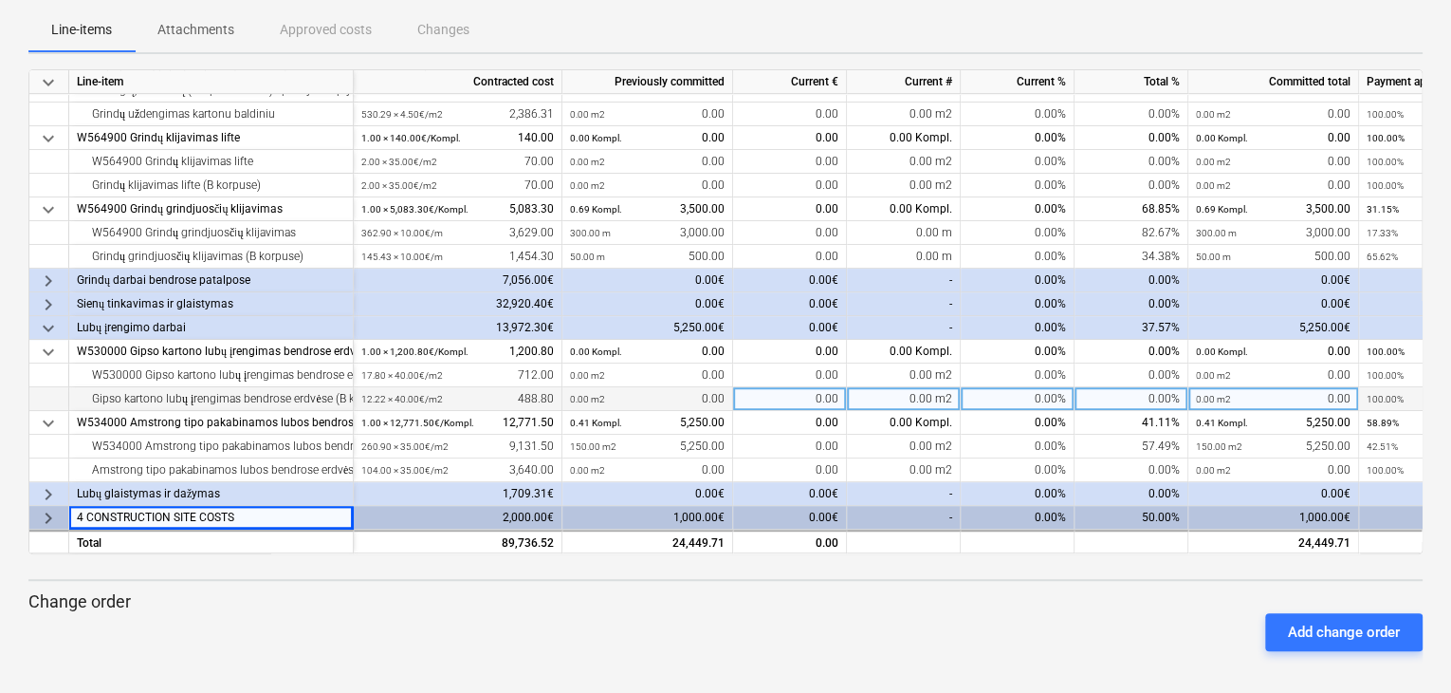
scroll to position [197, 0]
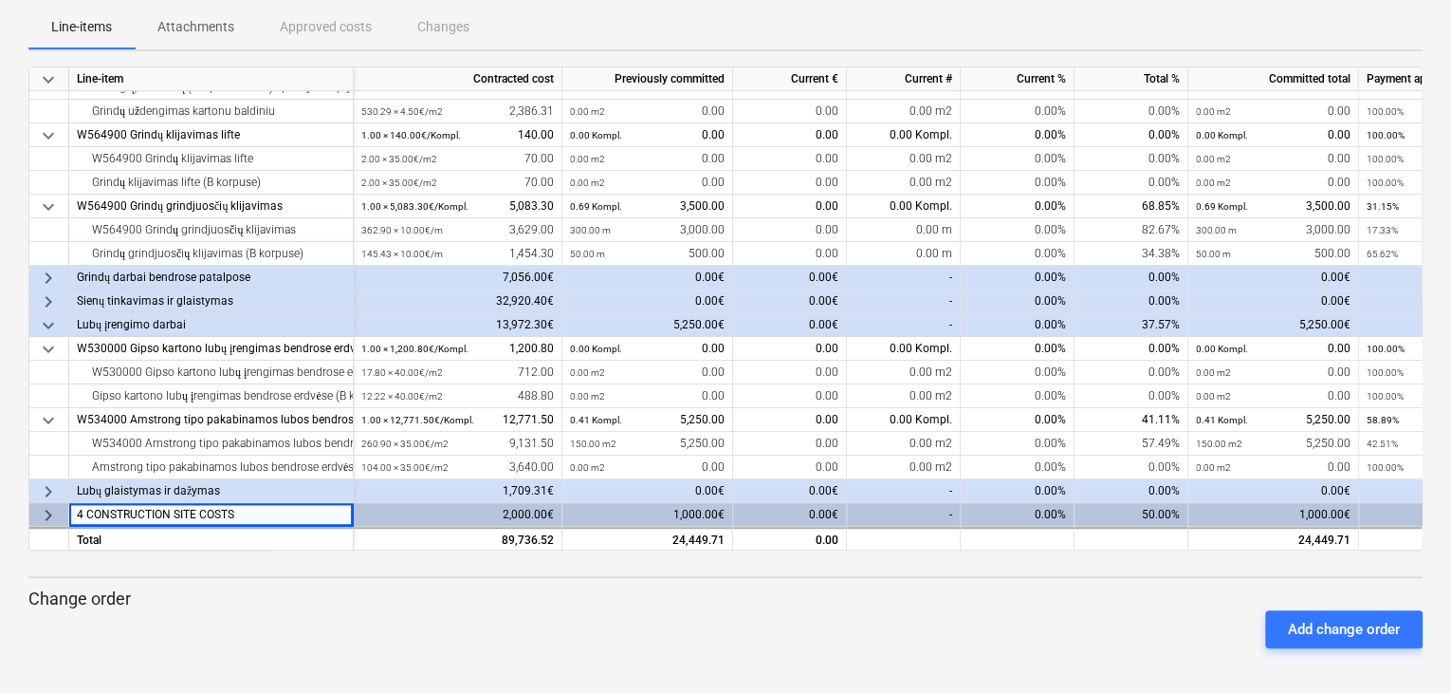
click at [457, 594] on p "Change order" at bounding box center [725, 598] width 1395 height 23
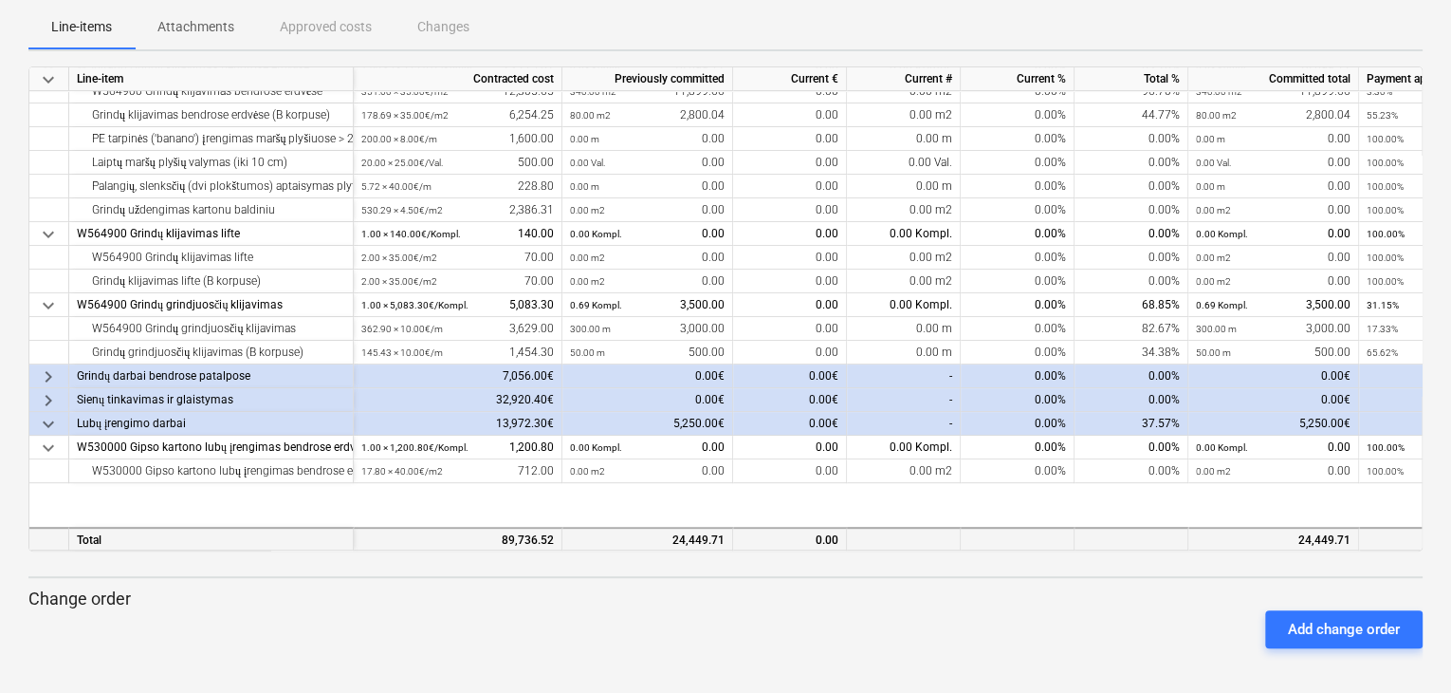
scroll to position [0, 0]
